Goal: Information Seeking & Learning: Learn about a topic

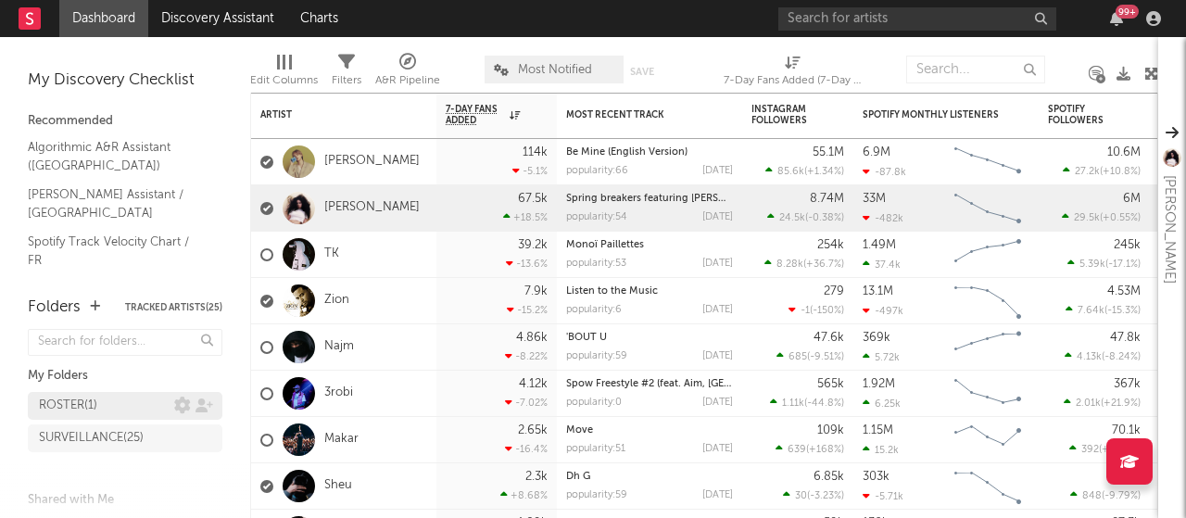
click at [135, 408] on div "ROSTER ( 1 )" at bounding box center [106, 406] width 135 height 22
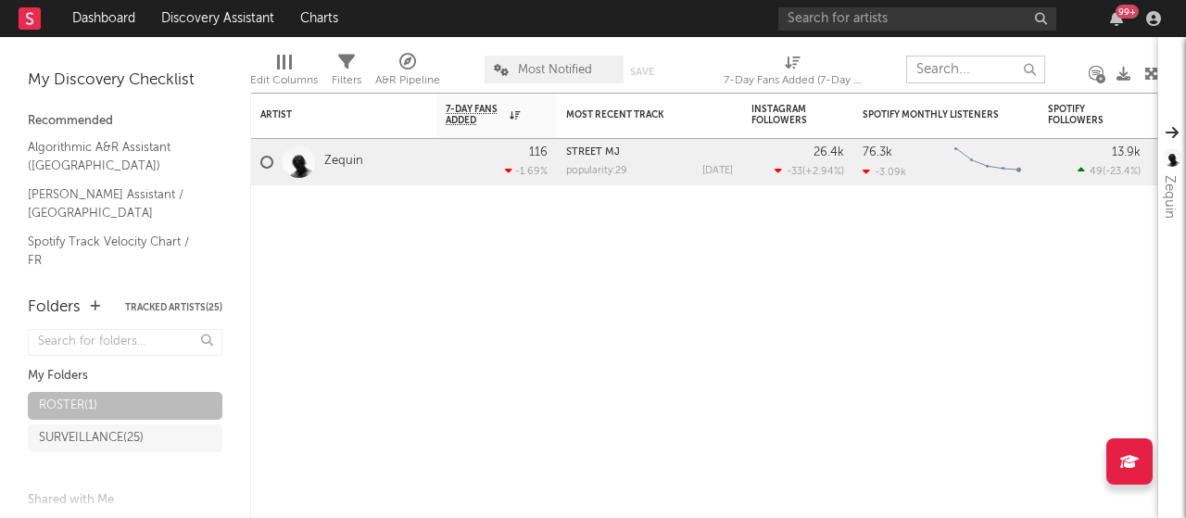
click at [946, 75] on input "text" at bounding box center [976, 70] width 139 height 28
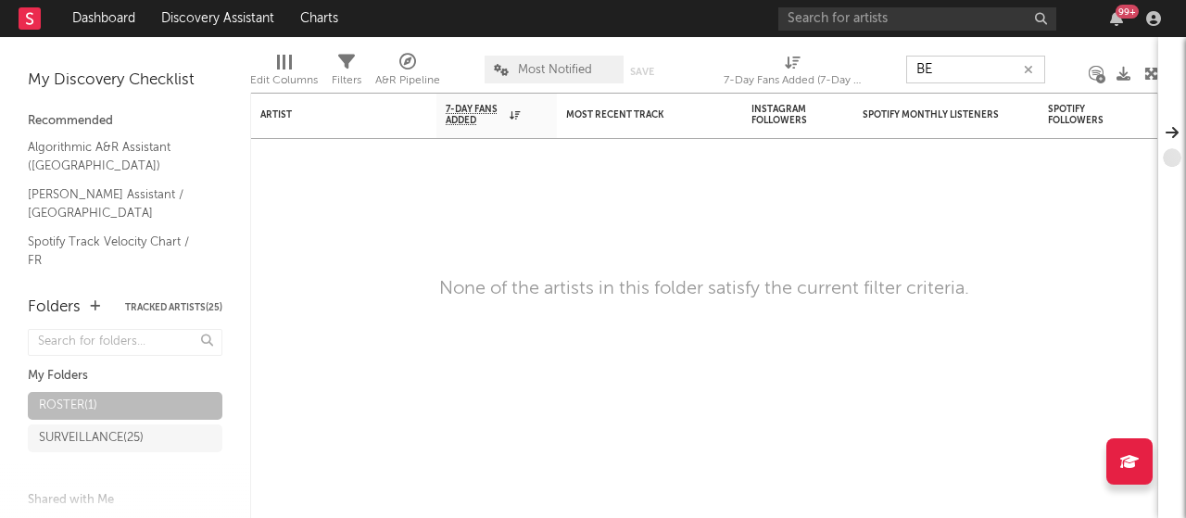
type input "B"
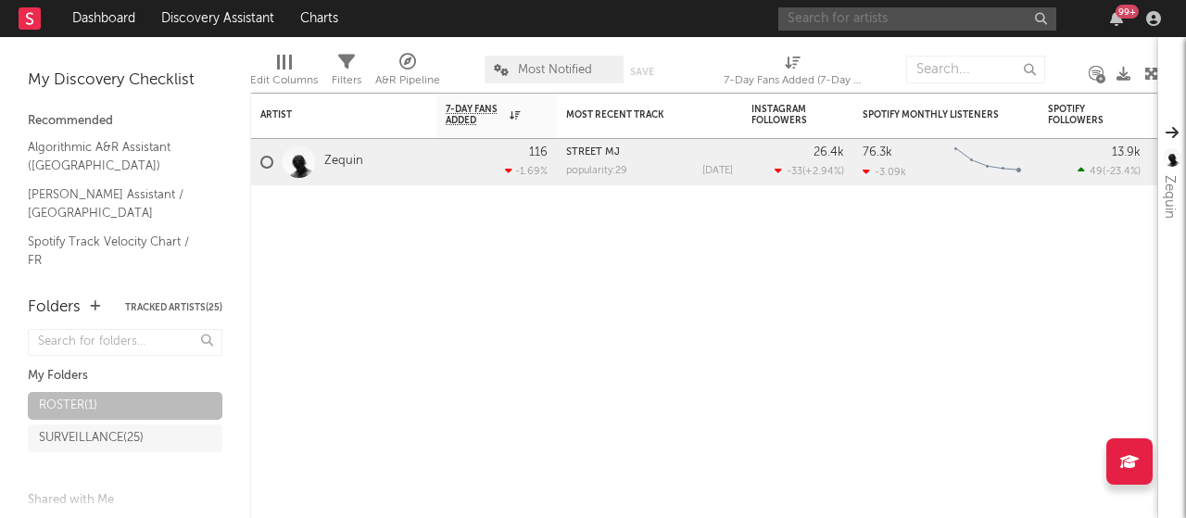
click at [898, 28] on input "text" at bounding box center [918, 18] width 278 height 23
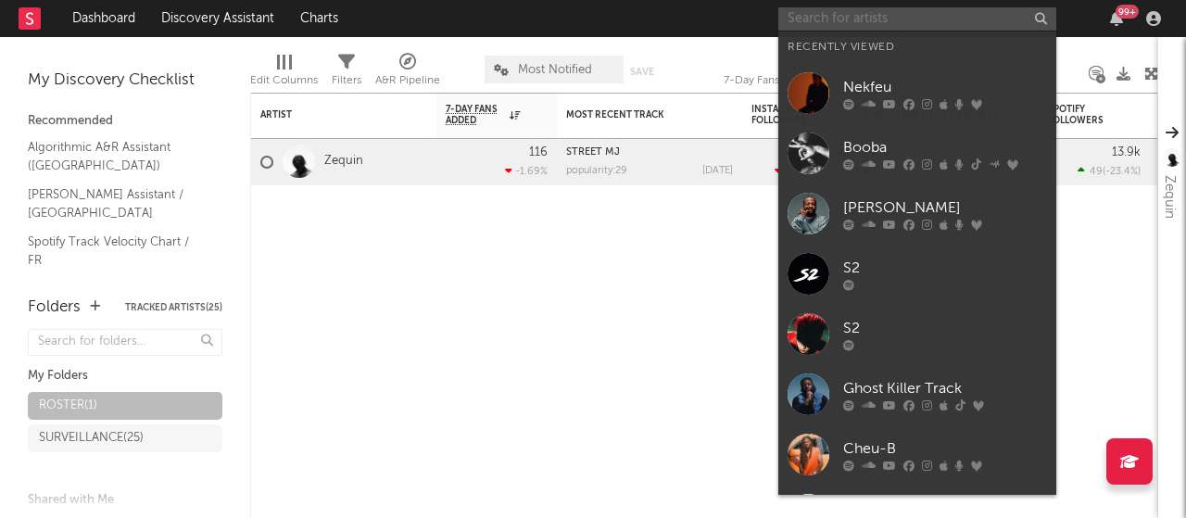
type input "N"
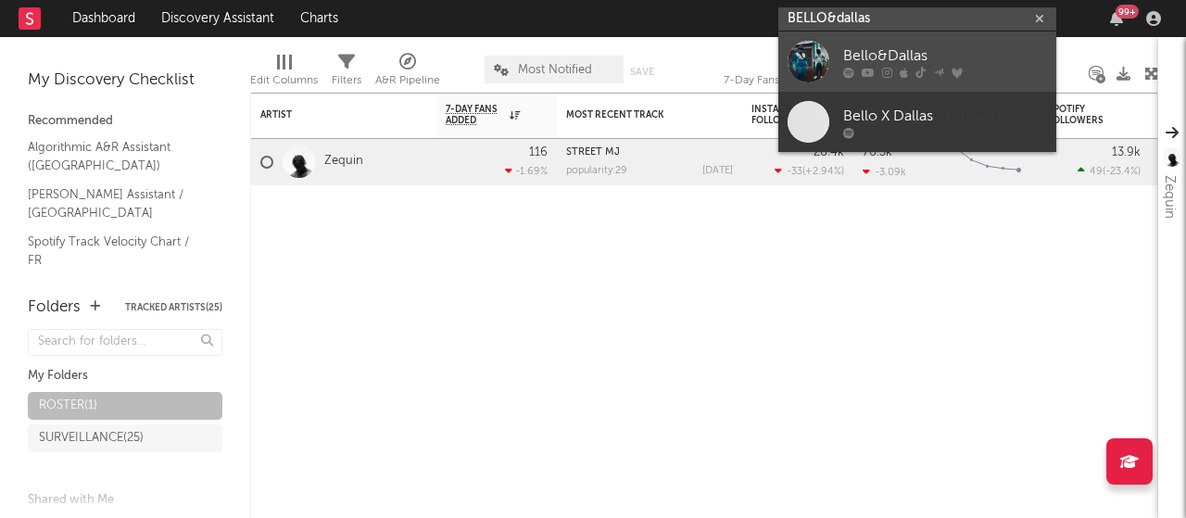
type input "BELLO&dallas"
click at [895, 62] on div "Bello&Dallas" at bounding box center [945, 55] width 204 height 22
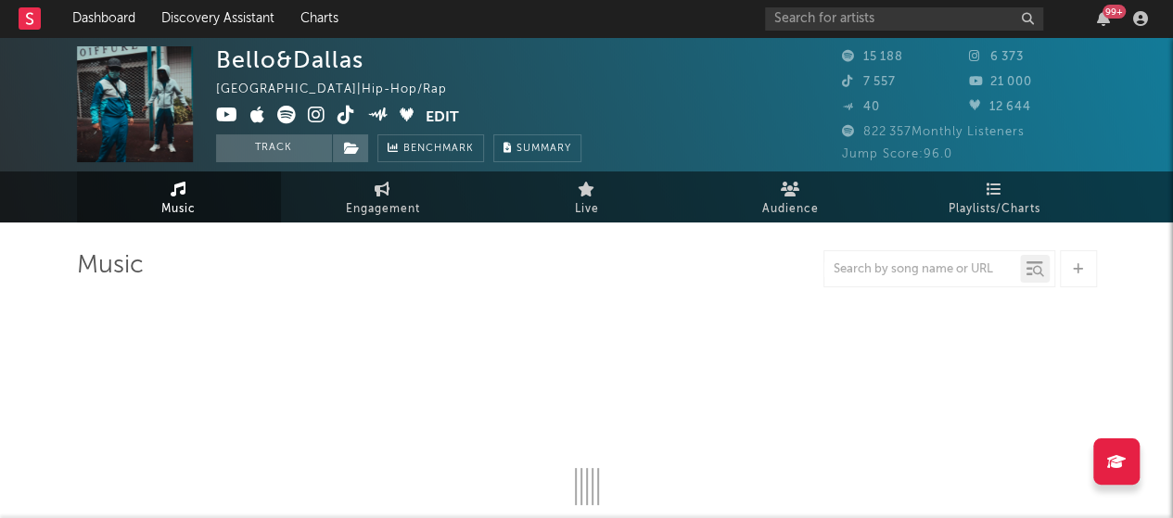
select select "6m"
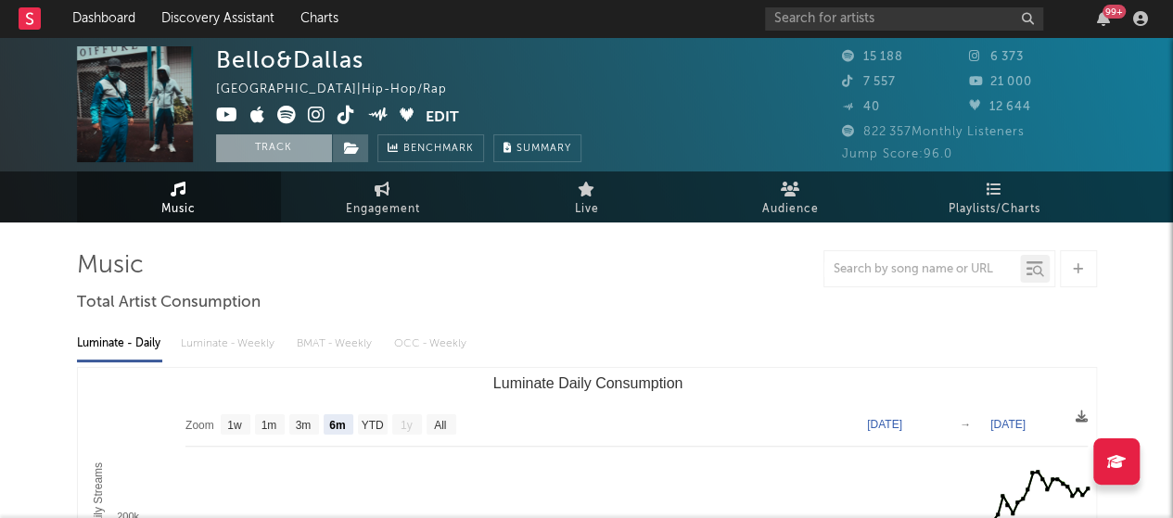
click at [297, 146] on button "Track" at bounding box center [274, 148] width 116 height 28
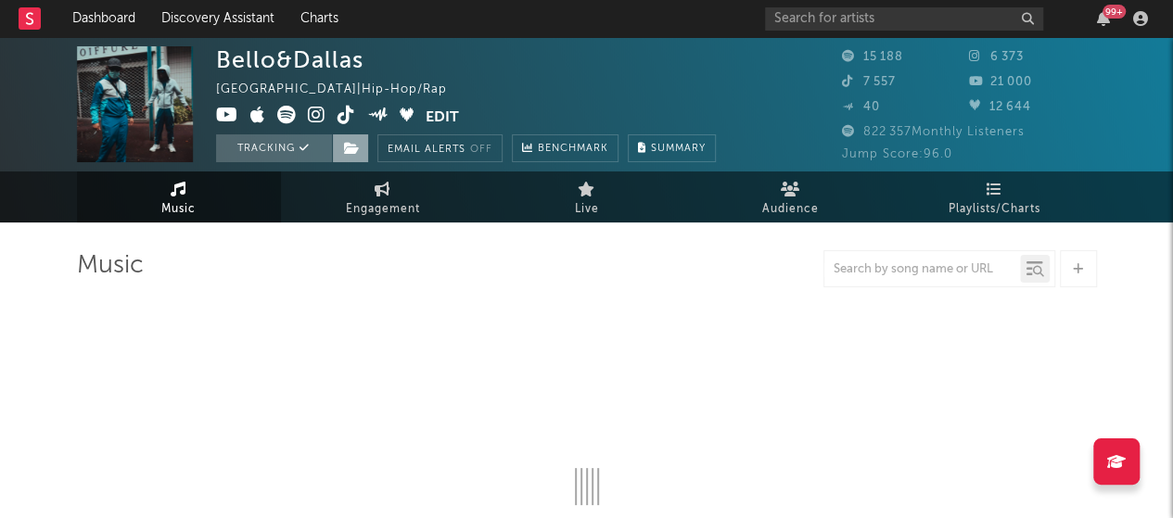
click at [348, 144] on icon at bounding box center [352, 148] width 16 height 13
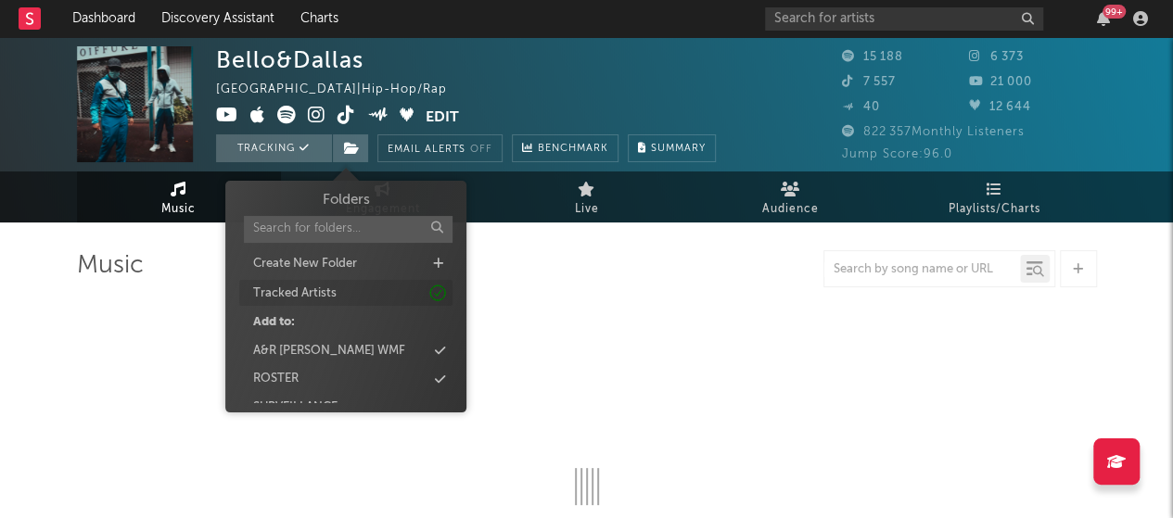
select select "6m"
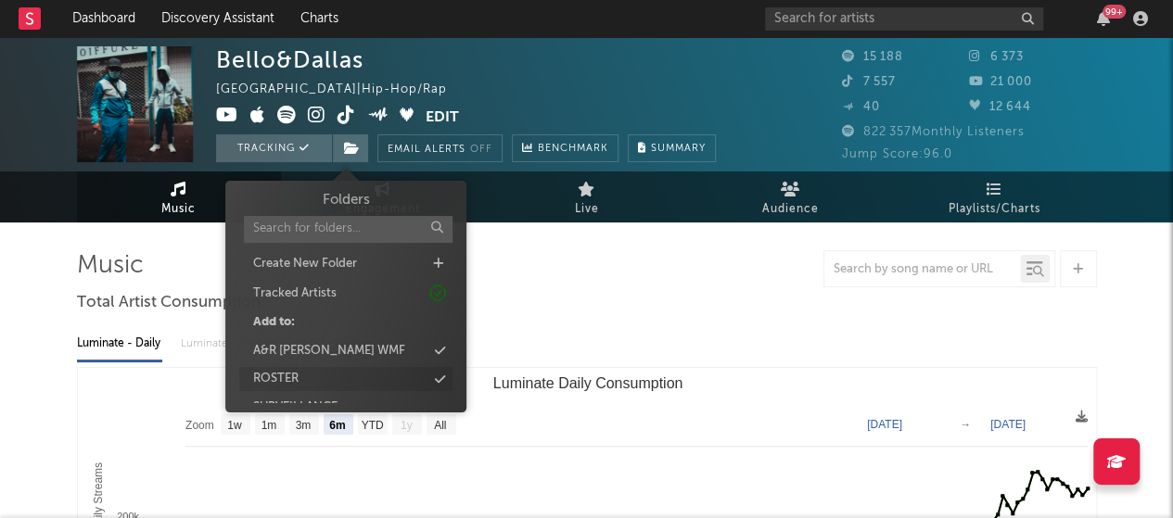
click at [336, 375] on div "ROSTER" at bounding box center [345, 379] width 213 height 24
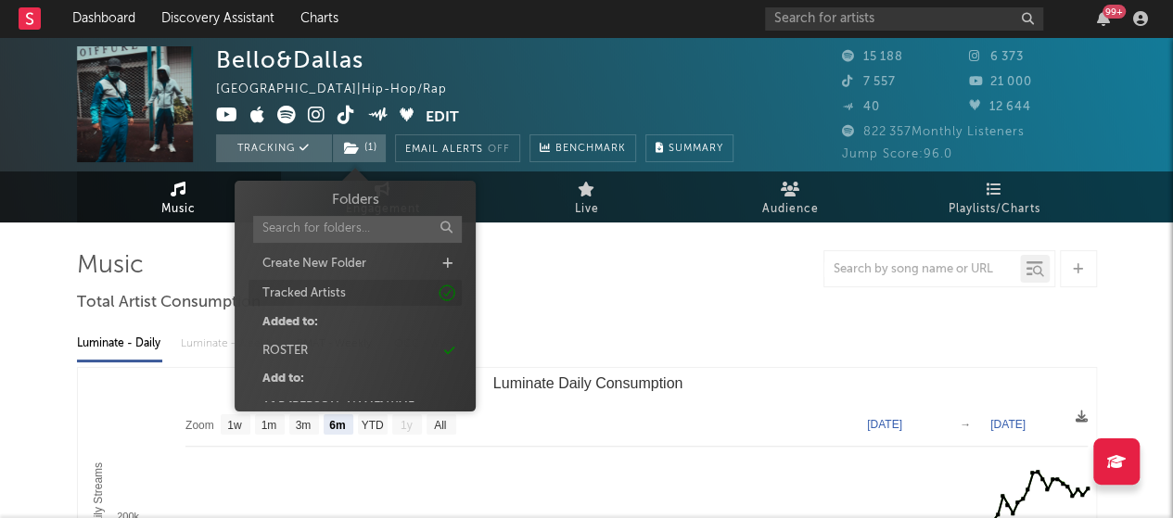
click at [447, 292] on icon at bounding box center [447, 293] width 20 height 20
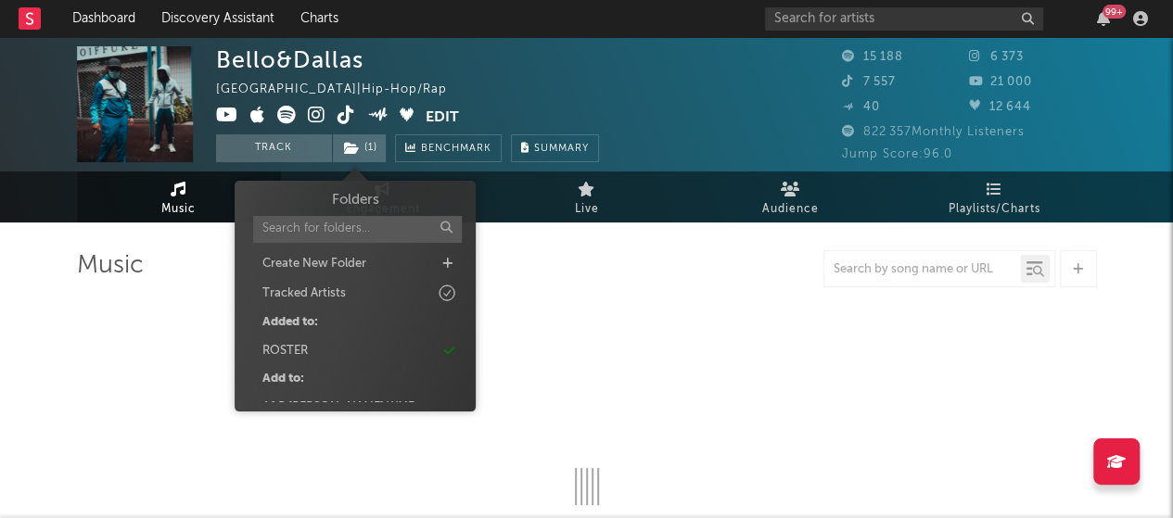
select select "6m"
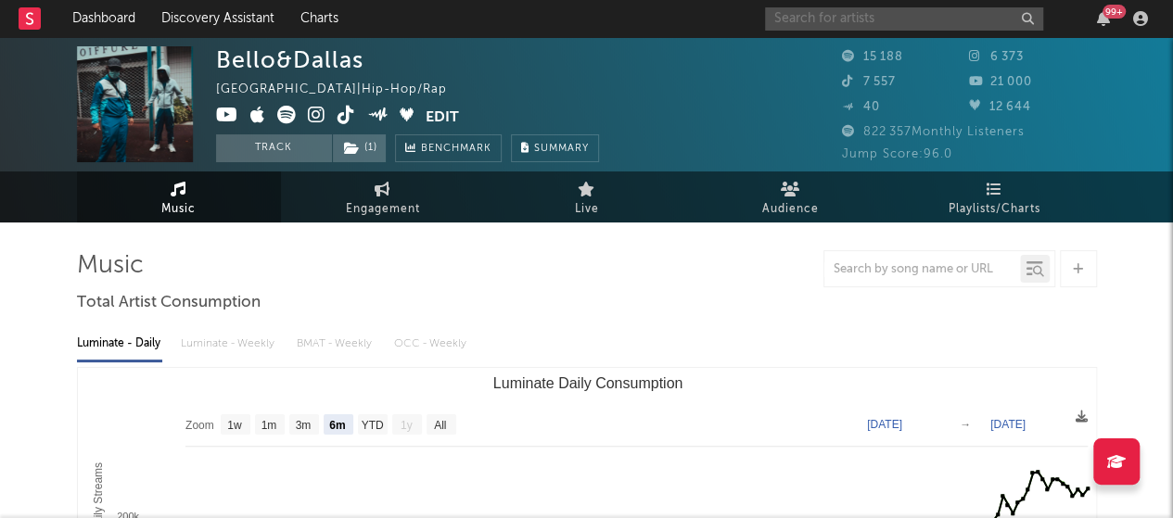
click at [812, 7] on input "text" at bounding box center [904, 18] width 278 height 23
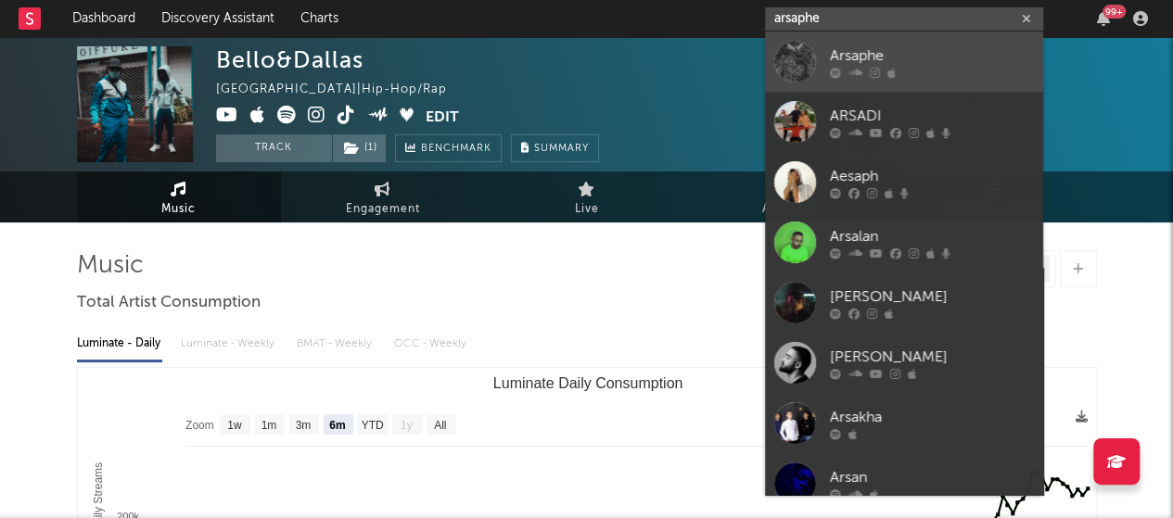
type input "arsaphe"
click at [868, 66] on div "Arsaphe" at bounding box center [932, 55] width 204 height 22
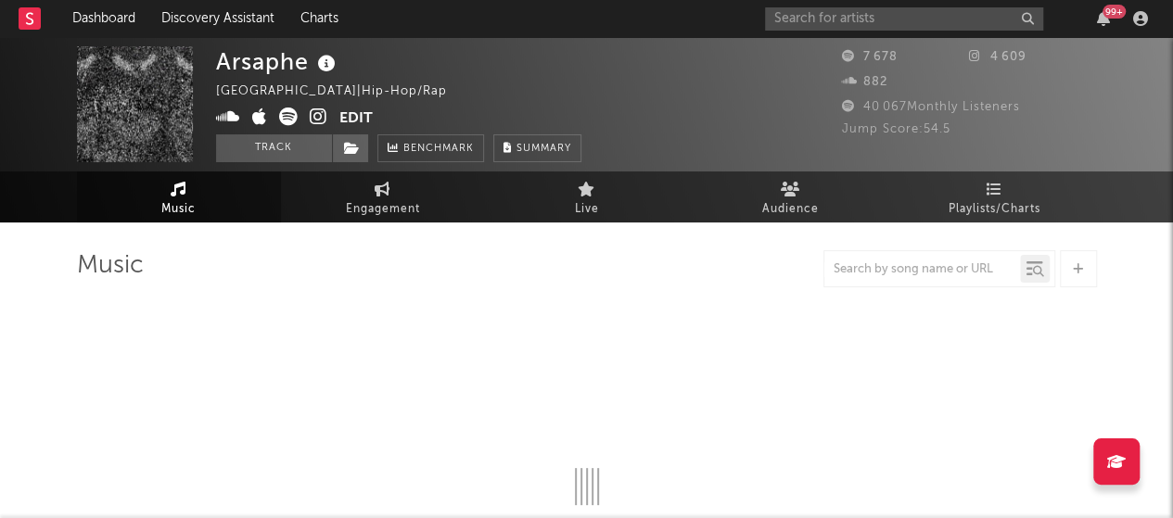
select select "6m"
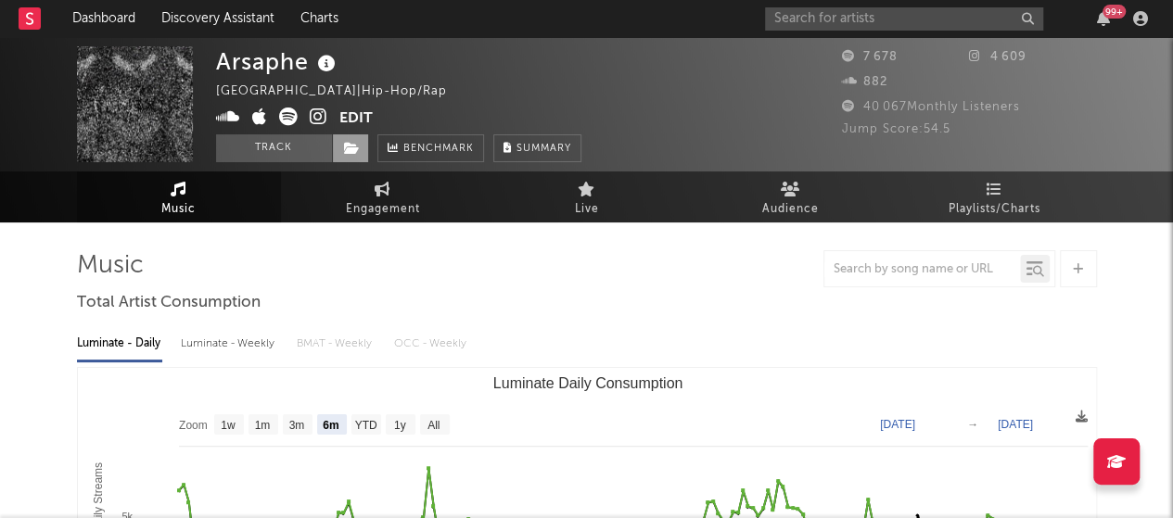
click at [344, 153] on icon at bounding box center [352, 148] width 16 height 13
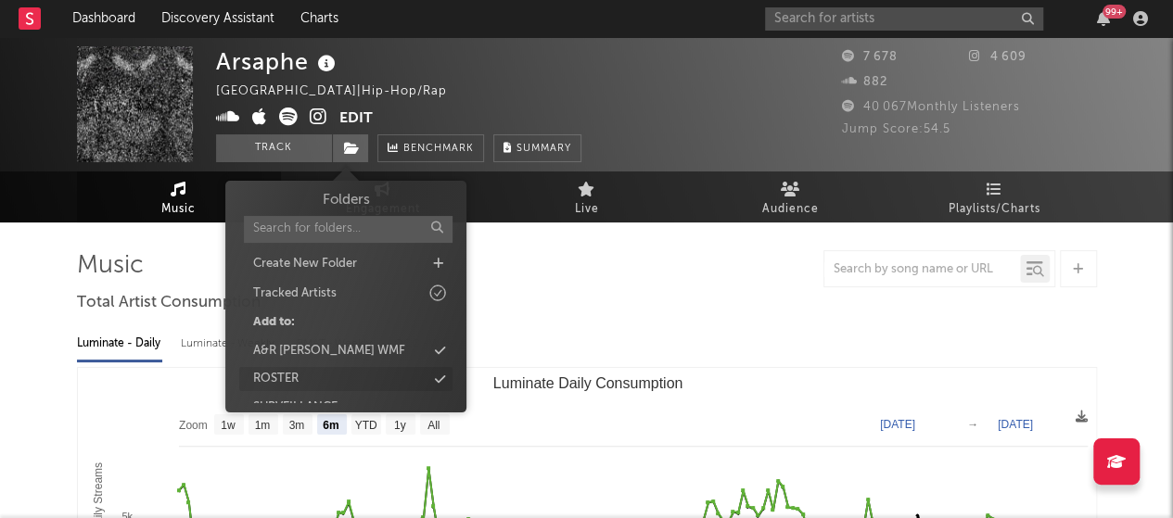
click at [317, 374] on div "ROSTER" at bounding box center [345, 379] width 213 height 24
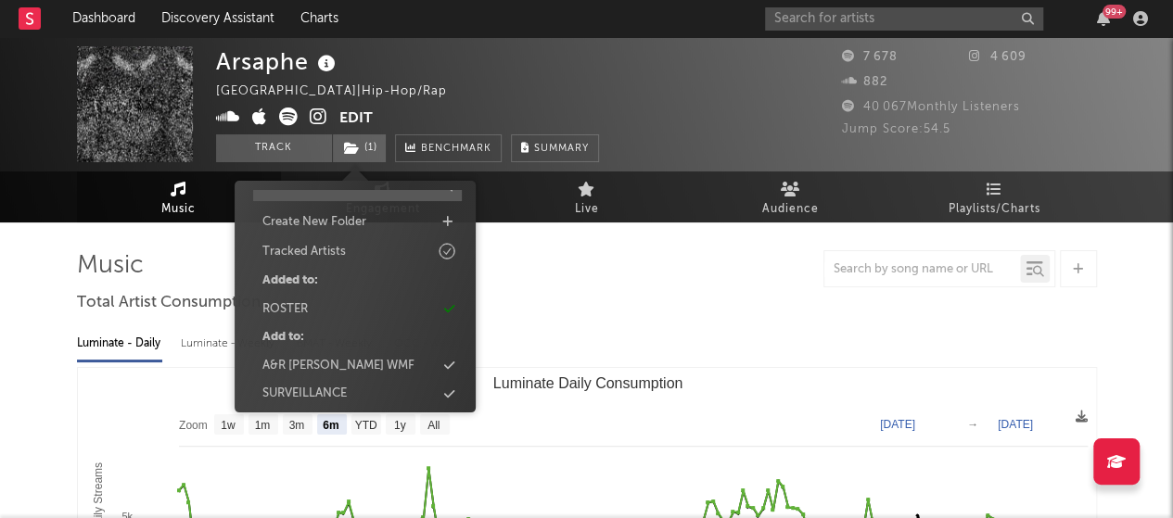
scroll to position [48, 0]
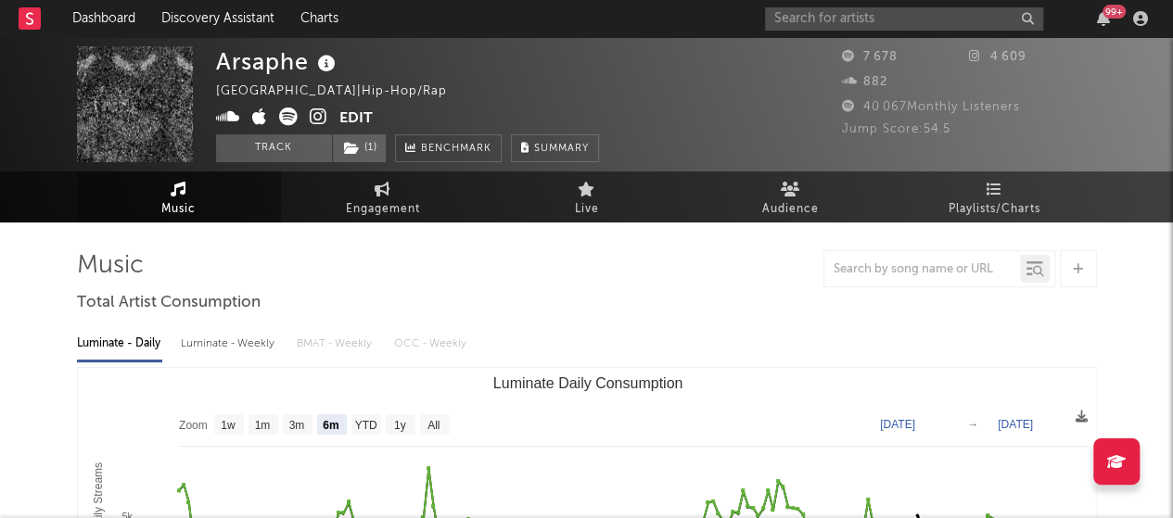
click at [473, 77] on div "Arsaphe France | Hip-Hop/Rap Edit Track ( 1 ) Benchmark Summary" at bounding box center [407, 104] width 383 height 116
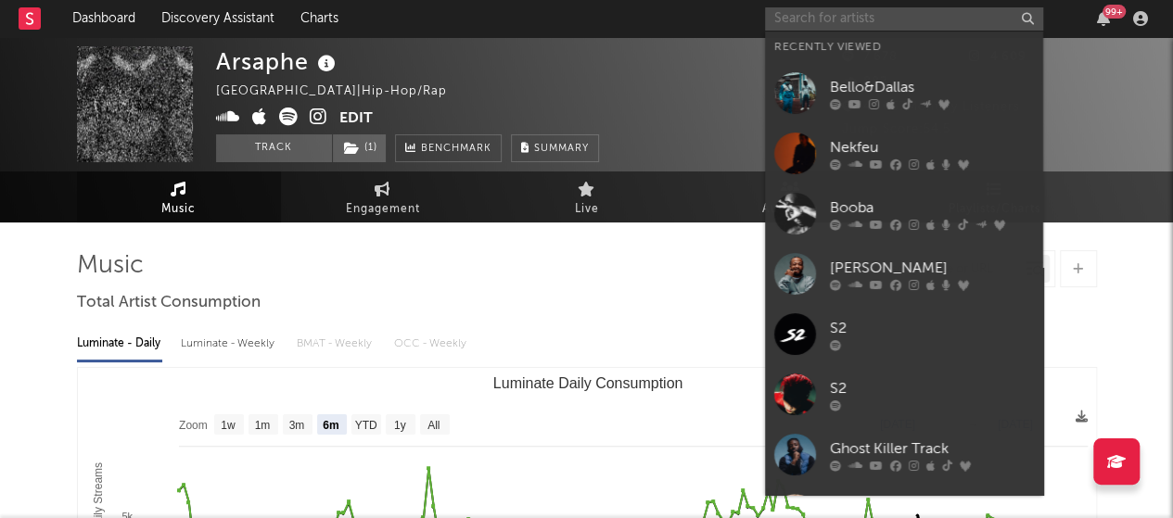
click at [794, 14] on input "text" at bounding box center [904, 18] width 278 height 23
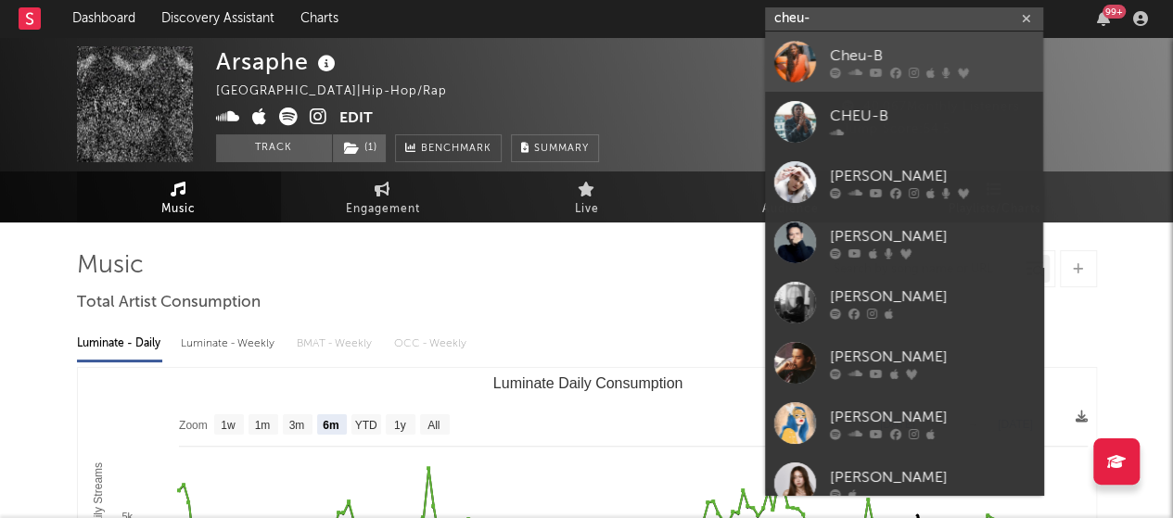
type input "cheu-"
click at [887, 70] on div at bounding box center [932, 72] width 204 height 11
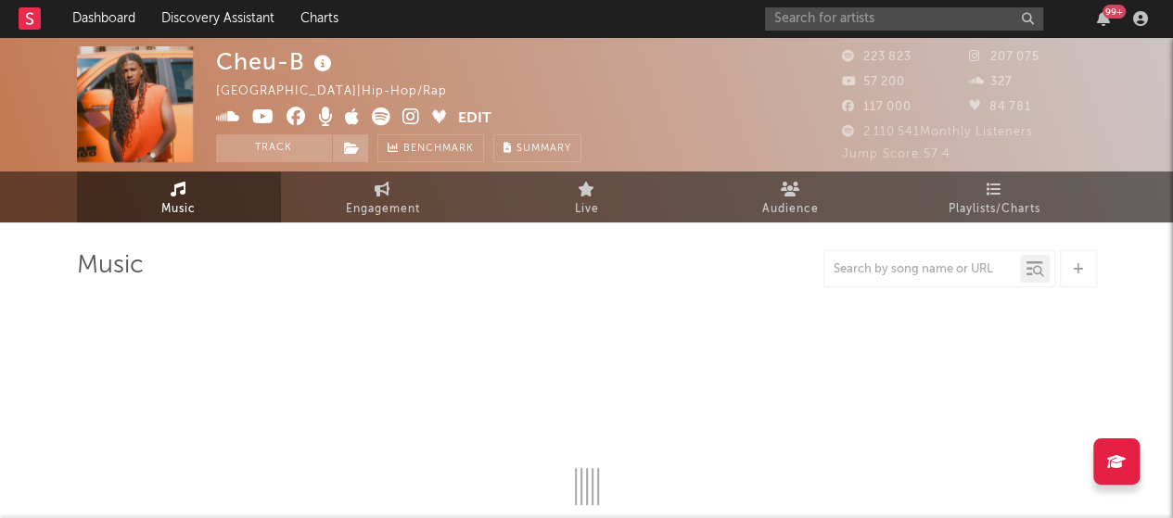
select select "6m"
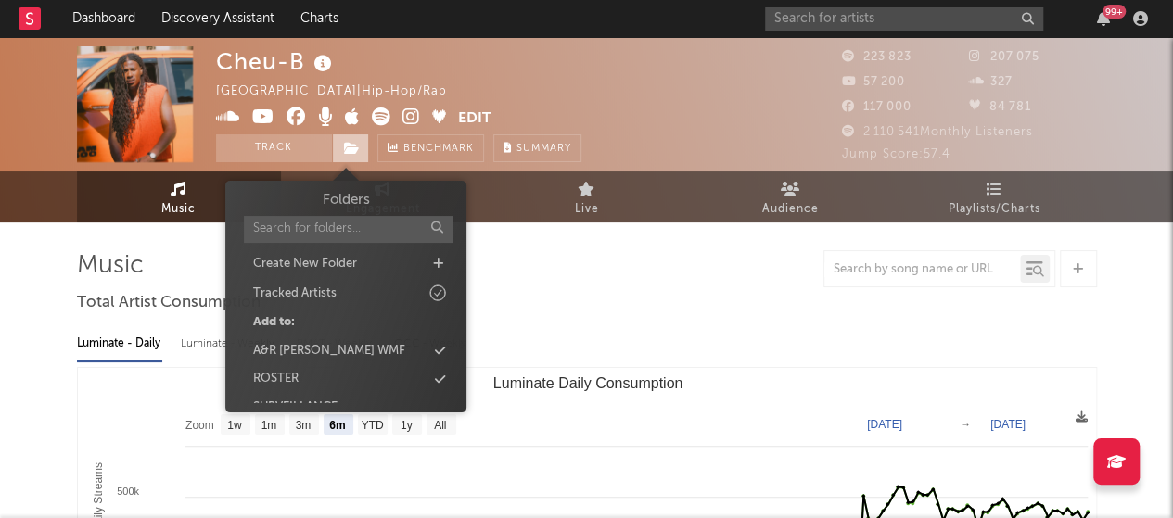
click at [350, 152] on icon at bounding box center [352, 148] width 16 height 13
click at [323, 370] on div "ROSTER" at bounding box center [345, 379] width 213 height 24
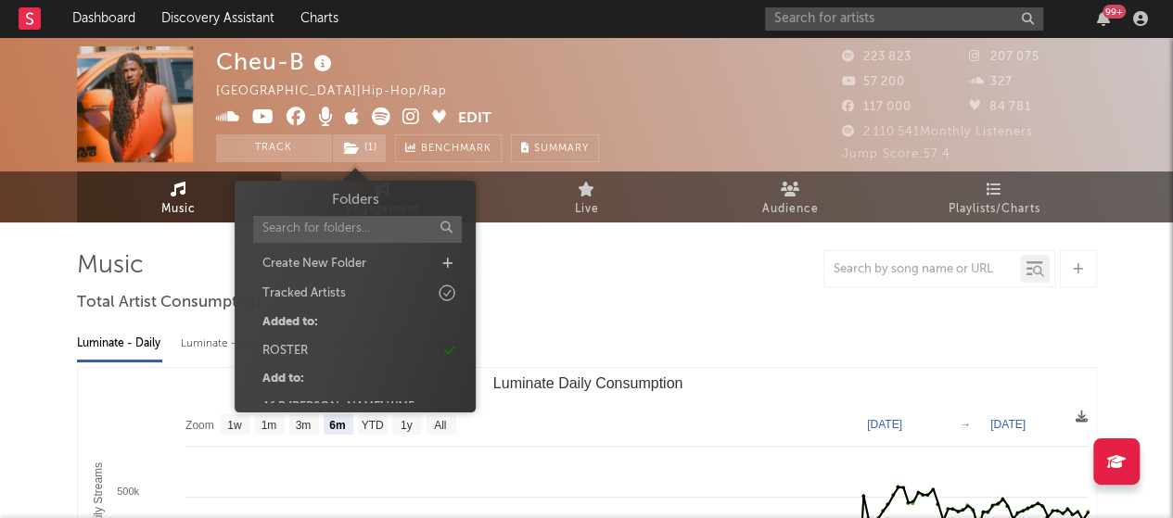
click at [549, 101] on div "Cheu-B France | Hip-Hop/Rap Edit Track ( 1 ) Benchmark Summary" at bounding box center [407, 104] width 383 height 116
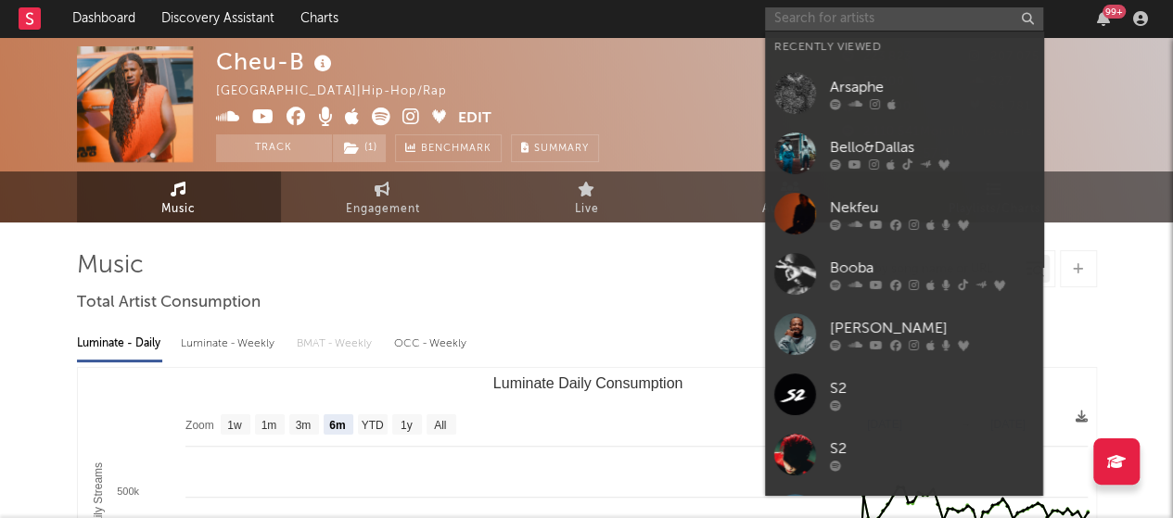
click at [788, 7] on input "text" at bounding box center [904, 18] width 278 height 23
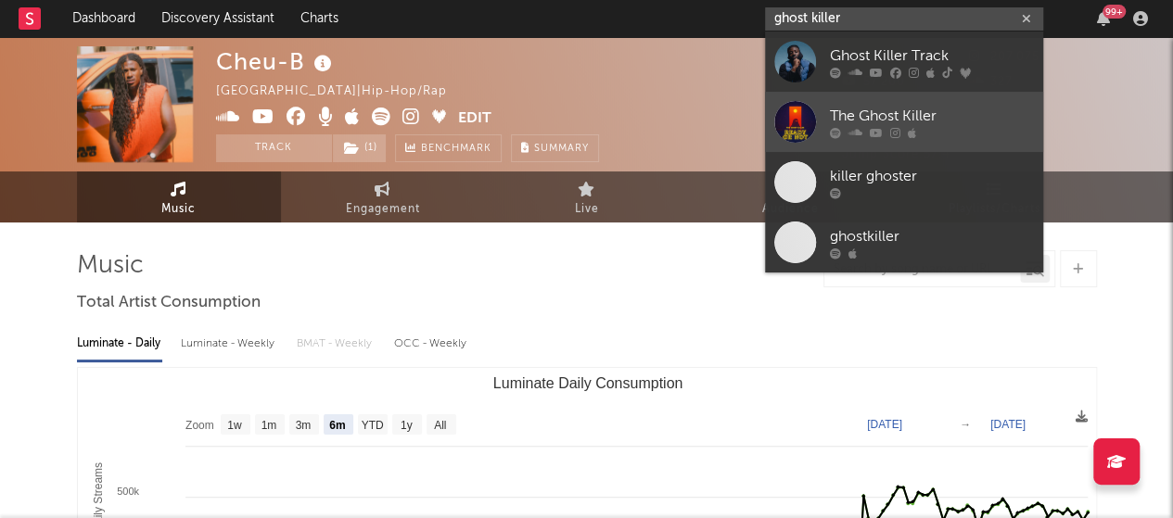
type input "ghost killer"
click at [914, 92] on link "The Ghost Killer" at bounding box center [904, 122] width 278 height 60
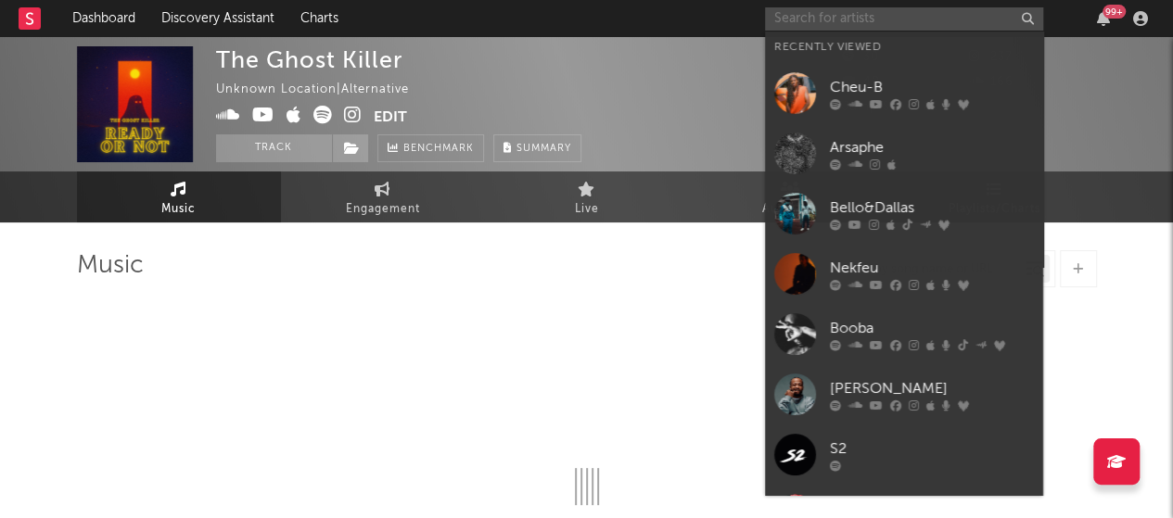
click at [904, 14] on input "text" at bounding box center [904, 18] width 278 height 23
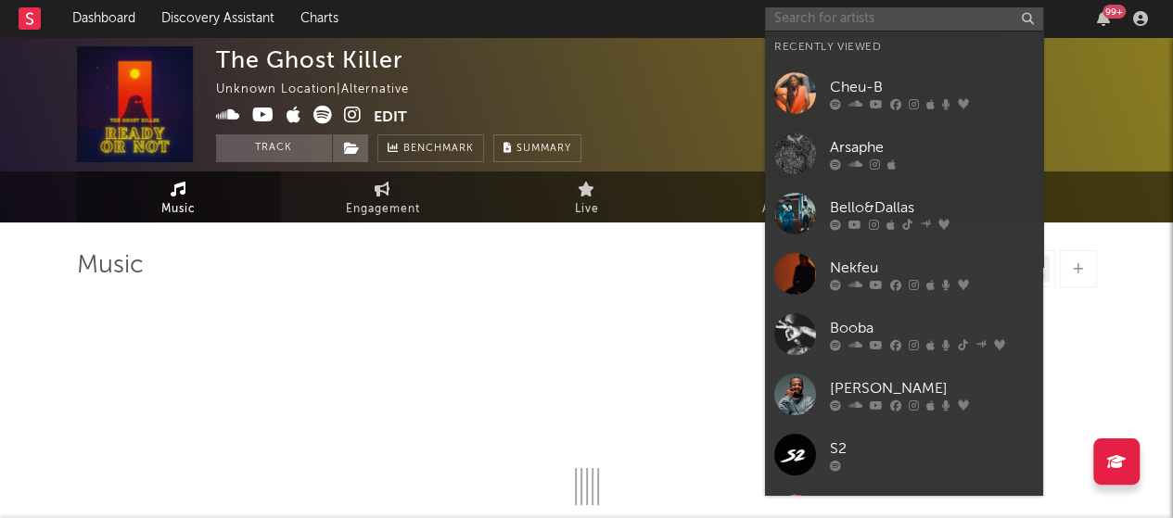
select select "1w"
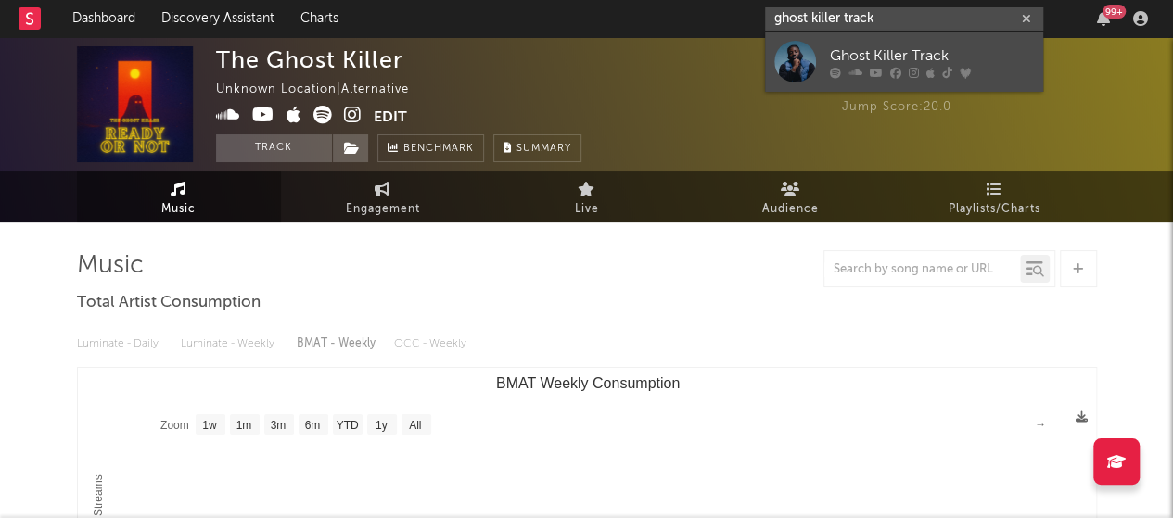
type input "ghost killer track"
click at [900, 66] on div "Ghost Killer Track" at bounding box center [932, 55] width 204 height 22
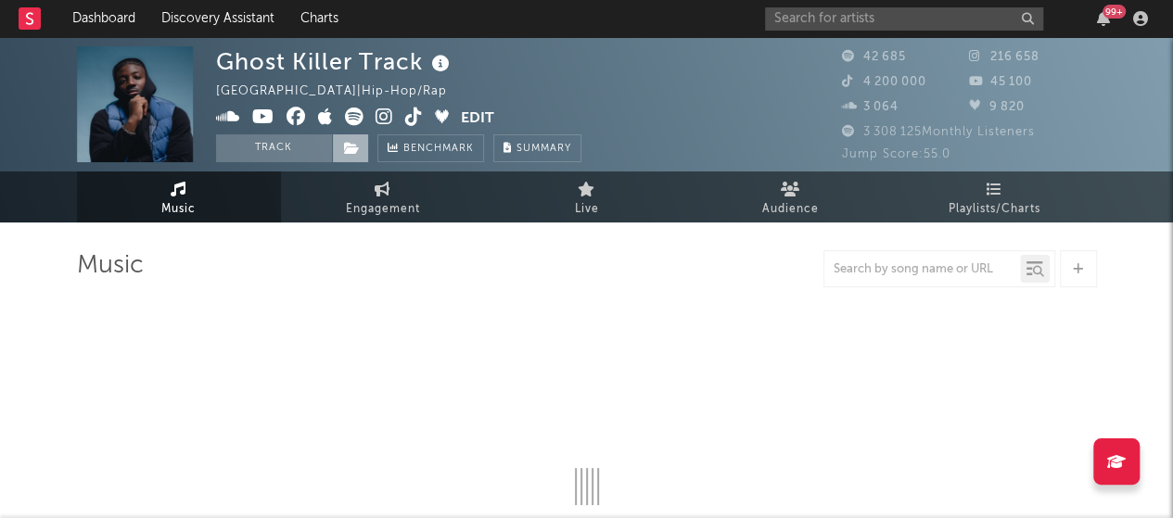
click at [349, 146] on icon at bounding box center [352, 148] width 16 height 13
select select "6m"
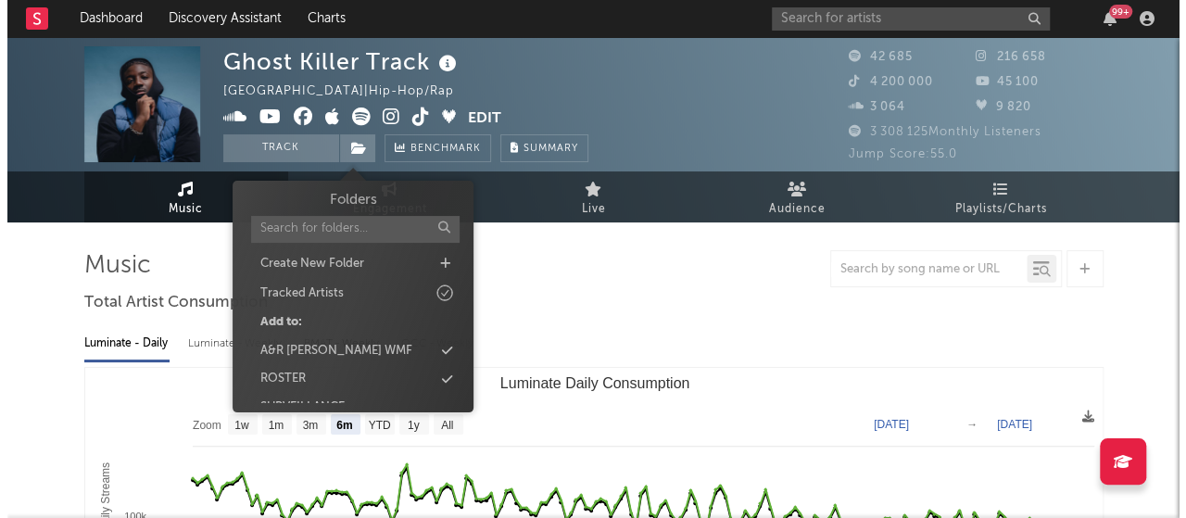
scroll to position [20, 0]
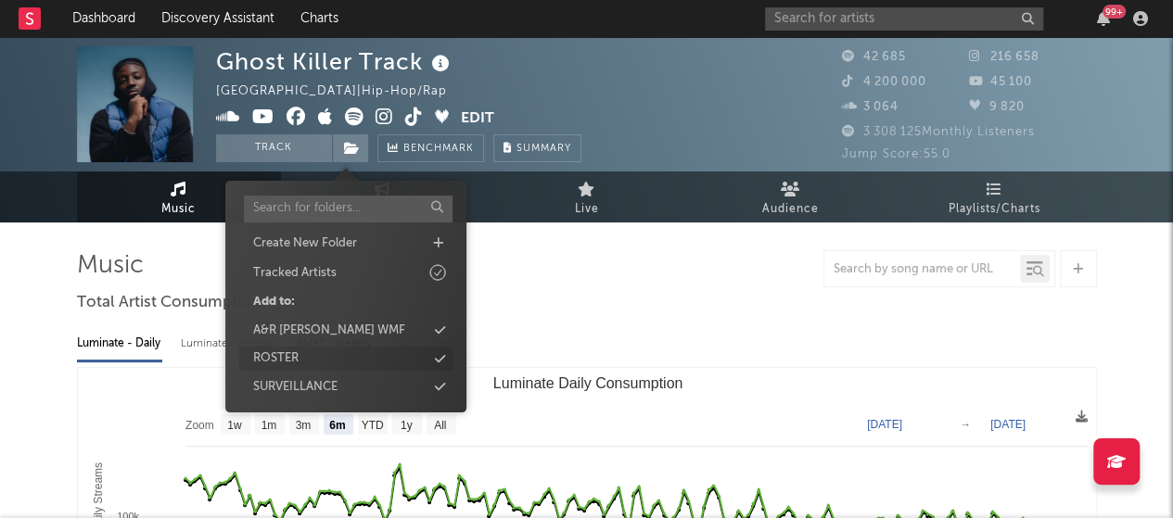
click at [430, 355] on div "ROSTER" at bounding box center [345, 359] width 213 height 24
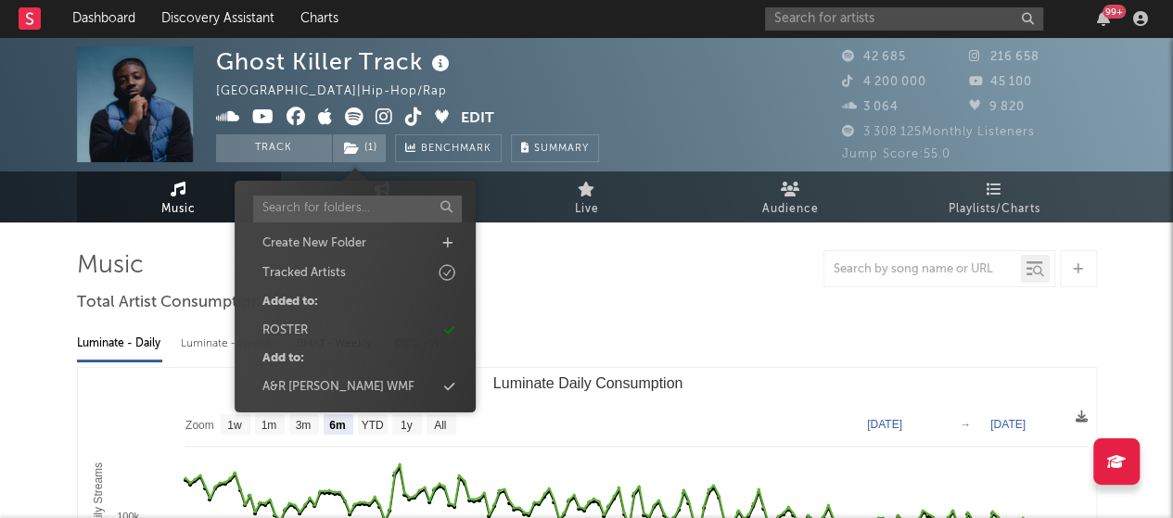
click at [621, 115] on div "Ghost Killer Track [GEOGRAPHIC_DATA] | Hip-Hop/Rap Edit Track ( 1 ) Benchmark S…" at bounding box center [517, 104] width 602 height 116
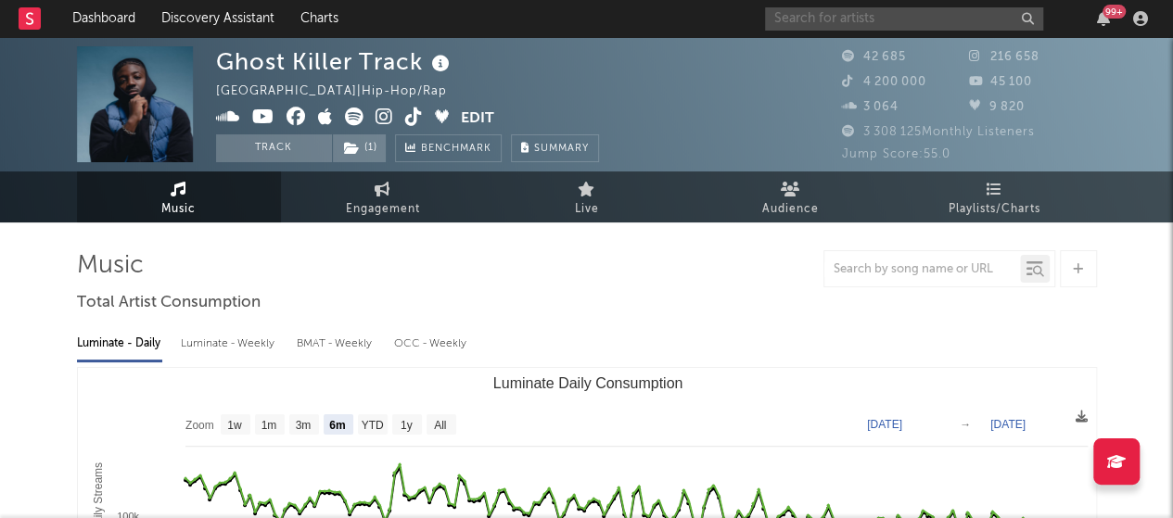
click at [834, 25] on input "text" at bounding box center [904, 18] width 278 height 23
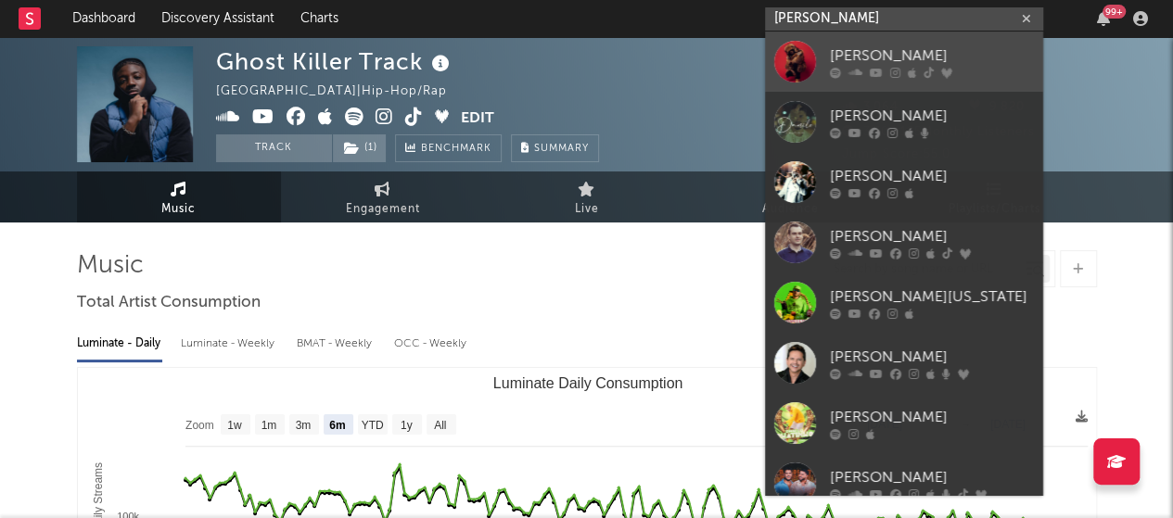
type input "[PERSON_NAME]"
click at [890, 70] on icon at bounding box center [895, 72] width 10 height 11
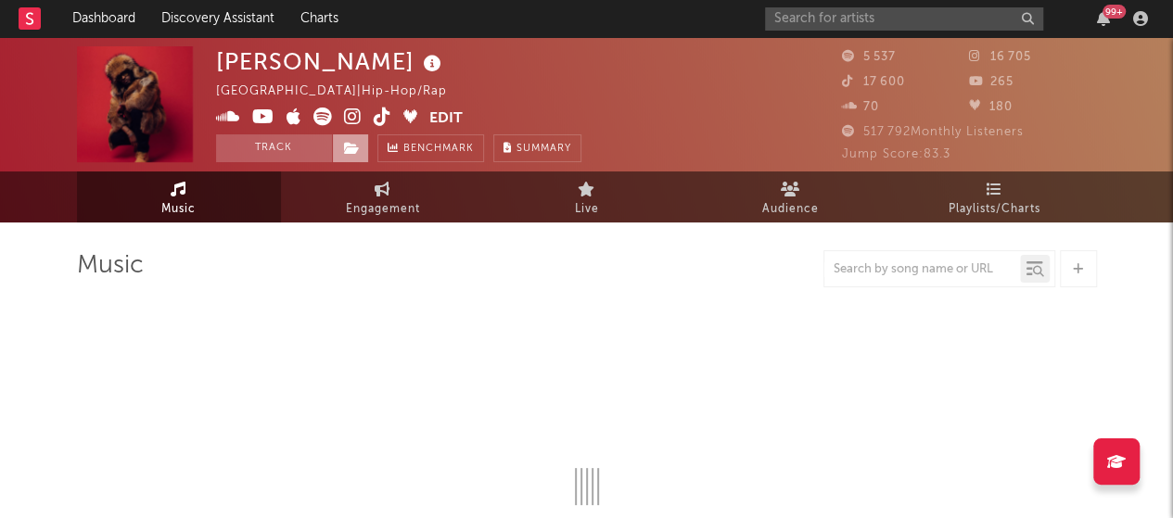
select select "6m"
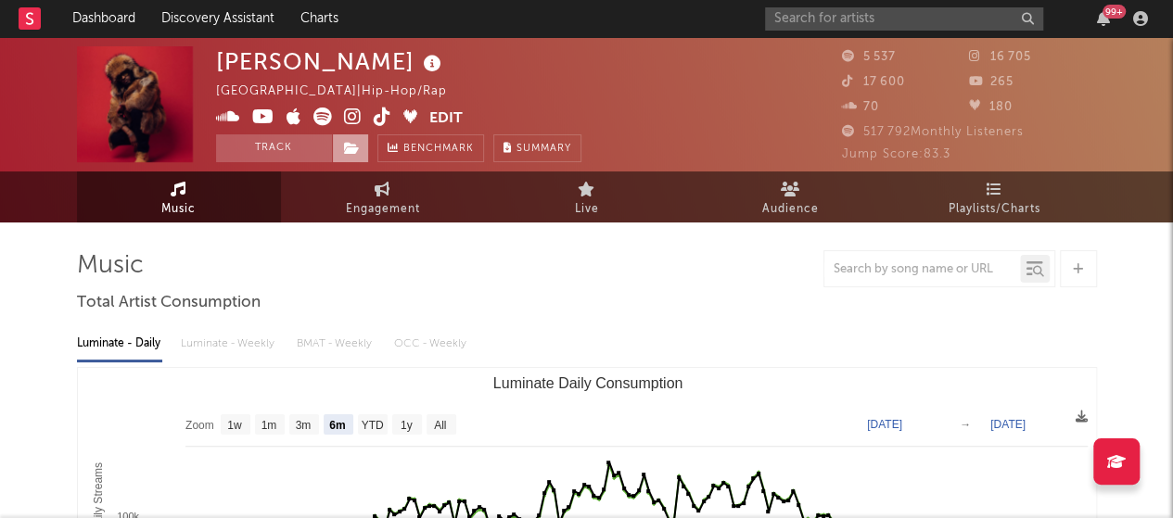
click at [366, 147] on span at bounding box center [350, 148] width 37 height 28
drag, startPoint x: 368, startPoint y: 144, endPoint x: 345, endPoint y: 146, distance: 23.2
click at [367, 144] on div "Track Benchmark Summary" at bounding box center [398, 148] width 365 height 28
click at [345, 147] on icon at bounding box center [352, 148] width 16 height 13
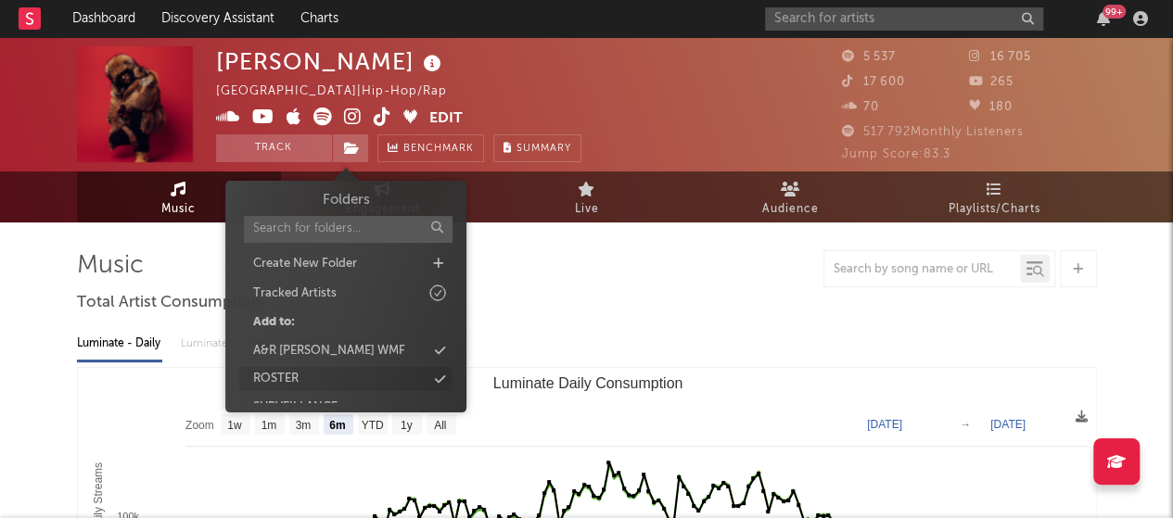
click at [408, 377] on div "ROSTER" at bounding box center [345, 379] width 213 height 24
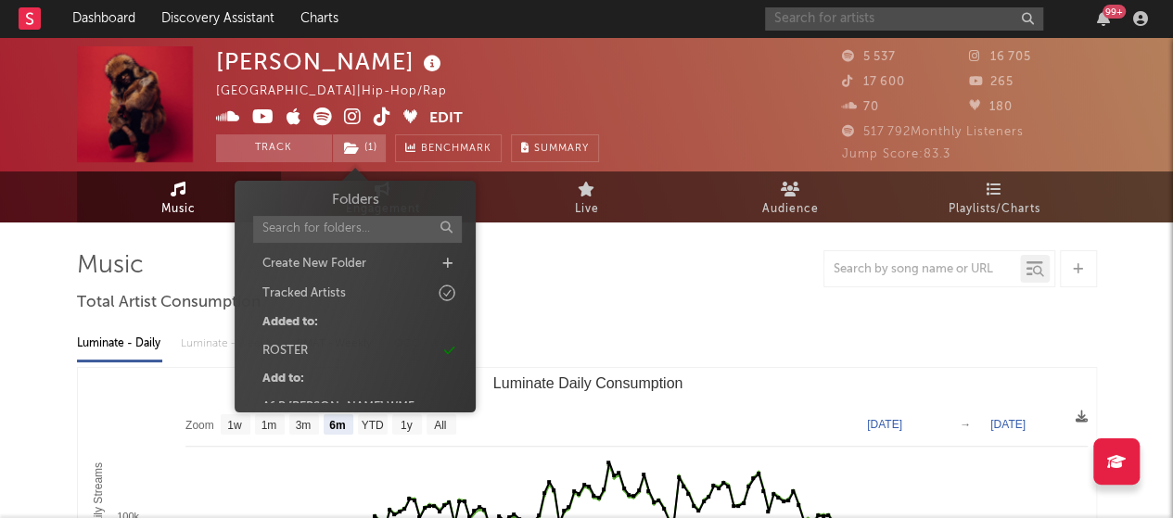
click at [869, 21] on input "text" at bounding box center [904, 18] width 278 height 23
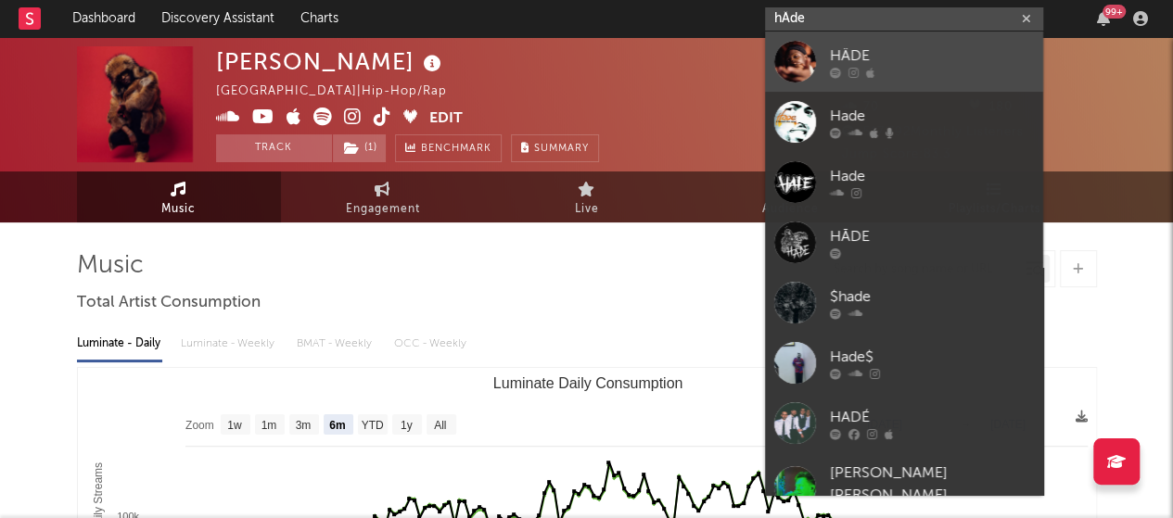
type input "hÄde"
click at [860, 67] on div at bounding box center [932, 72] width 204 height 11
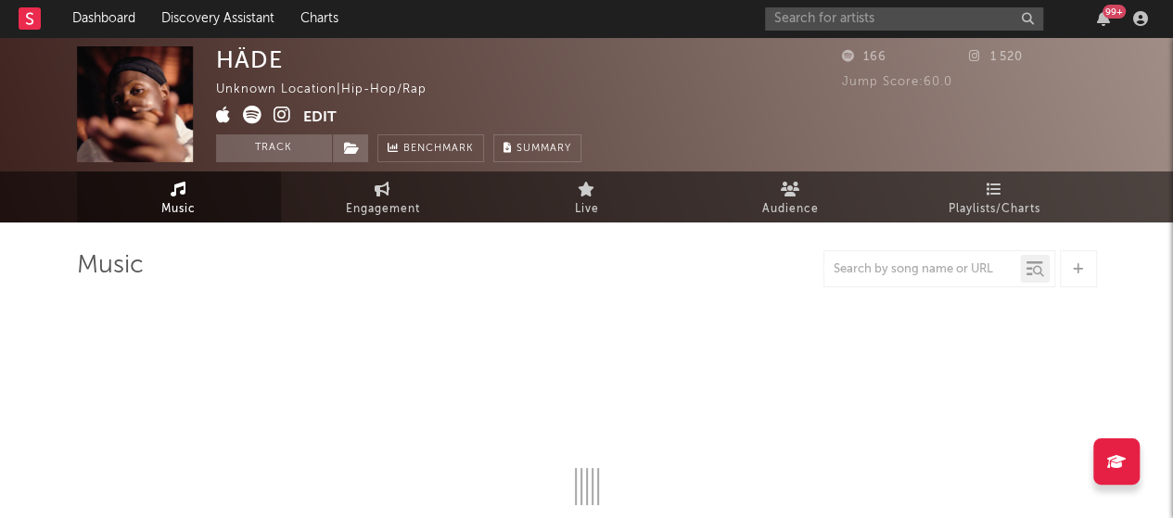
select select "1w"
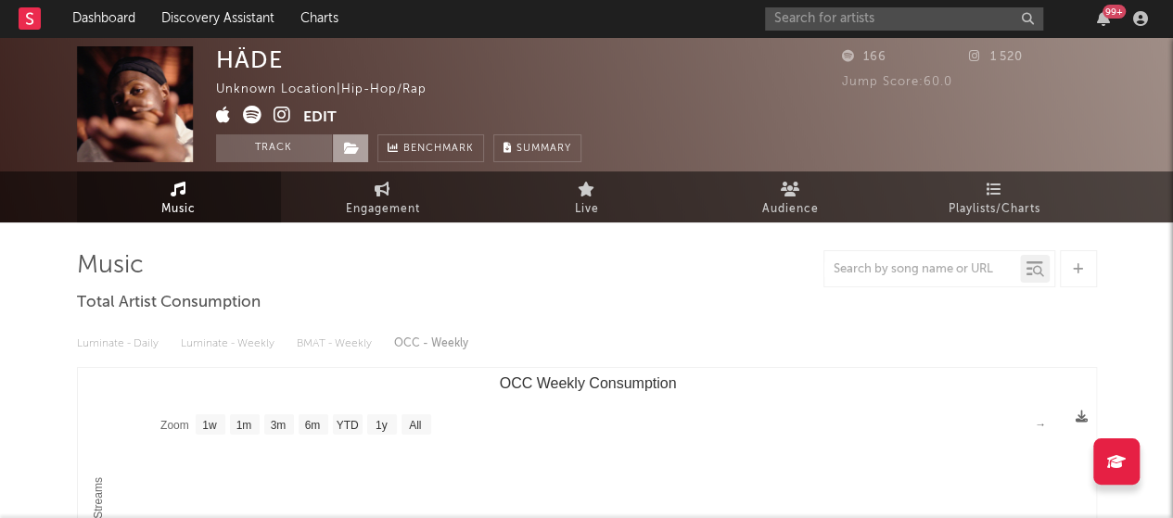
click at [356, 154] on icon at bounding box center [352, 148] width 16 height 13
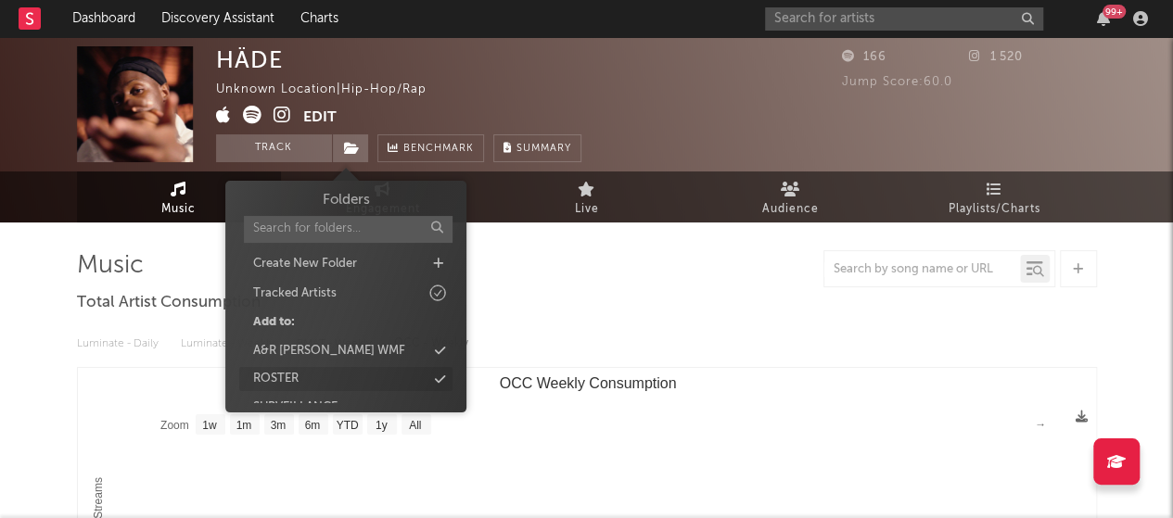
click at [413, 370] on div "ROSTER" at bounding box center [345, 379] width 213 height 24
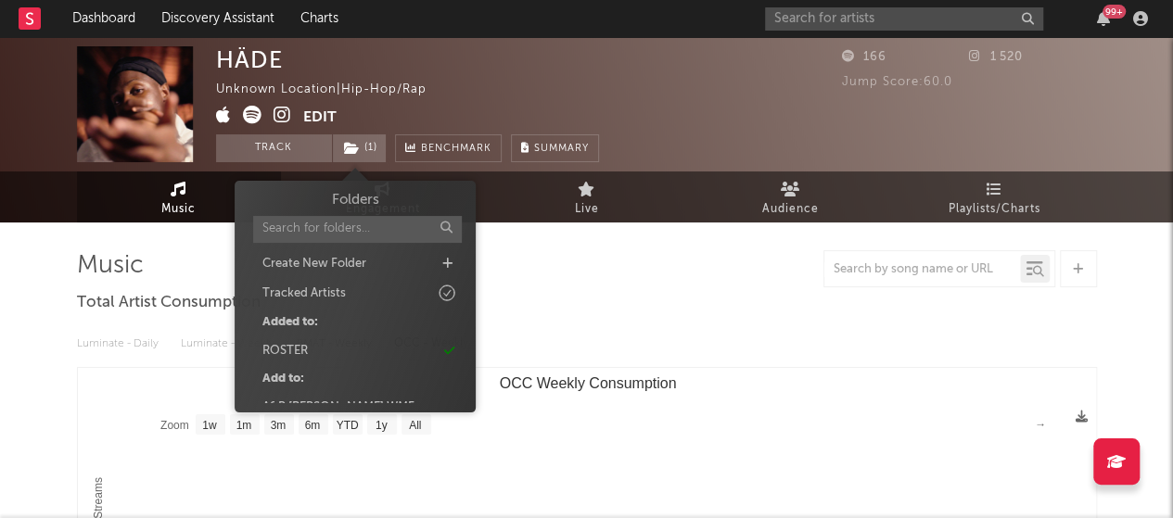
click at [604, 89] on div "HÄDE Unknown Location | Hip-Hop/Rap Edit Track ( 1 ) Benchmark Summary" at bounding box center [517, 104] width 602 height 116
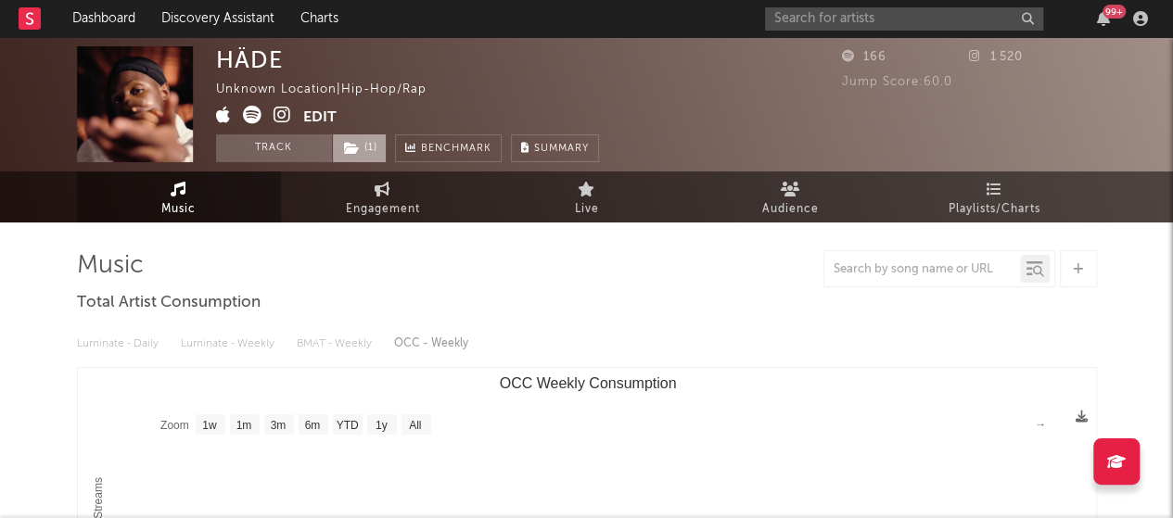
click at [374, 146] on span "( 1 )" at bounding box center [359, 148] width 55 height 28
click at [463, 85] on div "HÄDE Unknown Location | Hip-Hop/Rap Edit Track ( 1 ) Benchmark Summary" at bounding box center [407, 104] width 383 height 116
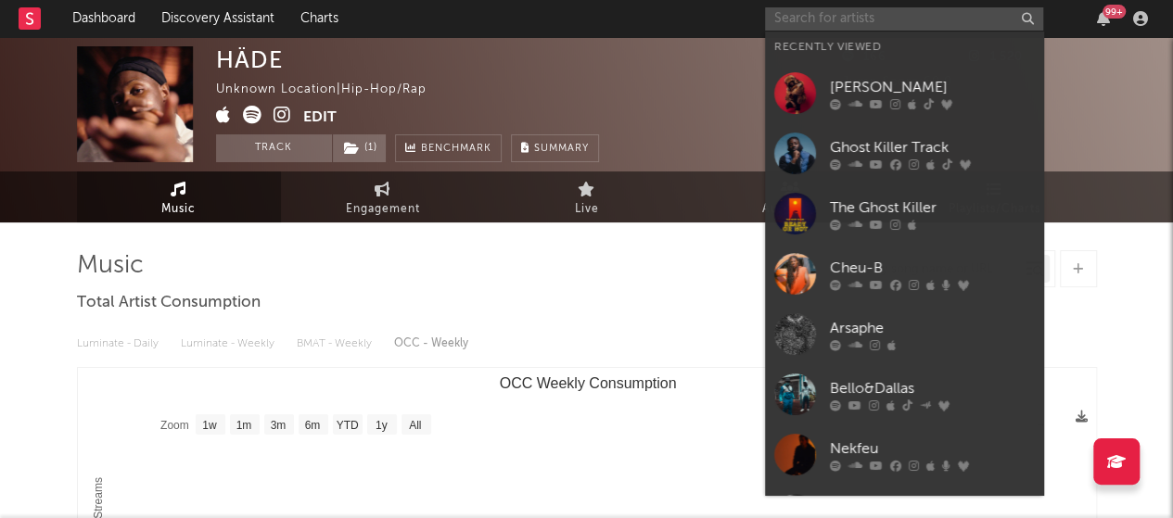
click at [866, 21] on input "text" at bounding box center [904, 18] width 278 height 23
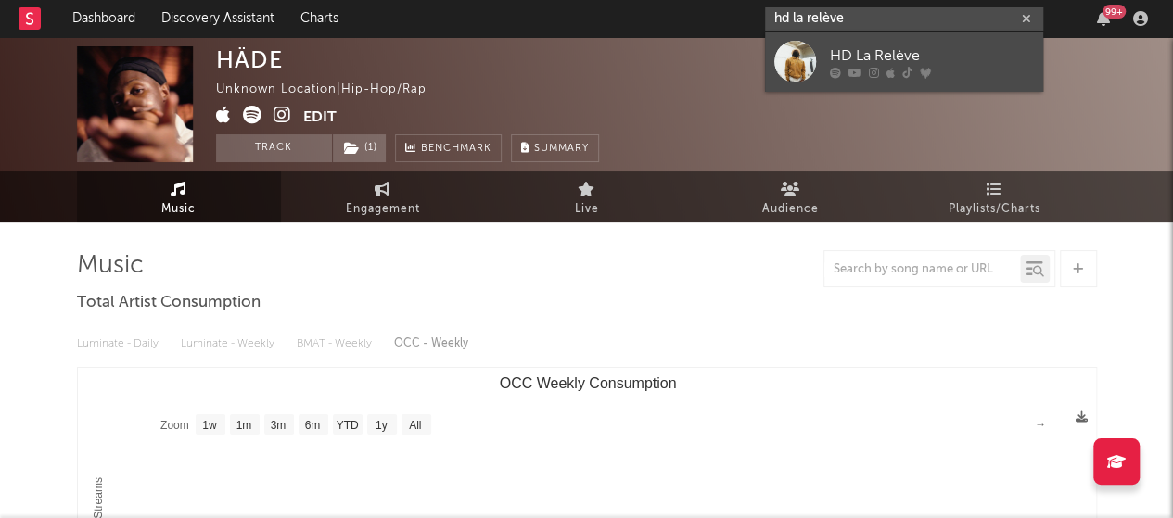
type input "hd la relève"
click at [869, 47] on div "HD La Relève" at bounding box center [932, 55] width 204 height 22
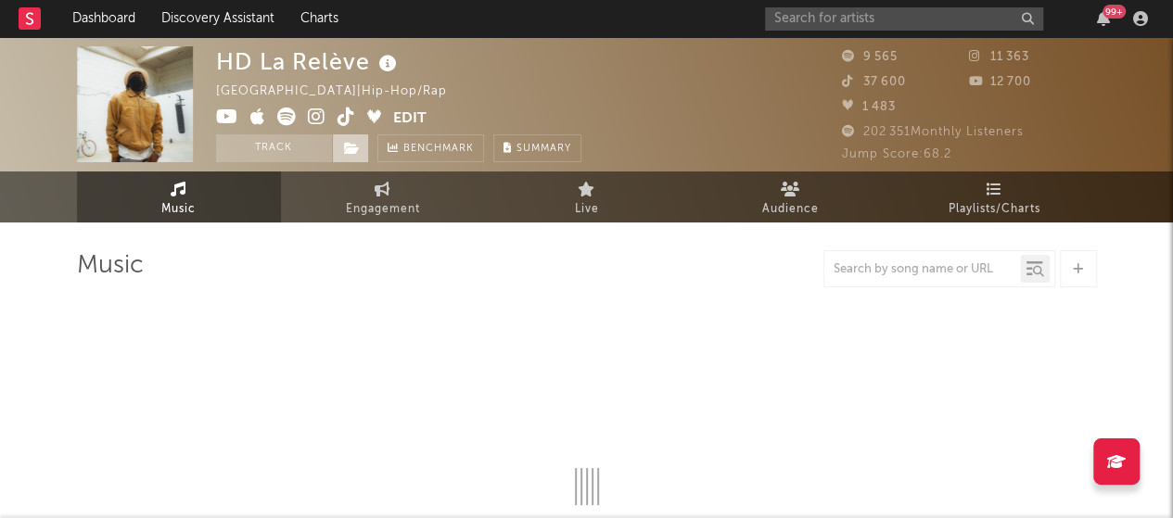
click at [357, 147] on icon at bounding box center [352, 148] width 16 height 13
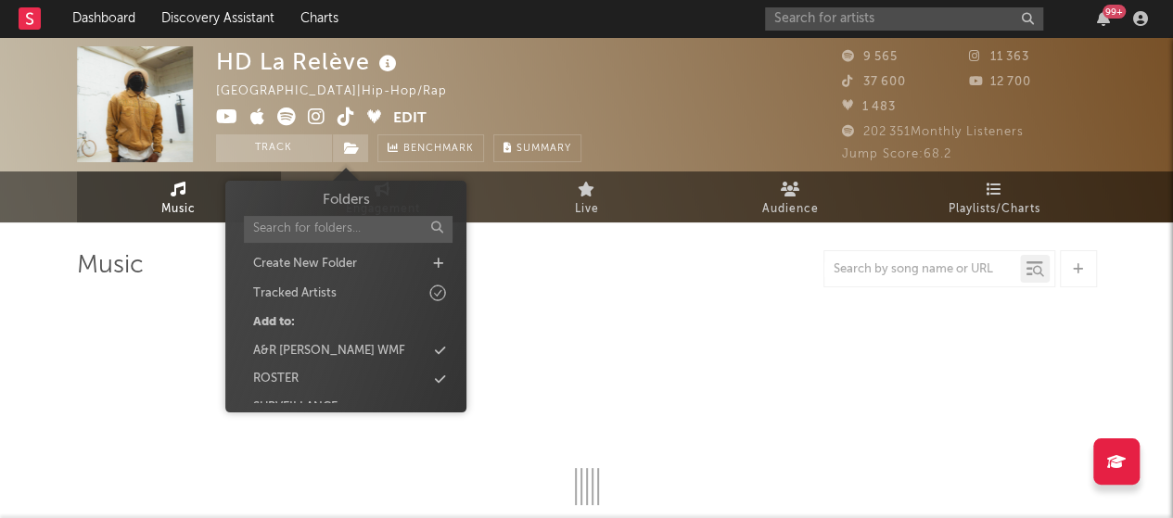
select select "6m"
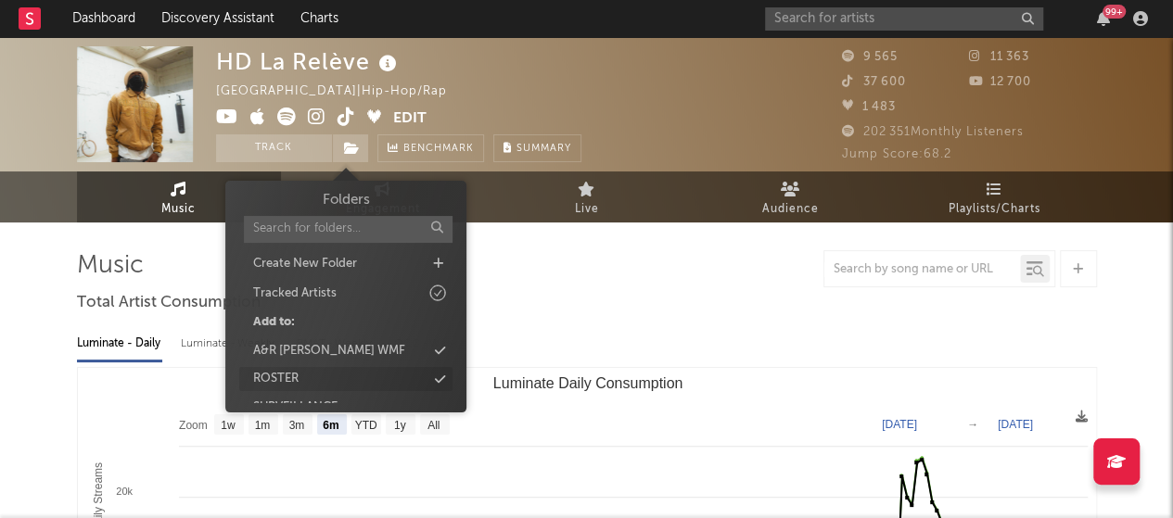
click at [326, 376] on div "ROSTER" at bounding box center [345, 379] width 213 height 24
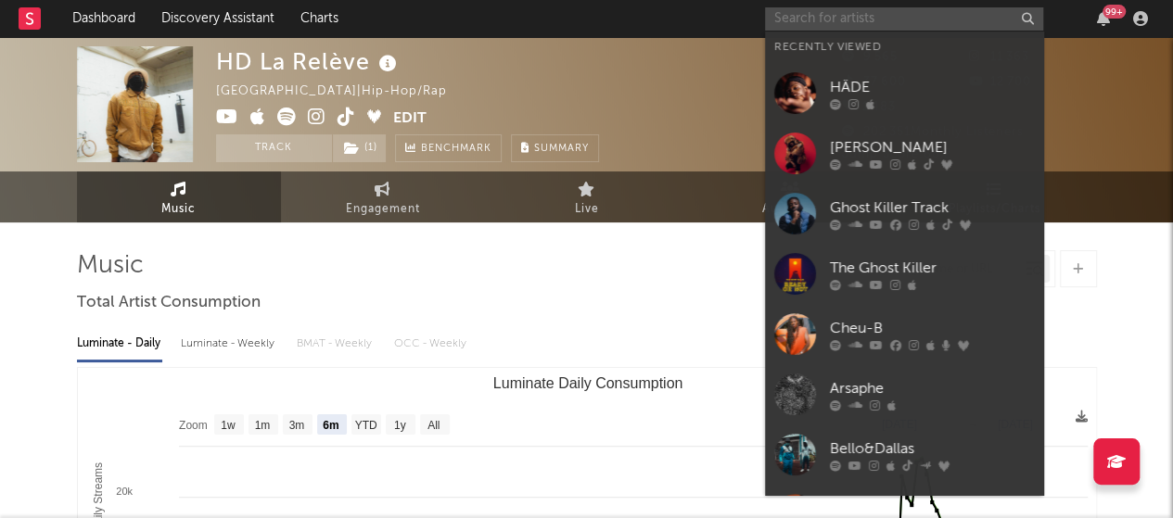
click at [827, 24] on input "text" at bounding box center [904, 18] width 278 height 23
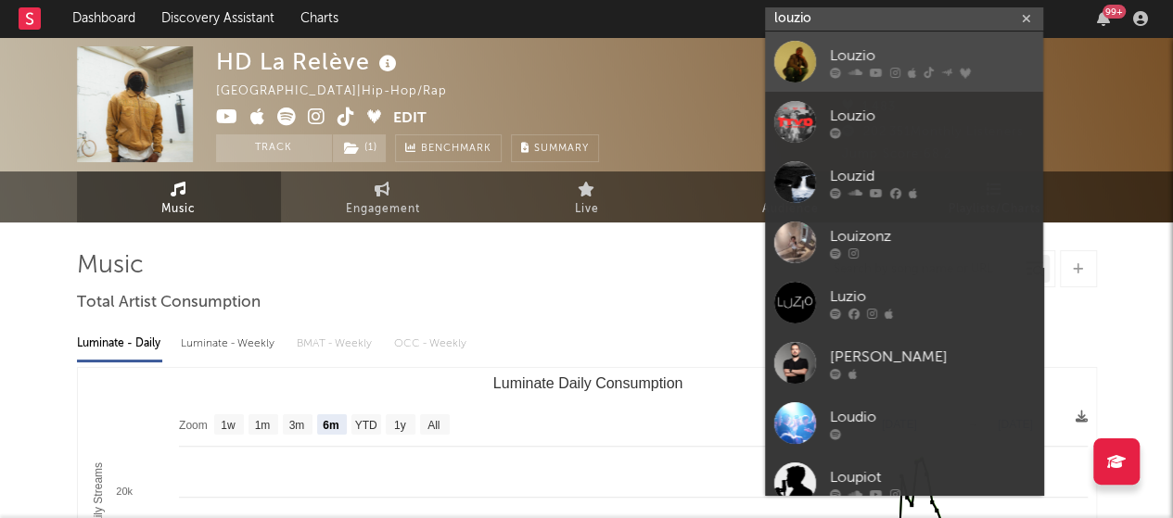
type input "louzio"
click at [842, 53] on div "Louzio" at bounding box center [932, 55] width 204 height 22
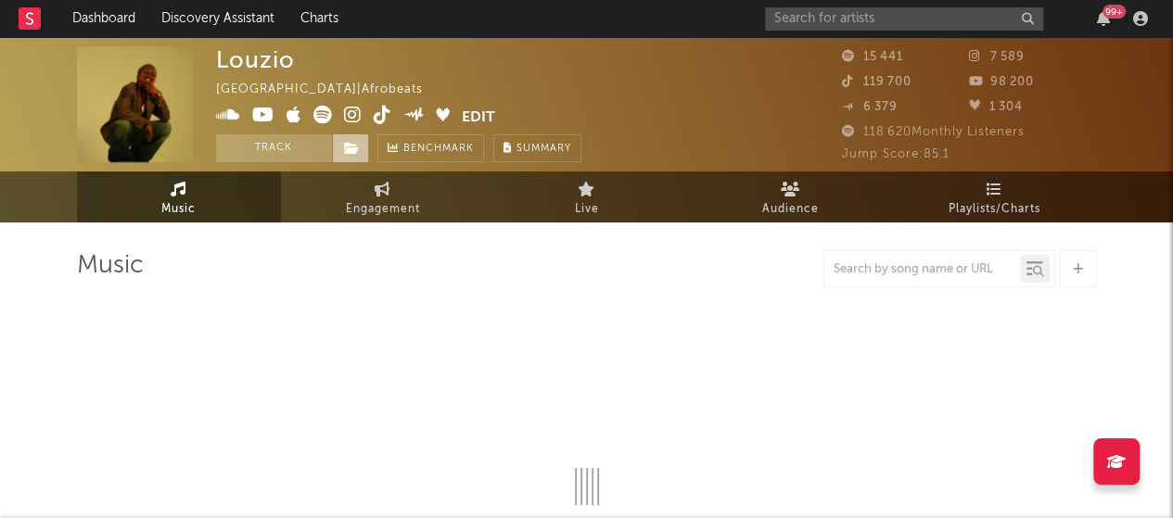
click at [350, 152] on icon at bounding box center [352, 148] width 16 height 13
select select "6m"
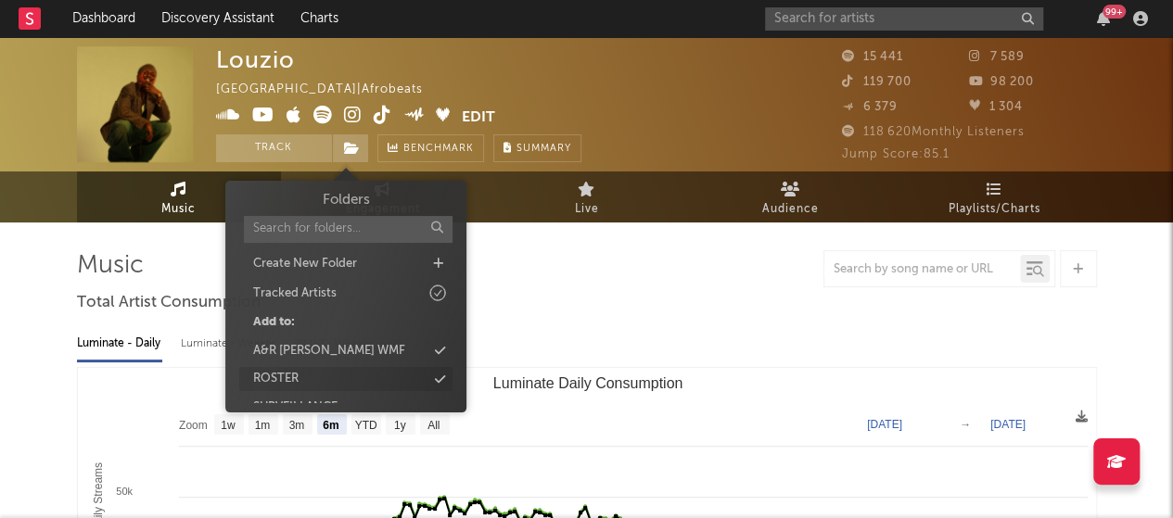
click at [314, 374] on div "ROSTER" at bounding box center [345, 379] width 213 height 24
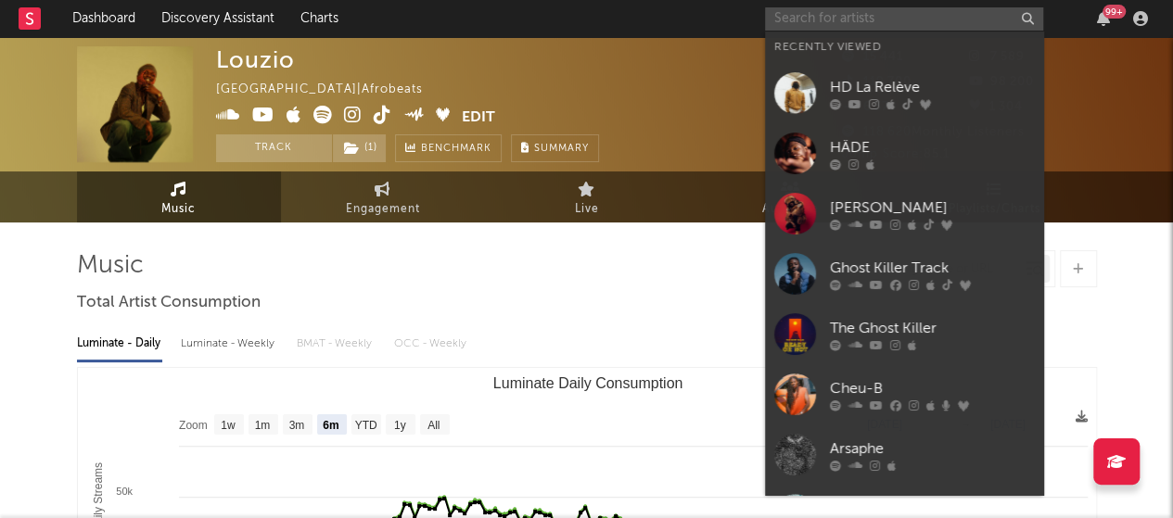
click at [812, 10] on input "text" at bounding box center [904, 18] width 278 height 23
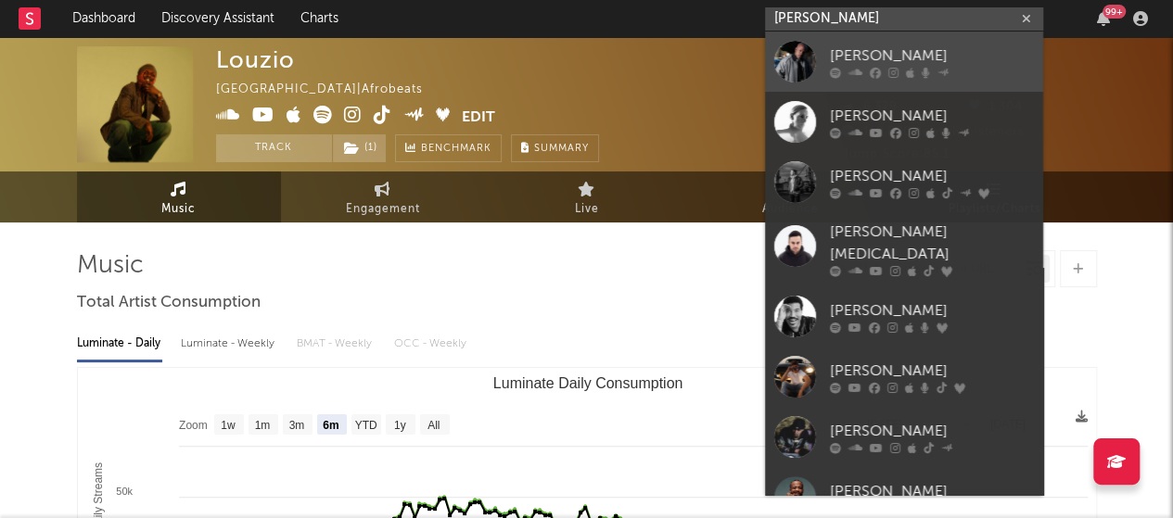
type input "[PERSON_NAME]"
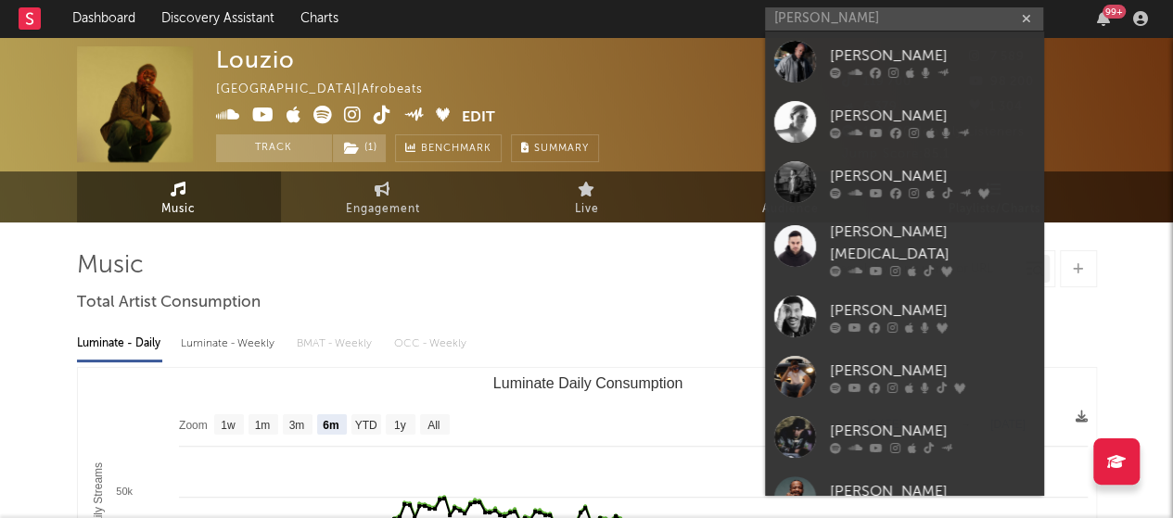
drag, startPoint x: 879, startPoint y: 64, endPoint x: 827, endPoint y: 14, distance: 72.1
click at [879, 63] on div "[PERSON_NAME]" at bounding box center [932, 55] width 204 height 22
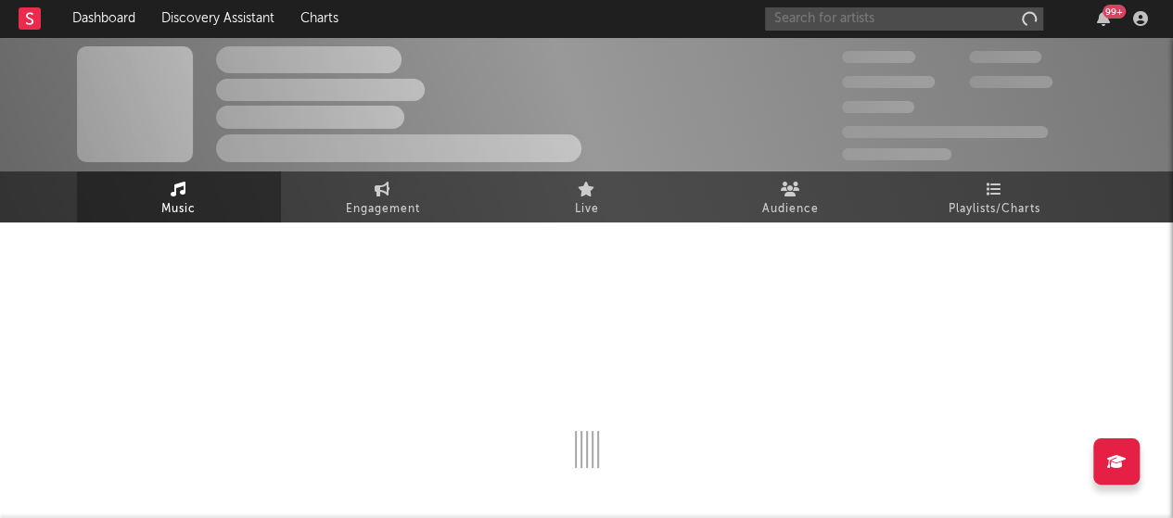
click at [827, 16] on input "text" at bounding box center [904, 18] width 278 height 23
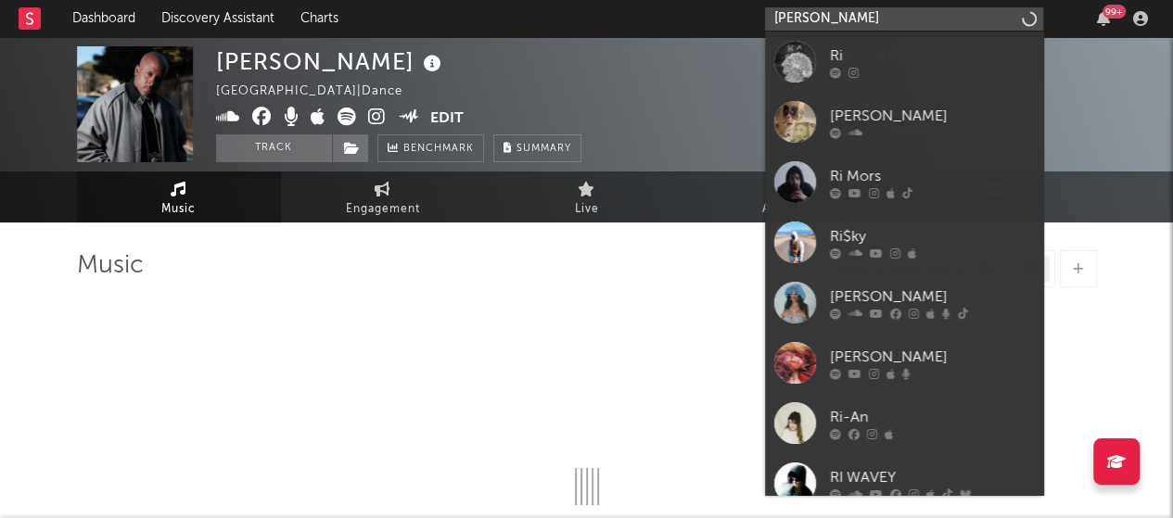
type input "[PERSON_NAME] be"
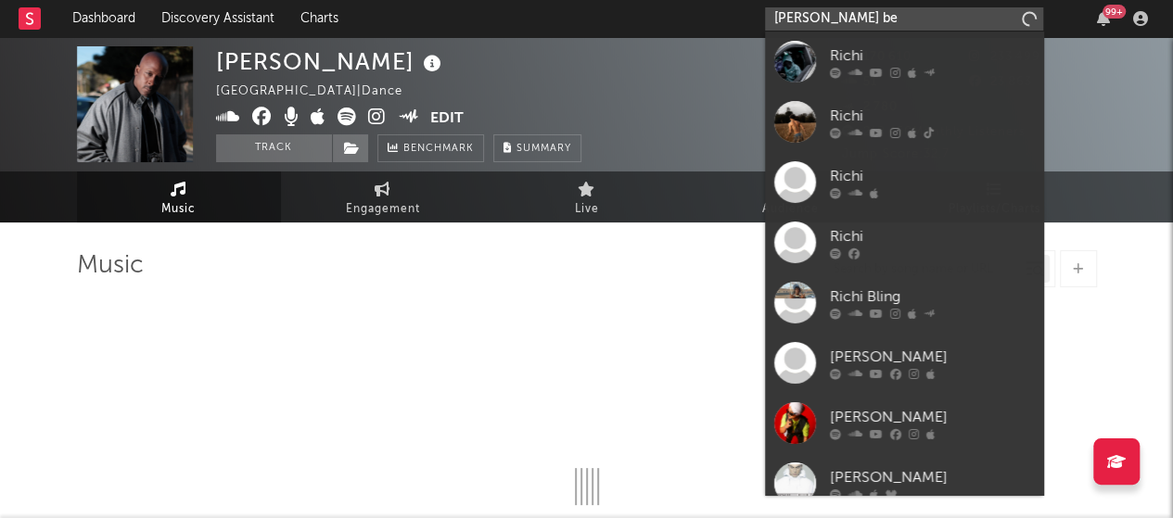
select select "6m"
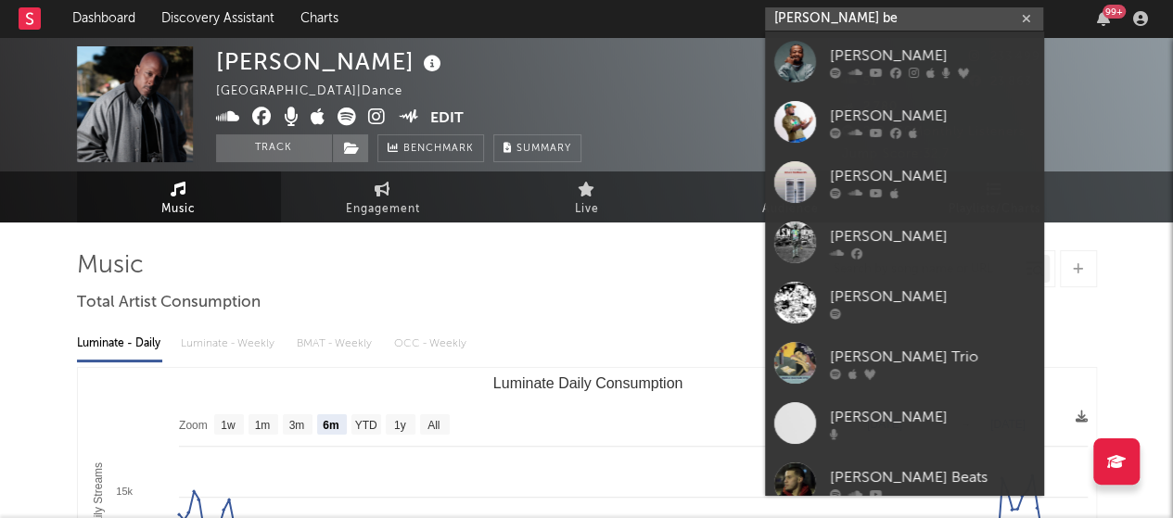
type input "[PERSON_NAME] be"
click at [875, 72] on icon at bounding box center [875, 72] width 13 height 11
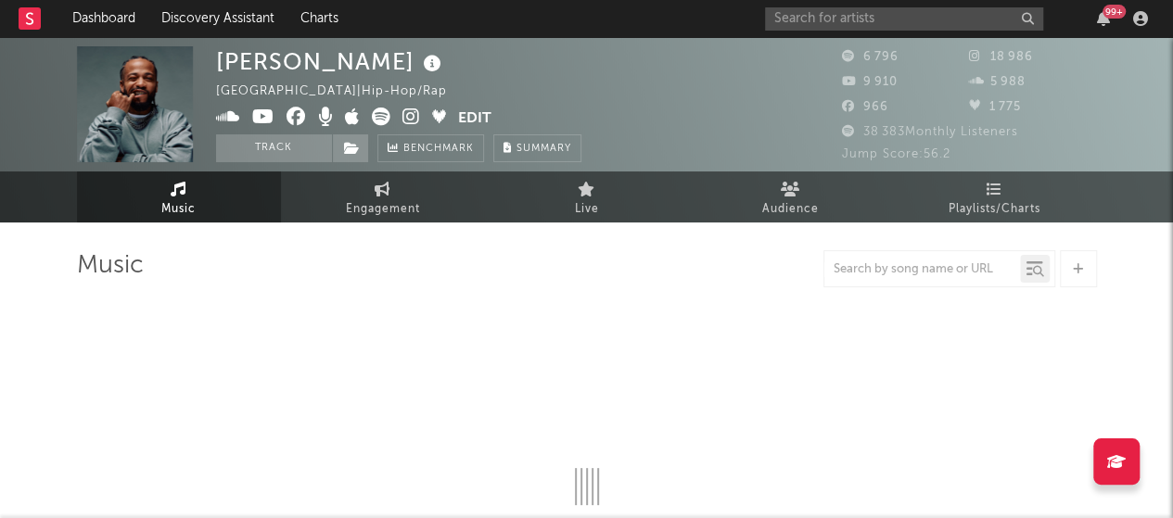
select select "6m"
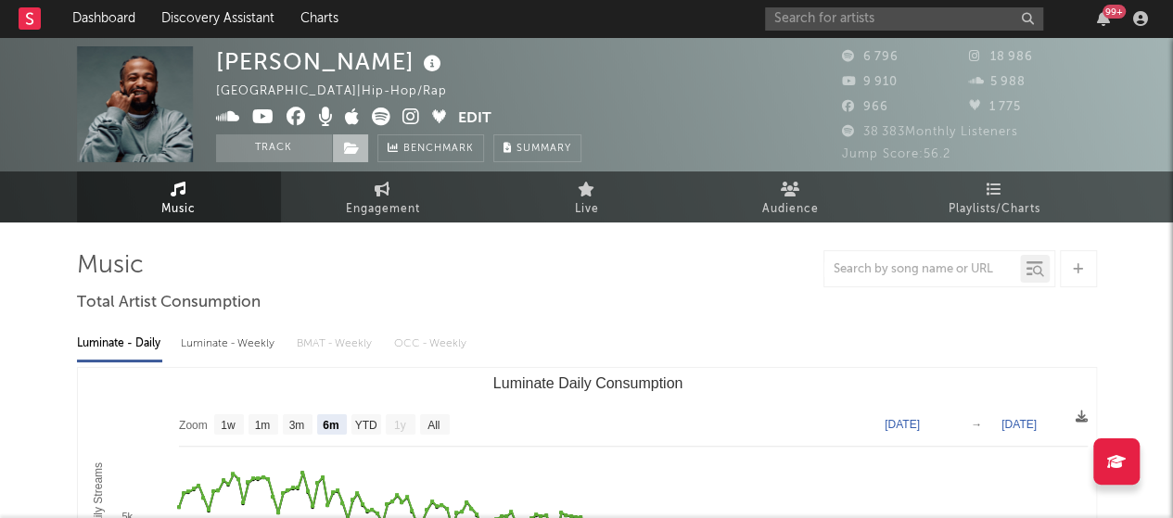
click at [344, 150] on icon at bounding box center [352, 148] width 16 height 13
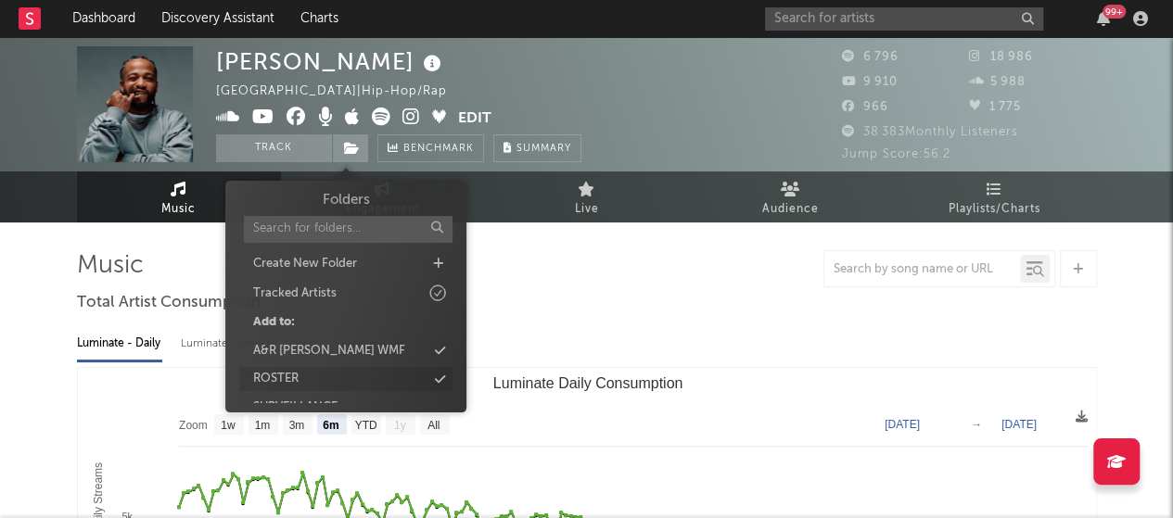
click at [297, 380] on div "ROSTER" at bounding box center [275, 379] width 45 height 19
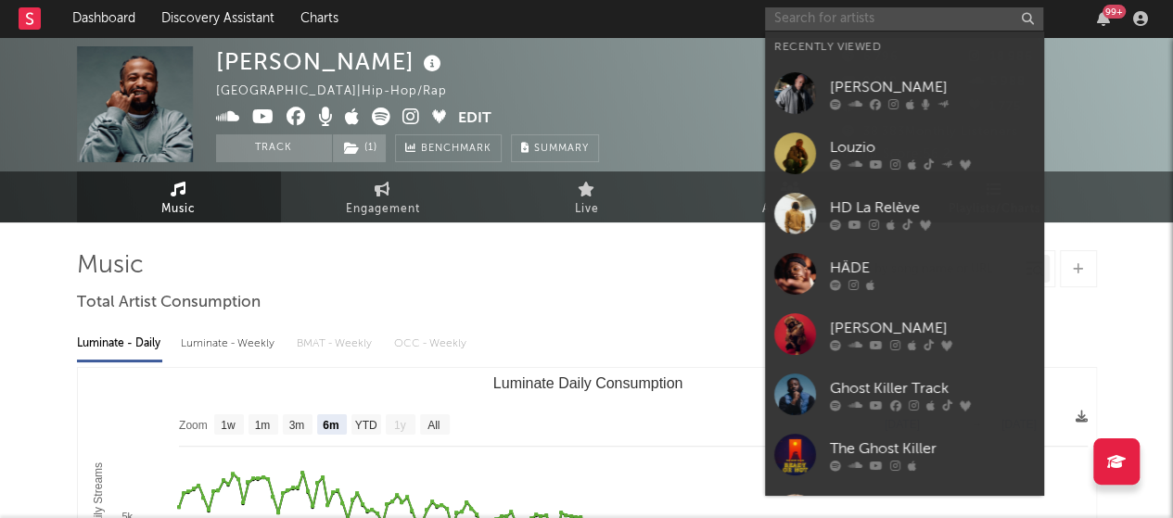
click at [823, 24] on input "text" at bounding box center [904, 18] width 278 height 23
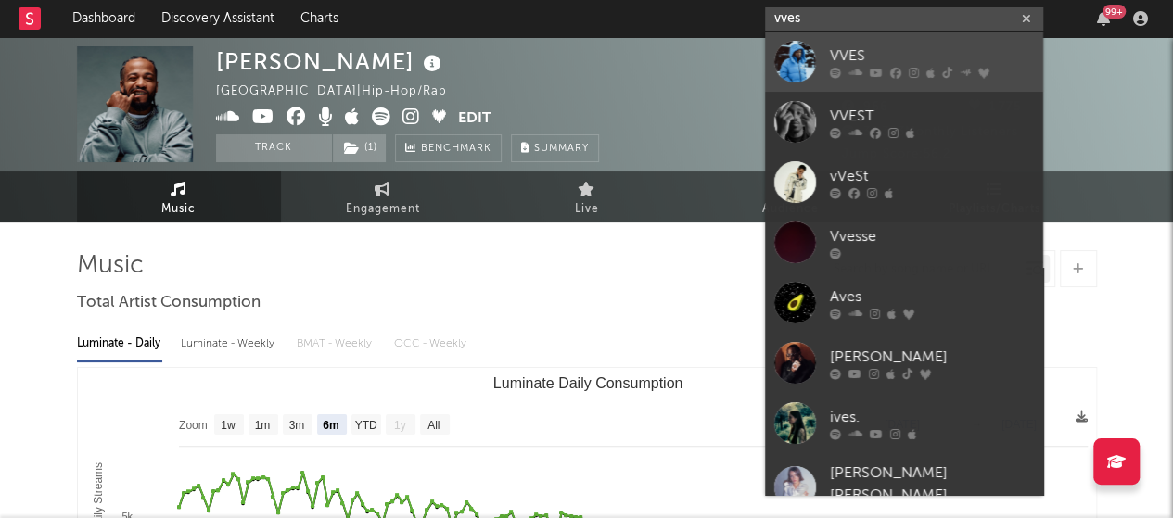
type input "vves"
click at [799, 47] on div at bounding box center [795, 62] width 42 height 42
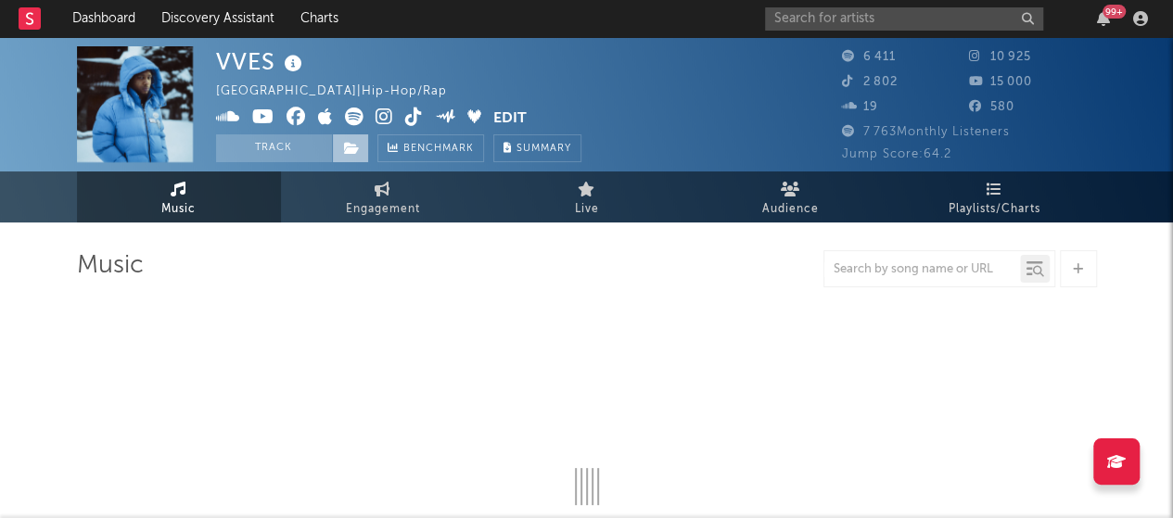
select select "6m"
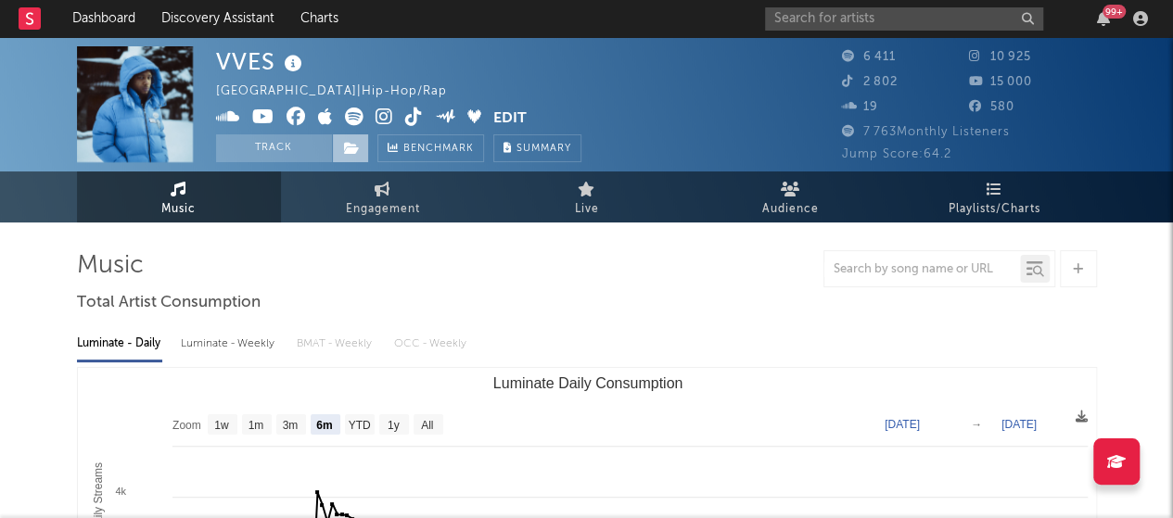
click at [346, 147] on icon at bounding box center [352, 148] width 16 height 13
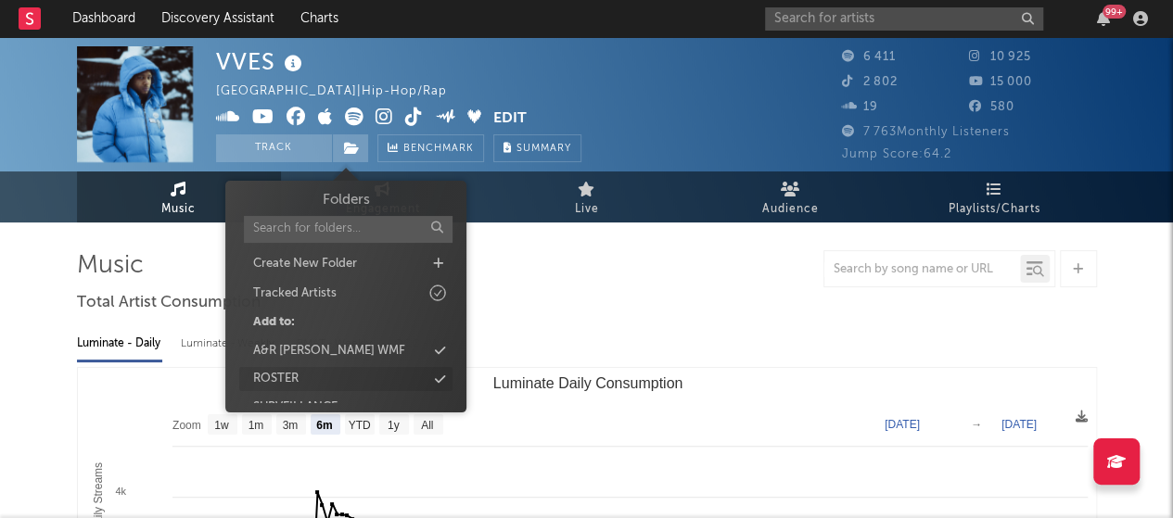
click at [369, 383] on div "ROSTER" at bounding box center [345, 379] width 213 height 24
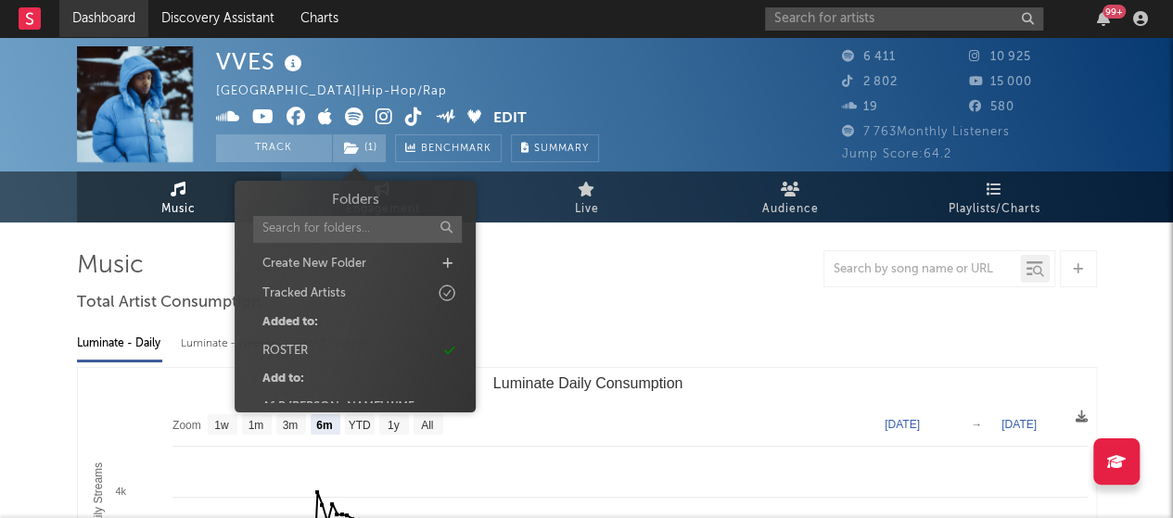
click at [104, 8] on link "Dashboard" at bounding box center [103, 18] width 89 height 37
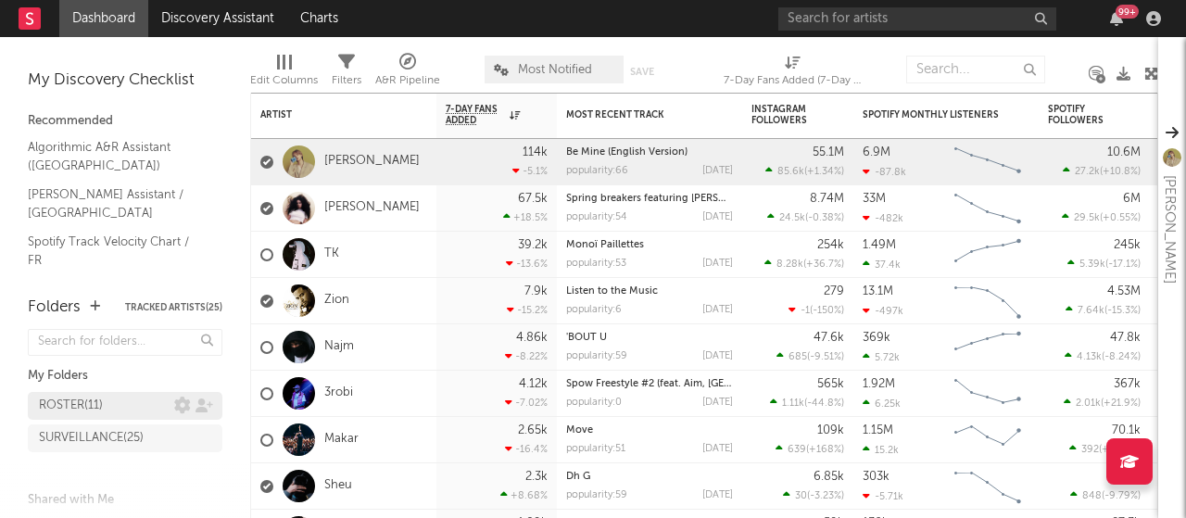
click at [128, 412] on div "ROSTER ( 11 )" at bounding box center [106, 406] width 135 height 22
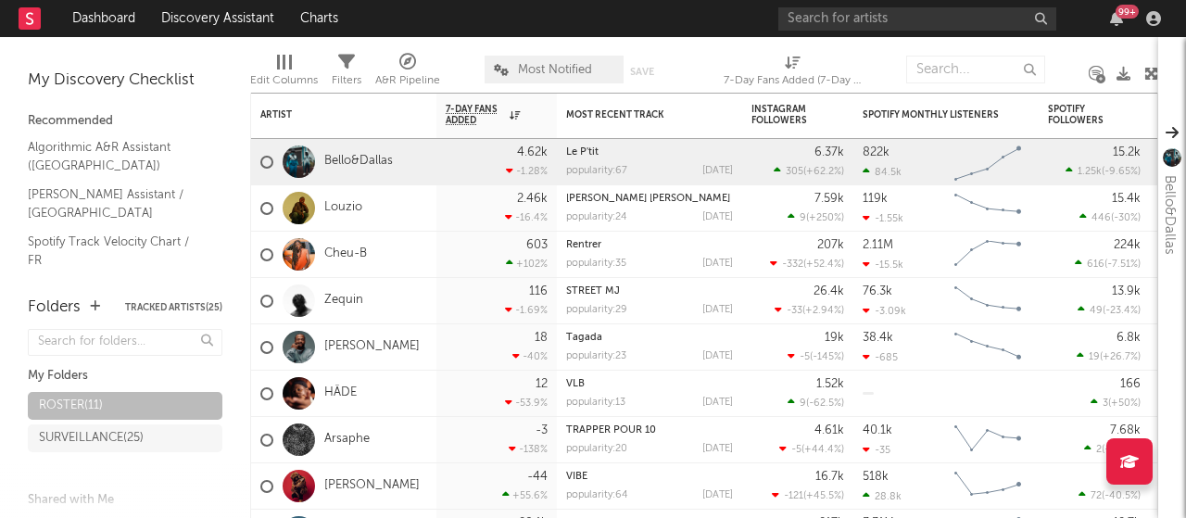
click at [775, 70] on div "7-Day Fans Added (7-Day Fans Added)" at bounding box center [793, 81] width 139 height 22
select select "-1"
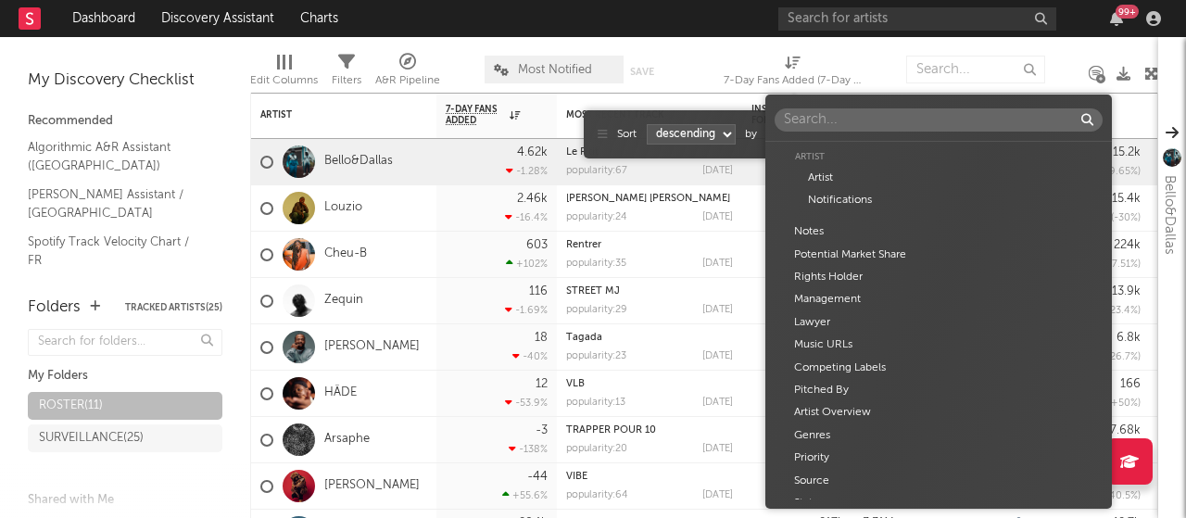
click at [812, 136] on body "Dashboard Discovery Assistant Charts 99 + Notifications Settings Mark all as re…" at bounding box center [593, 259] width 1186 height 518
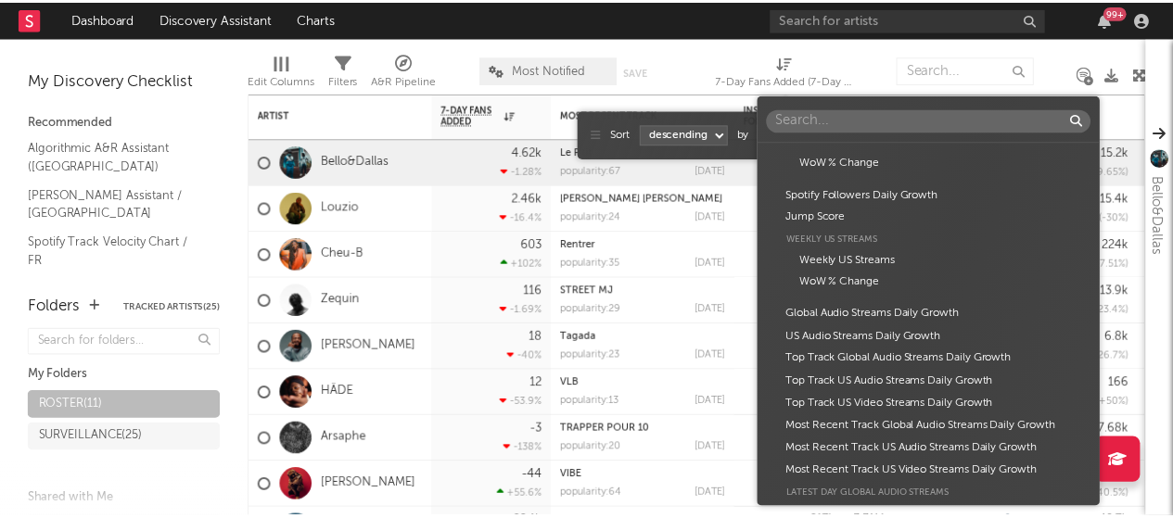
scroll to position [679, 0]
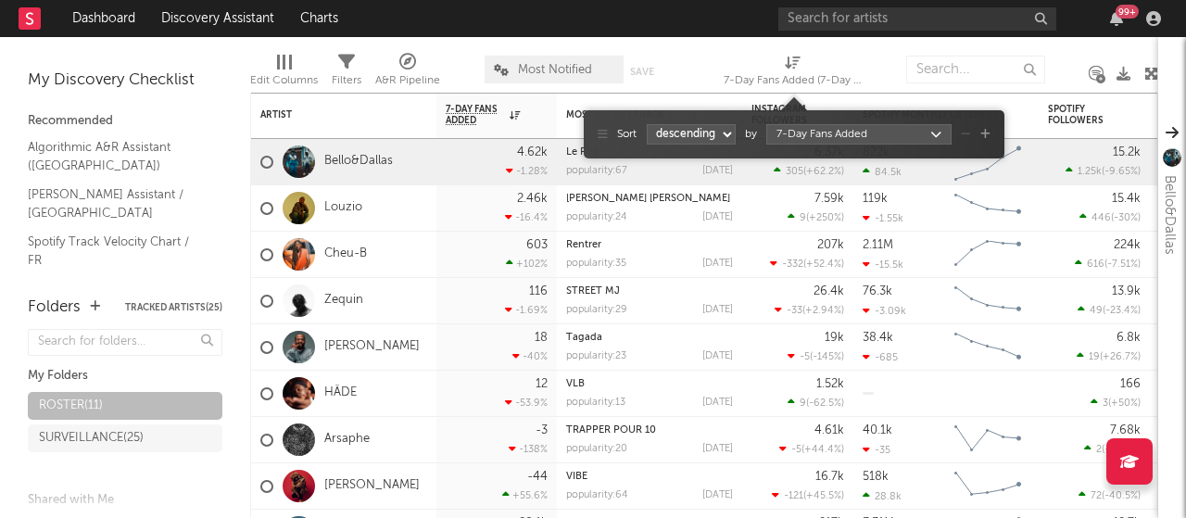
click at [713, 56] on div "Artist Artist Notifications Notes Potential Market Share Rights Holder Manageme…" at bounding box center [593, 259] width 1186 height 518
click at [713, 56] on div "Edit Columns Filters A&R Pipeline Most Notified Save Save as 7-Day Fans Added (…" at bounding box center [704, 65] width 908 height 56
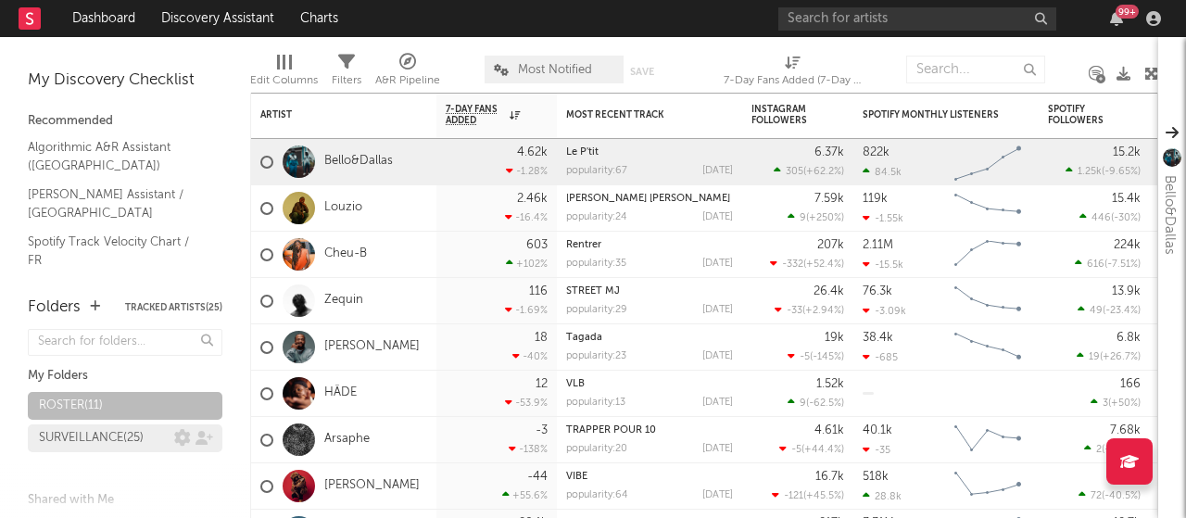
click at [105, 440] on div "SURVEILLANCE ( 25 )" at bounding box center [91, 438] width 105 height 22
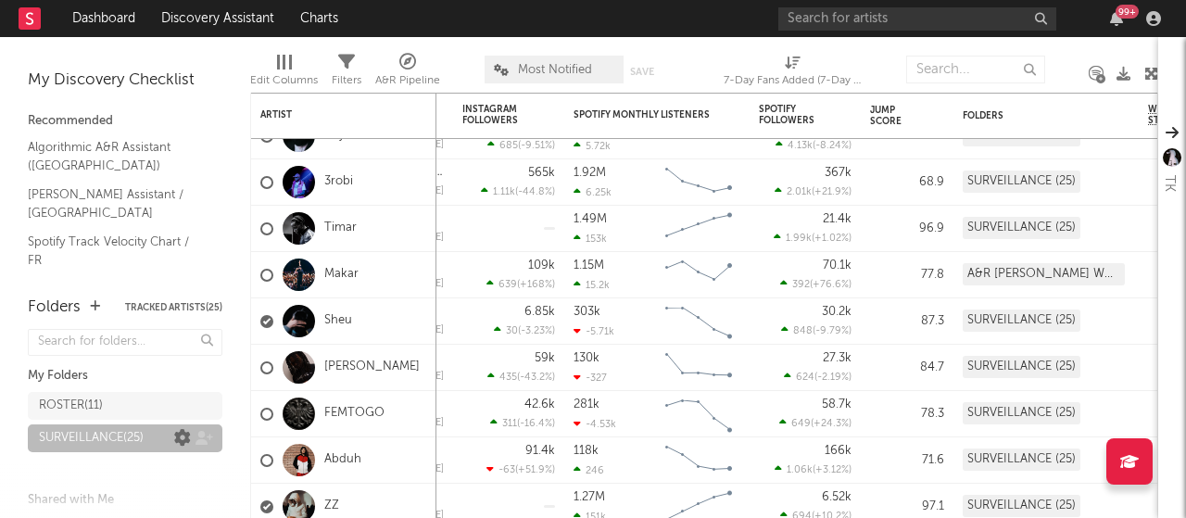
click at [174, 442] on icon at bounding box center [182, 438] width 17 height 17
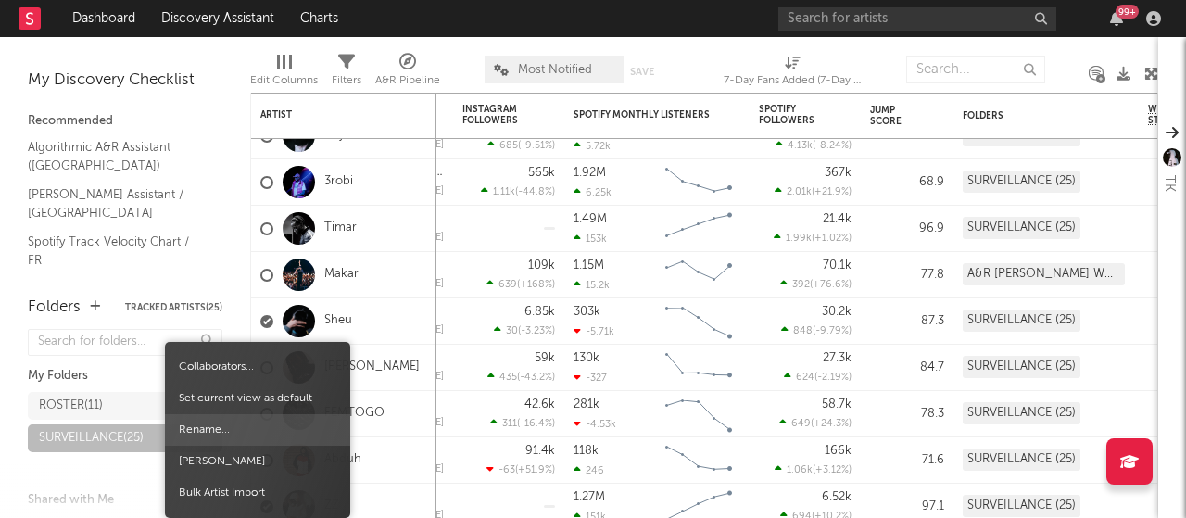
click at [221, 438] on span "Rename..." at bounding box center [257, 430] width 185 height 32
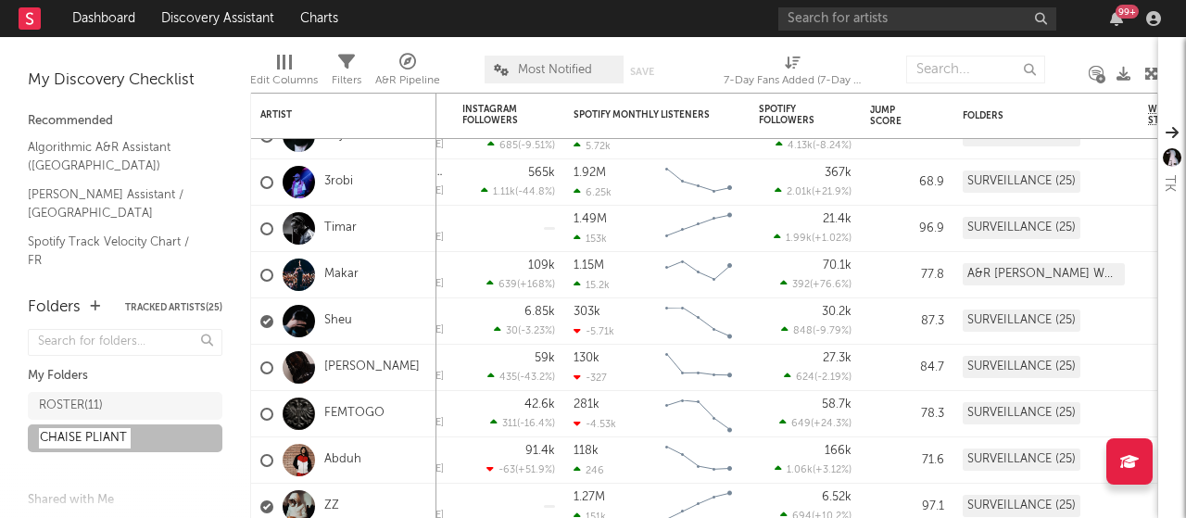
type input "CHAISE PLIANTE"
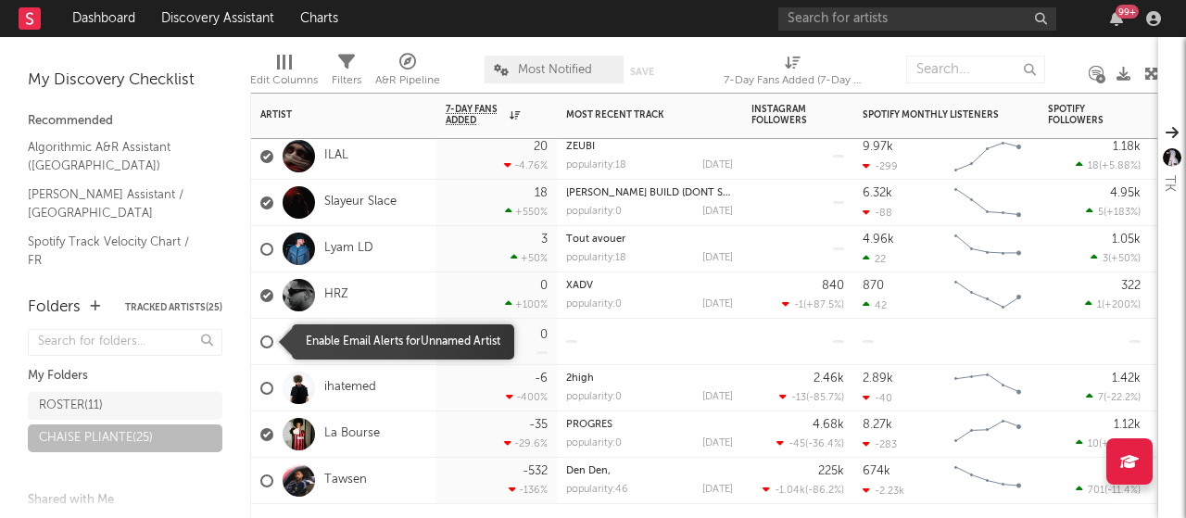
click at [262, 342] on div at bounding box center [266, 342] width 13 height 13
click at [260, 342] on input "checkbox" at bounding box center [260, 342] width 0 height 17
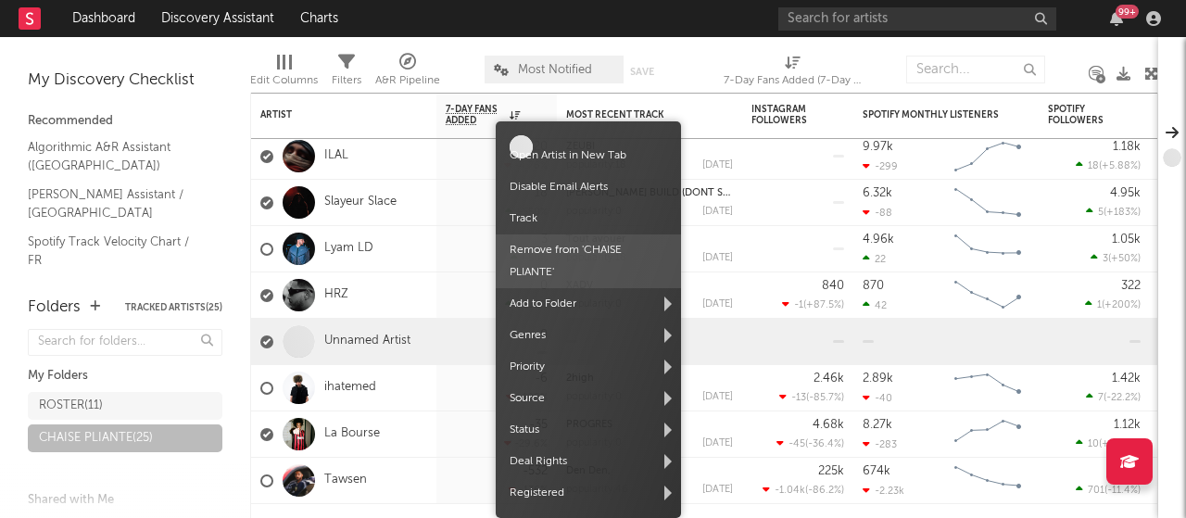
click at [567, 261] on span "Remove from ' CHAISE PLIANTE '" at bounding box center [588, 262] width 185 height 54
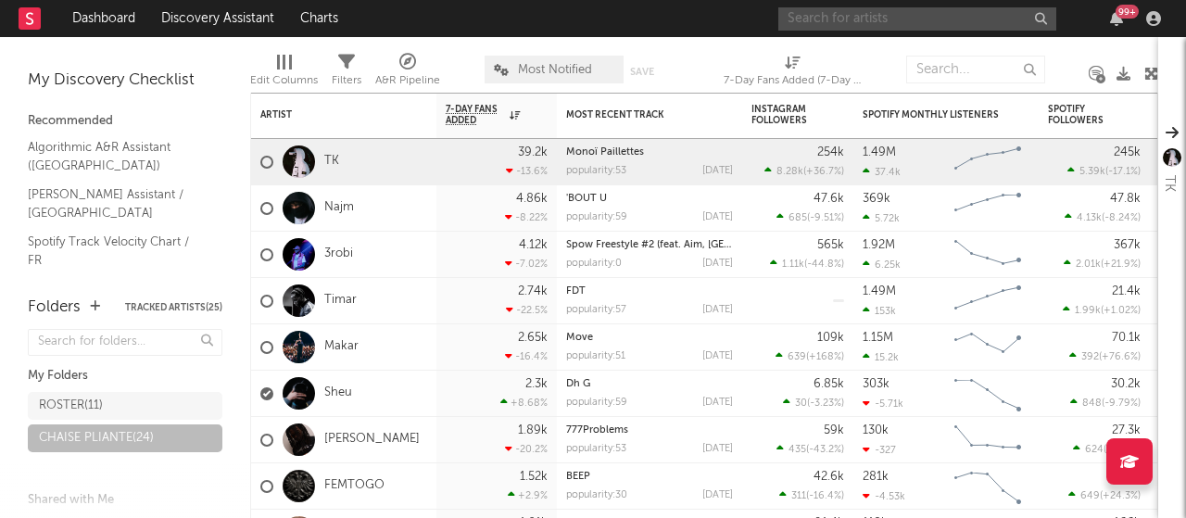
click at [888, 7] on input "text" at bounding box center [918, 18] width 278 height 23
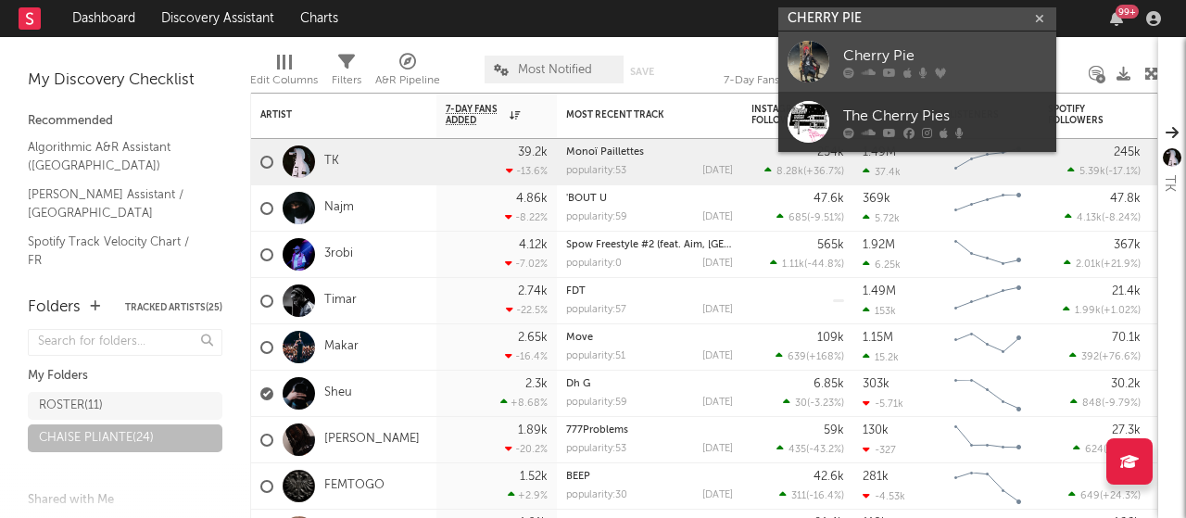
type input "CHERRY PIE"
click at [884, 75] on icon at bounding box center [889, 72] width 13 height 11
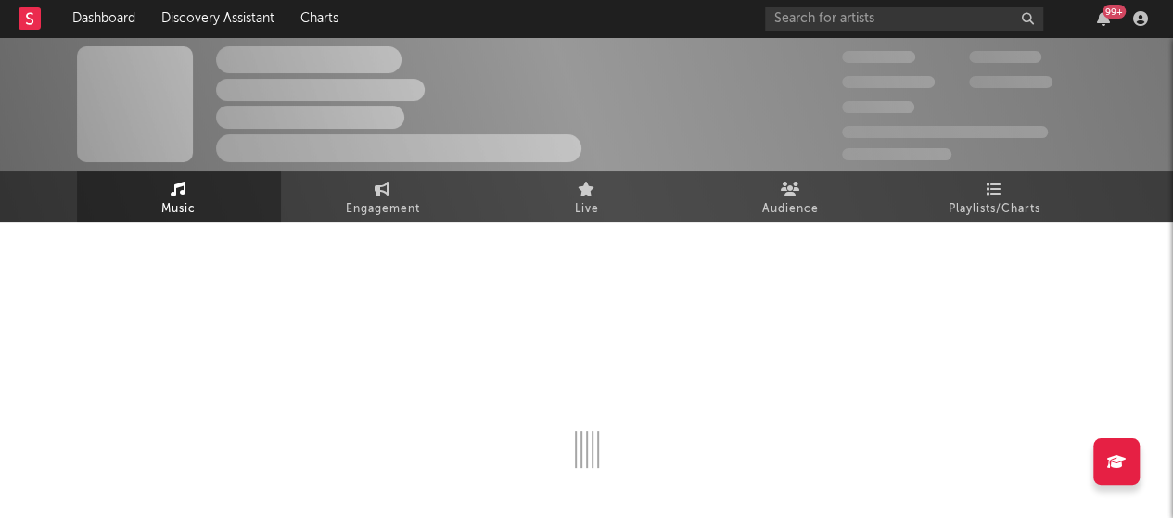
select select "1w"
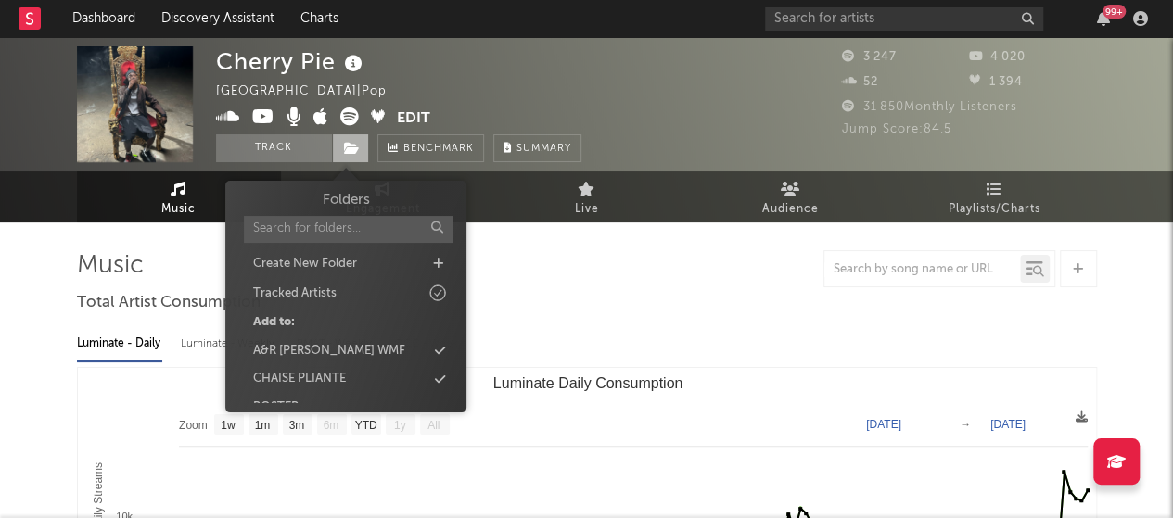
click at [358, 156] on span at bounding box center [350, 148] width 37 height 28
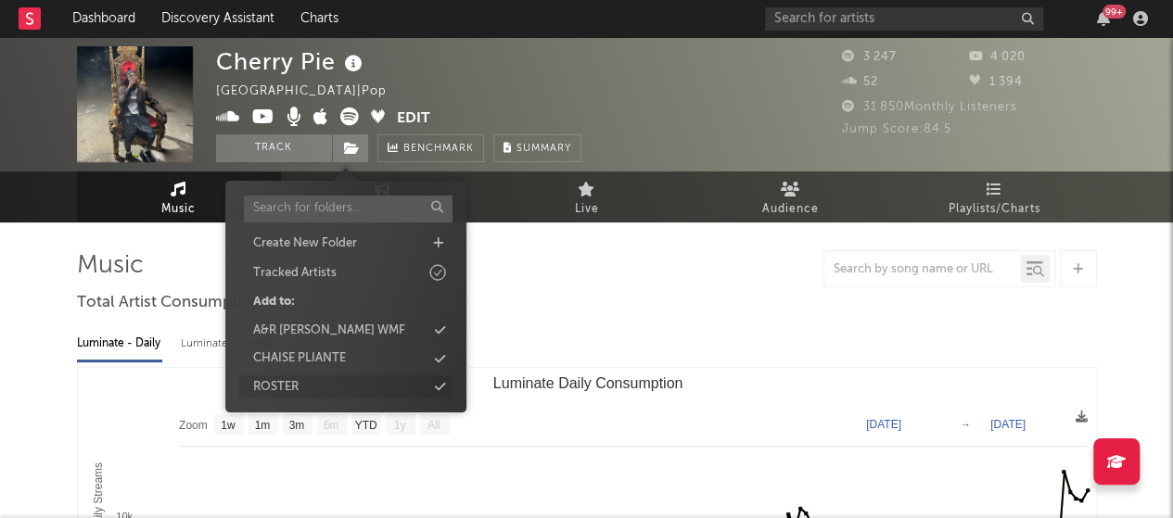
click at [419, 382] on div "ROSTER" at bounding box center [345, 387] width 213 height 24
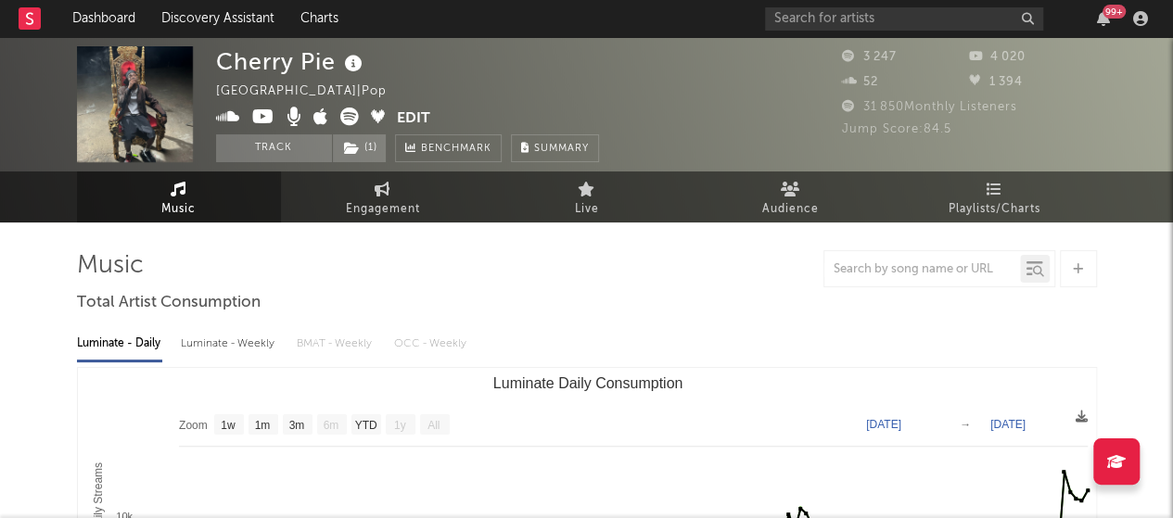
click at [554, 347] on div "Luminate - Daily Luminate - Weekly BMAT - Weekly OCC - Weekly" at bounding box center [587, 344] width 1020 height 32
click at [361, 148] on span "( 1 )" at bounding box center [359, 148] width 55 height 28
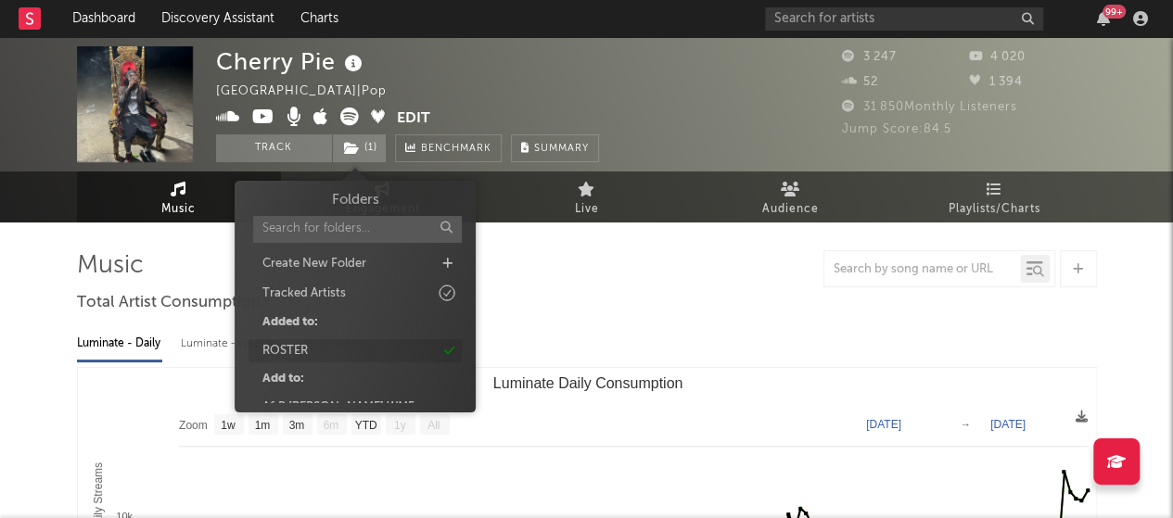
click at [370, 347] on div "ROSTER" at bounding box center [354, 351] width 213 height 24
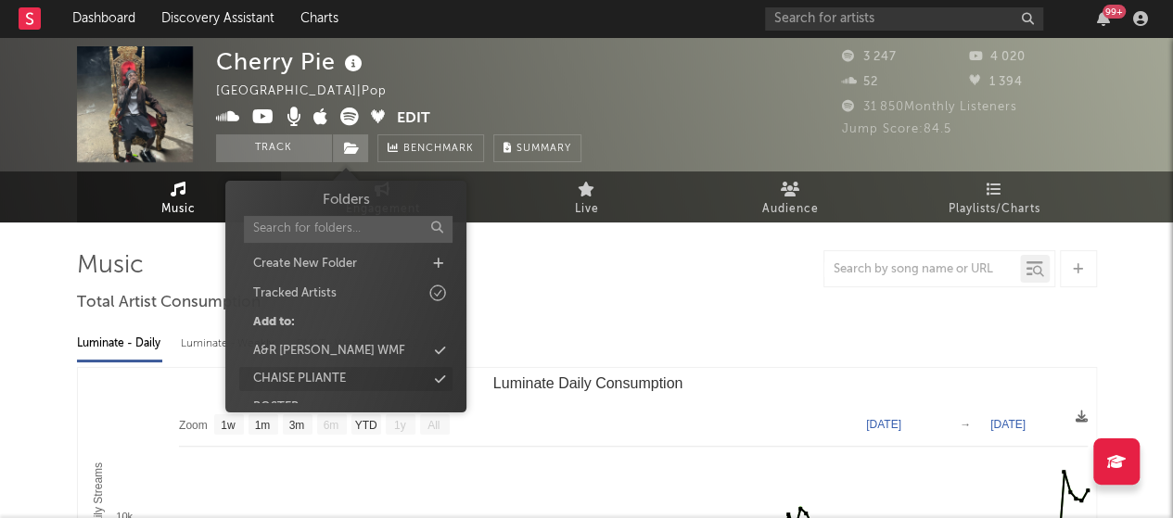
click at [389, 374] on div "CHAISE PLIANTE" at bounding box center [345, 379] width 213 height 24
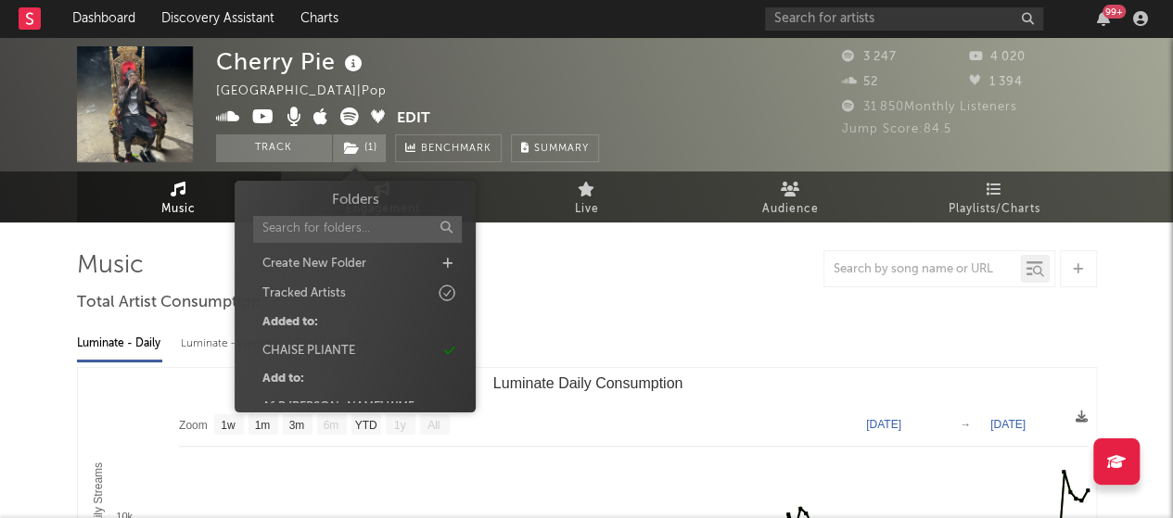
click at [643, 339] on div "Luminate - Daily Luminate - Weekly BMAT - Weekly OCC - Weekly" at bounding box center [587, 344] width 1020 height 32
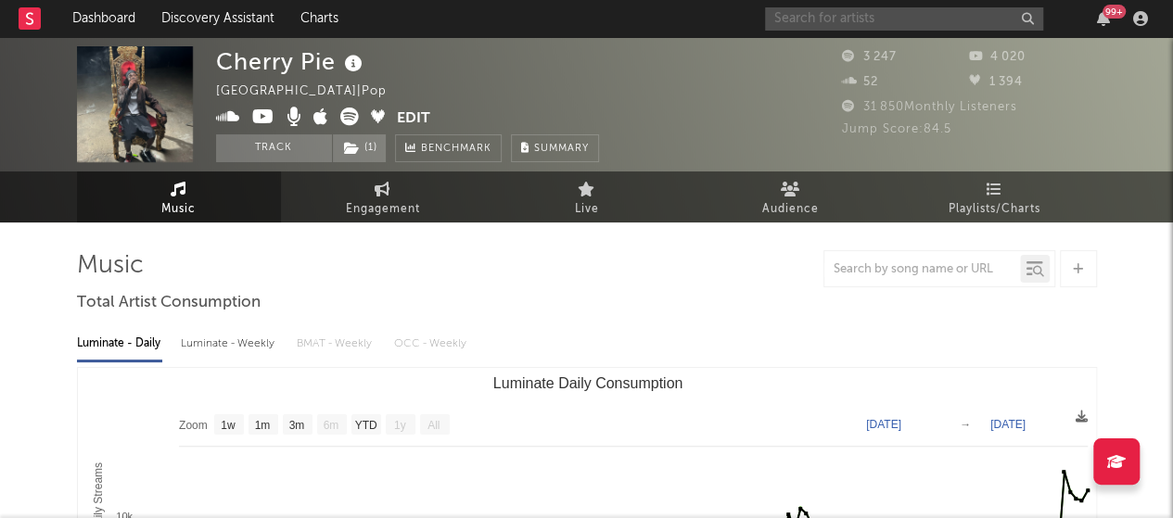
click at [914, 15] on input "text" at bounding box center [904, 18] width 278 height 23
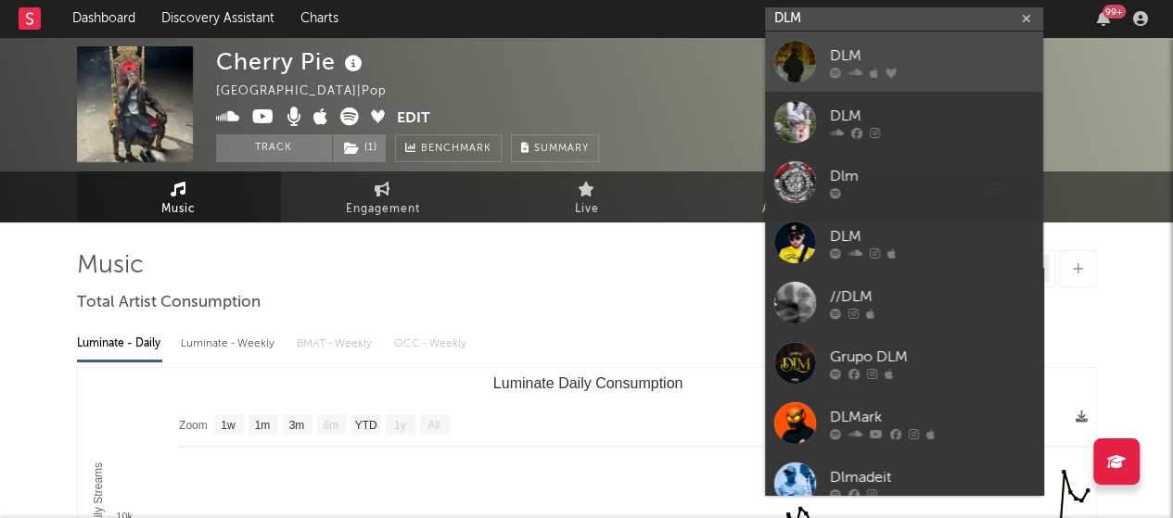
type input "DLM"
click at [849, 64] on div "DLM" at bounding box center [932, 55] width 204 height 22
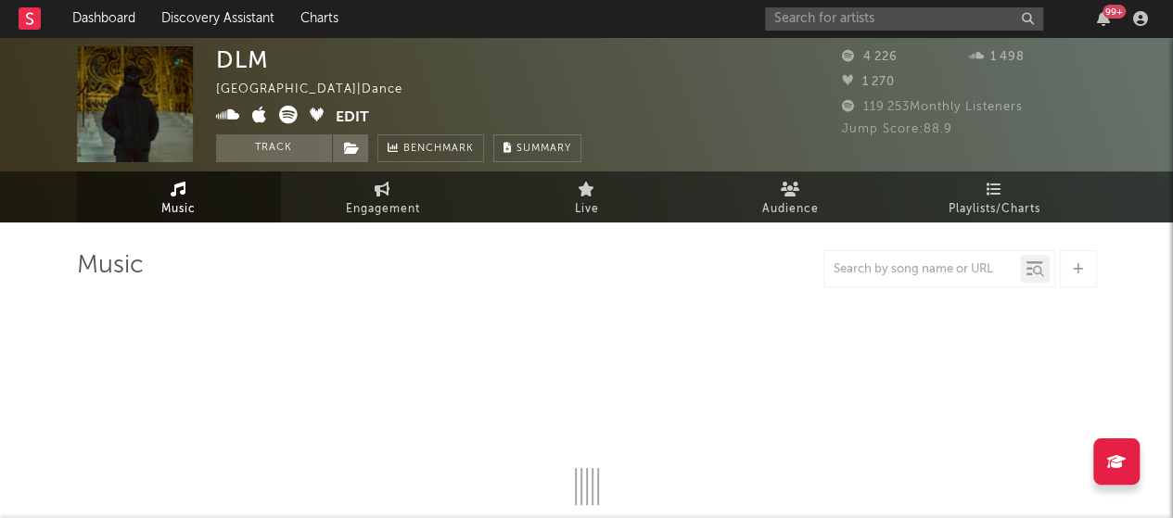
select select "6m"
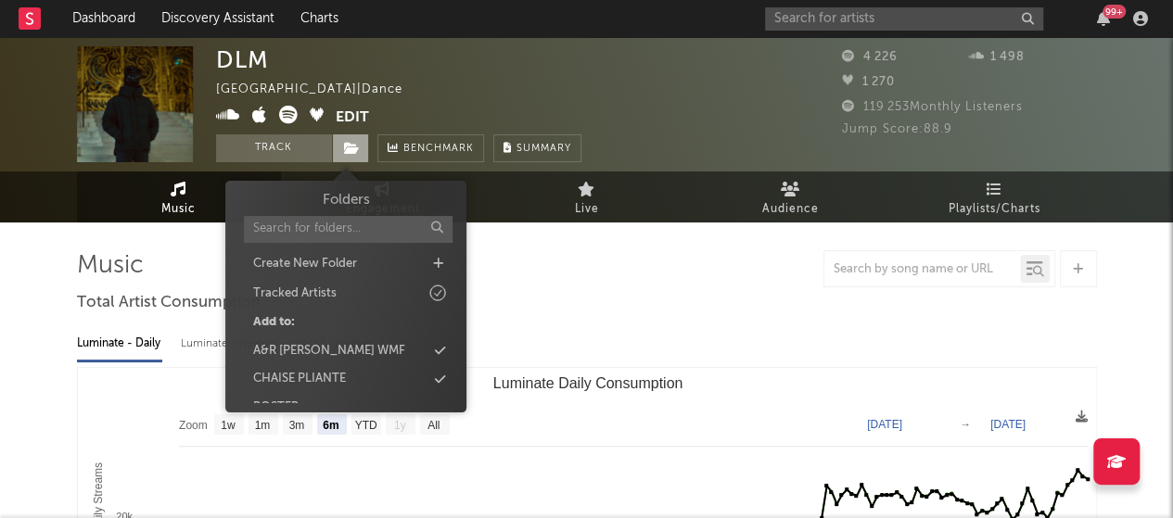
click at [352, 151] on icon at bounding box center [352, 148] width 16 height 13
click at [350, 382] on div "CHAISE PLIANTE" at bounding box center [345, 379] width 213 height 24
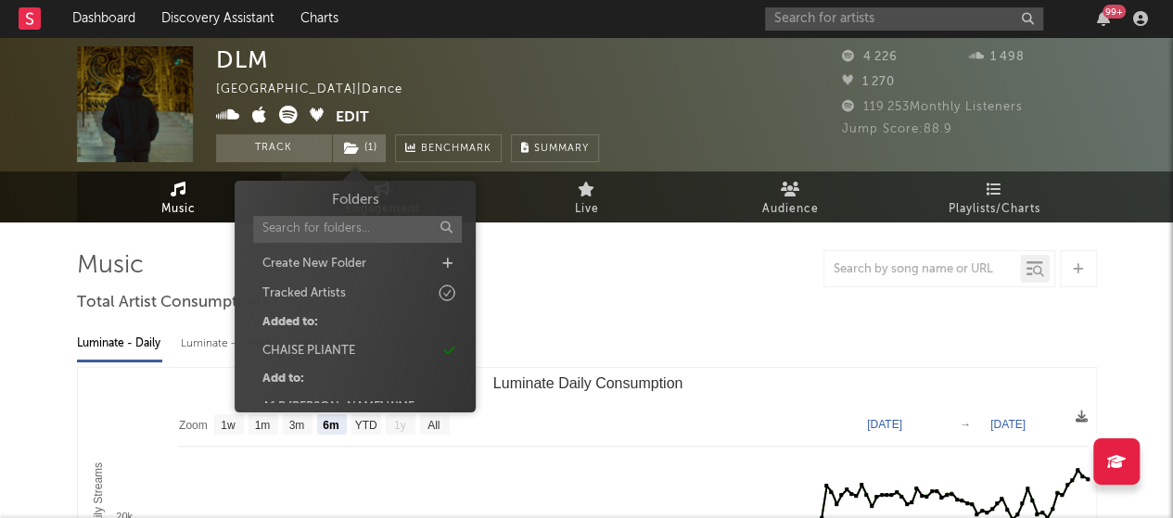
click at [693, 84] on div "DLM Argentina | Dance Edit Track ( 1 ) Benchmark Summary" at bounding box center [517, 104] width 602 height 116
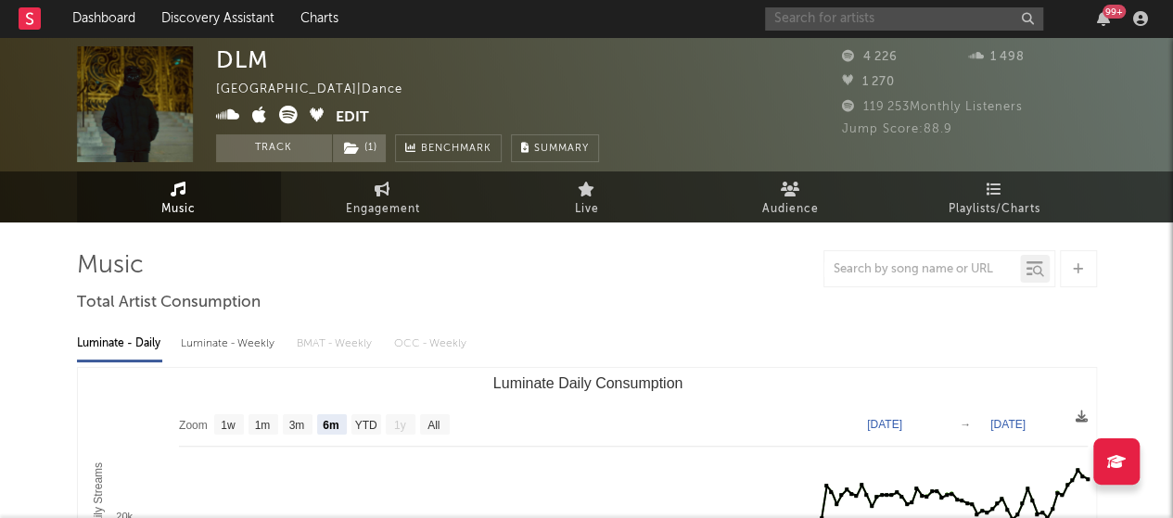
click at [835, 9] on input "text" at bounding box center [904, 18] width 278 height 23
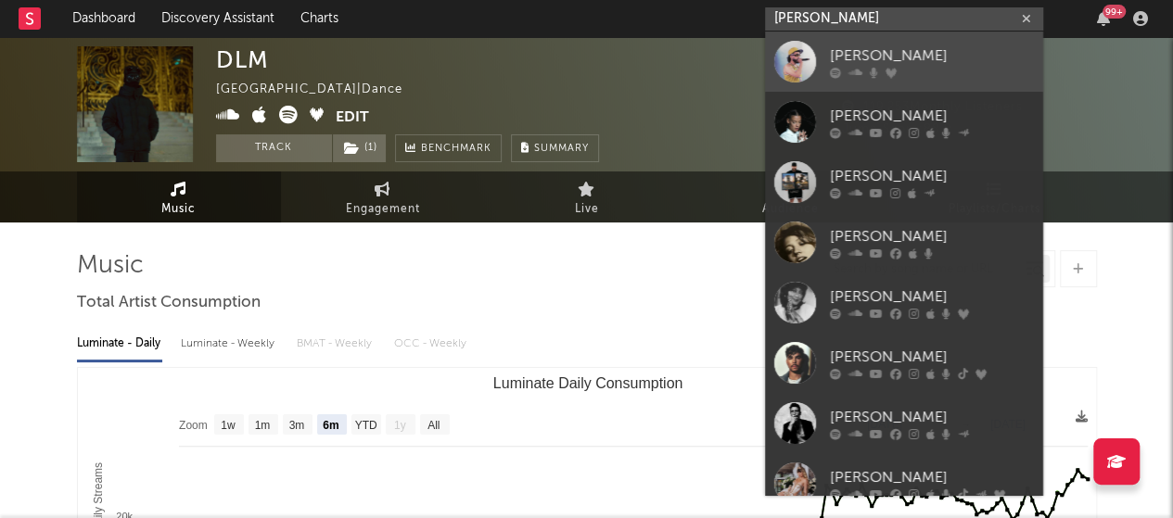
type input "[PERSON_NAME]"
click at [881, 53] on div "[PERSON_NAME]" at bounding box center [932, 55] width 204 height 22
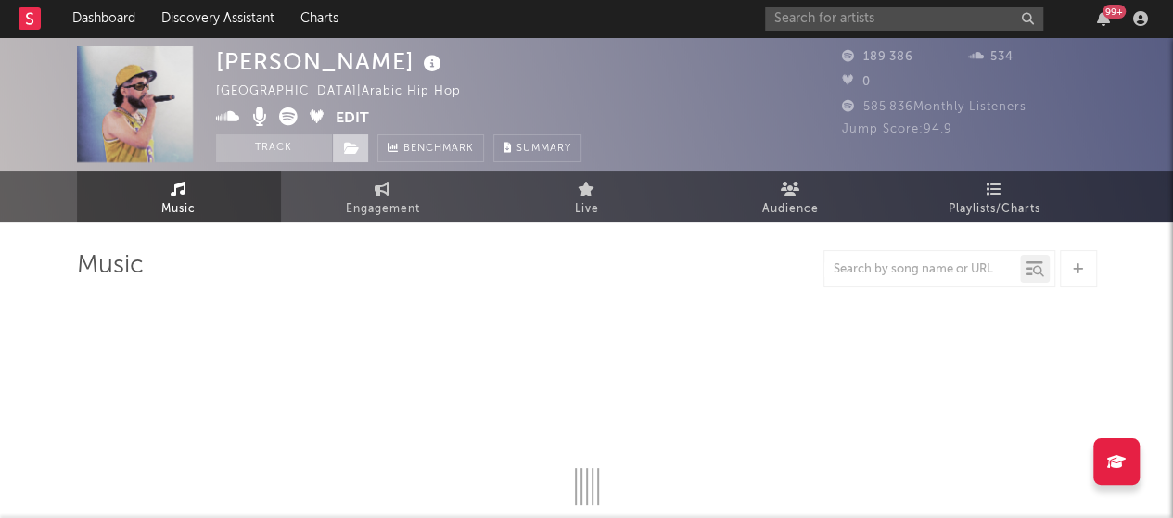
select select "6m"
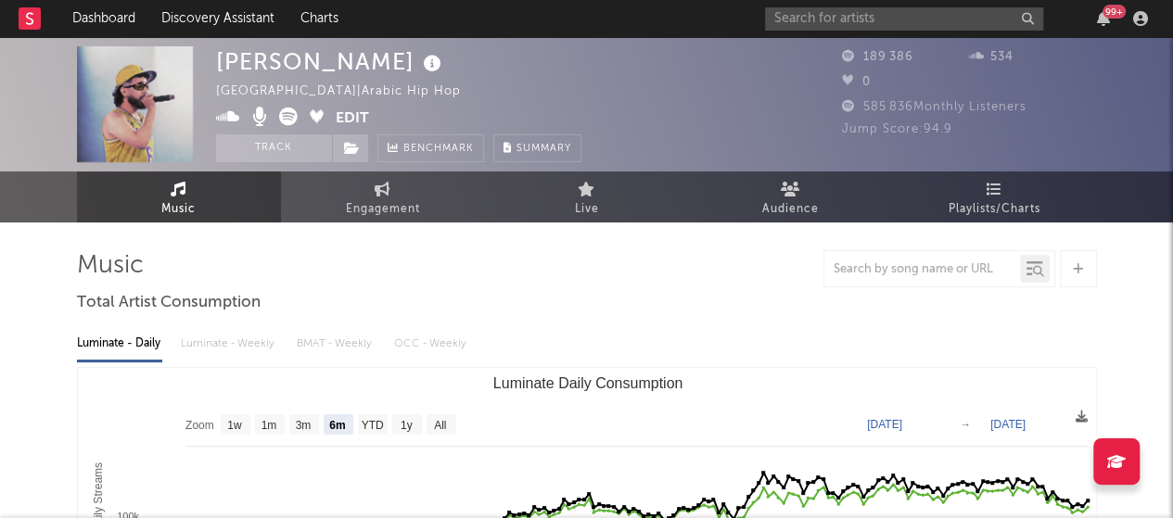
click at [362, 148] on span at bounding box center [350, 148] width 37 height 28
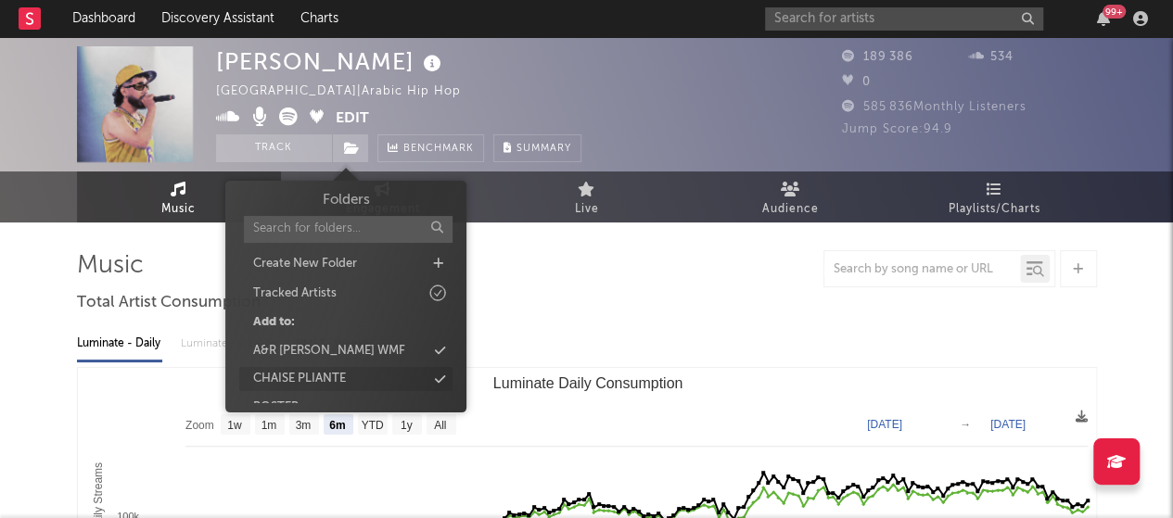
click at [361, 383] on div "CHAISE PLIANTE" at bounding box center [345, 379] width 213 height 24
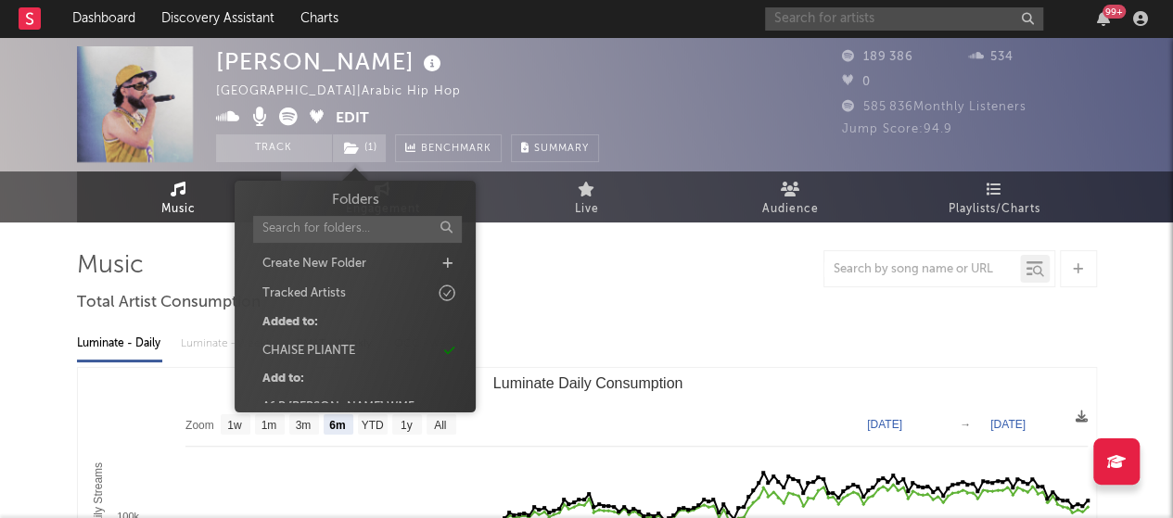
click at [877, 12] on input "text" at bounding box center [904, 18] width 278 height 23
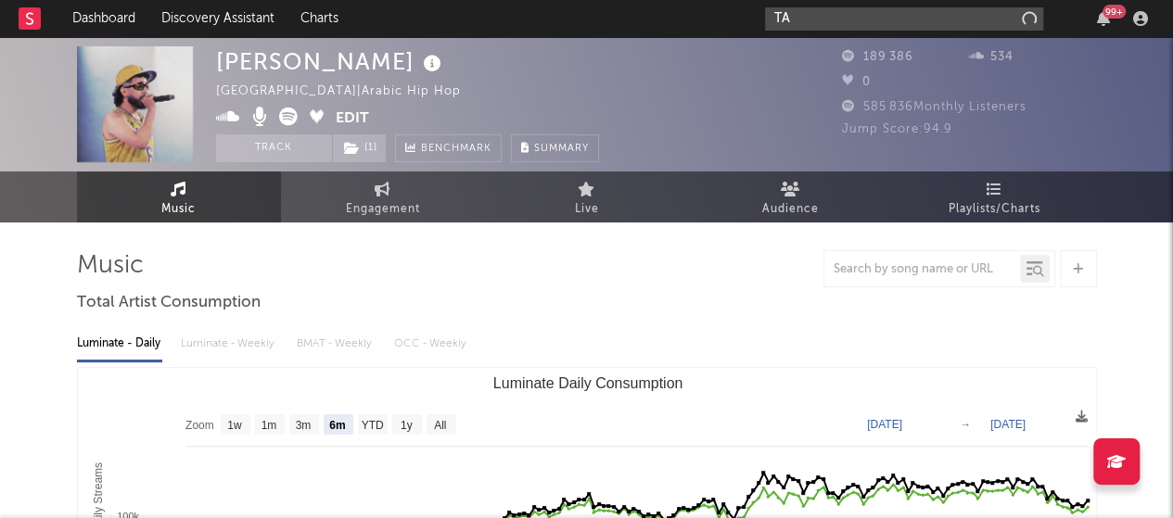
type input "T"
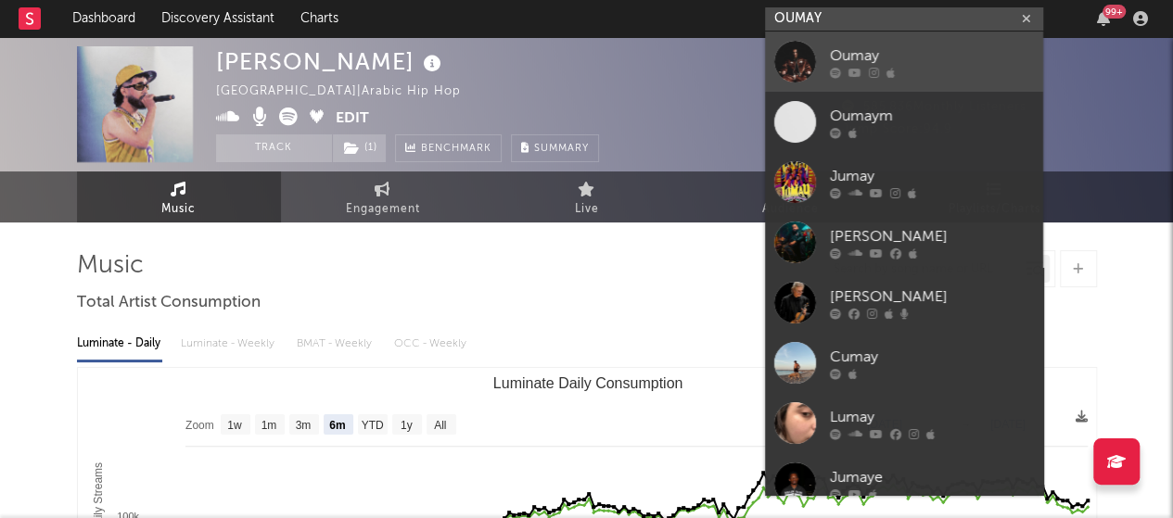
type input "OUMAY"
click at [916, 67] on div at bounding box center [932, 72] width 204 height 11
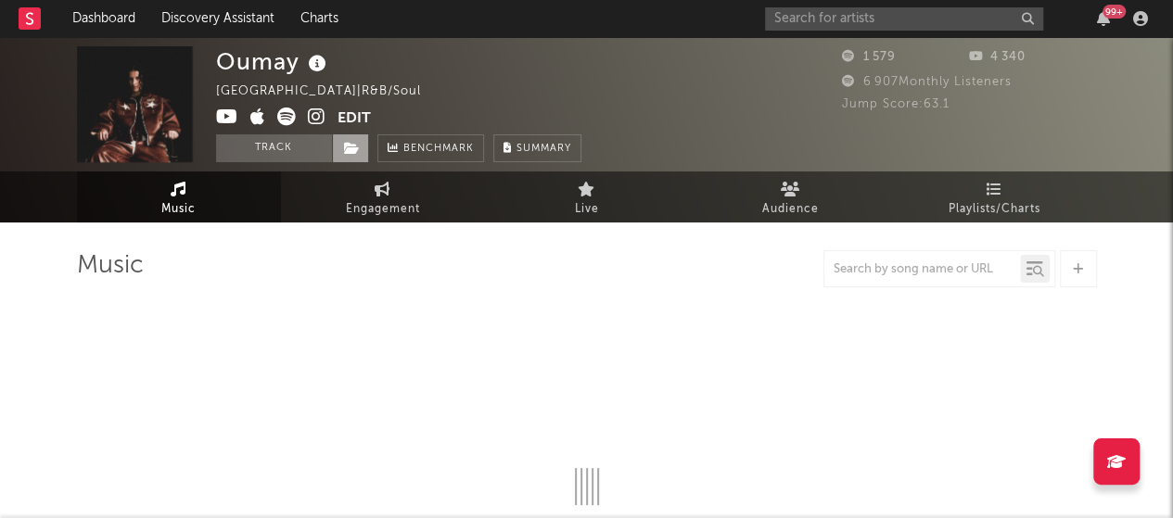
select select "1w"
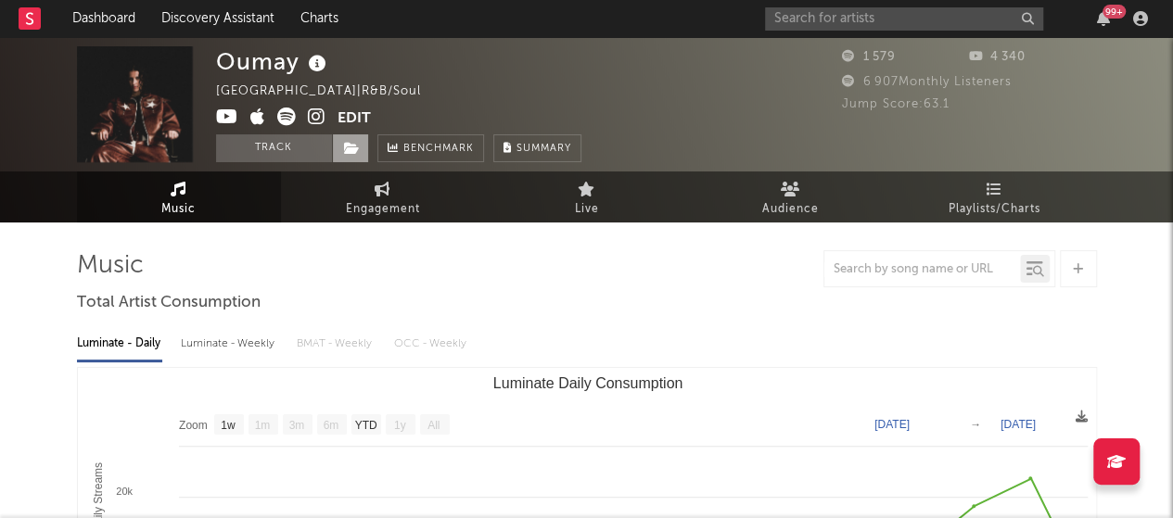
click at [349, 146] on icon at bounding box center [352, 148] width 16 height 13
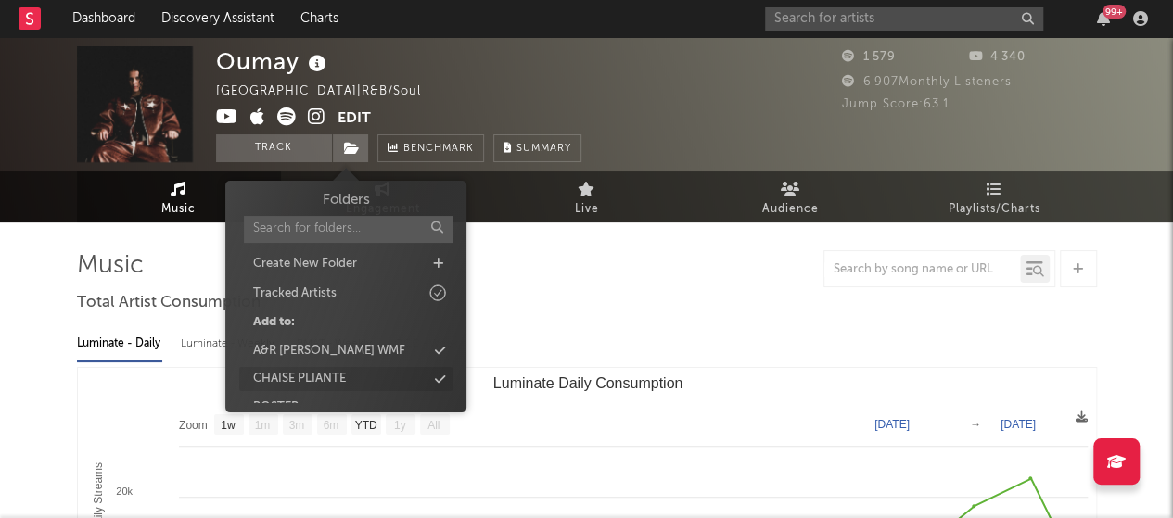
click at [330, 375] on div "CHAISE PLIANTE" at bounding box center [299, 379] width 93 height 19
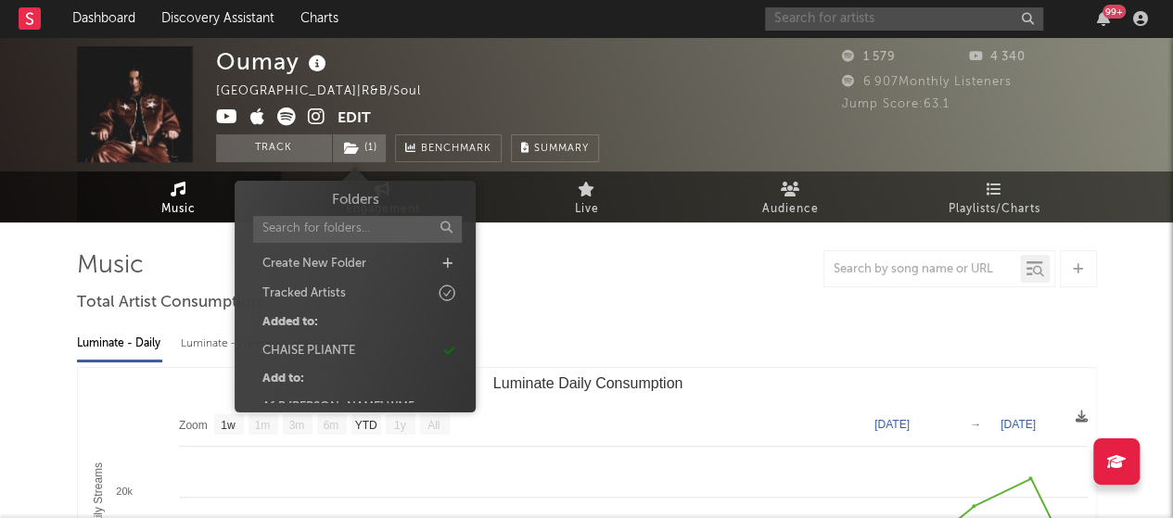
click at [890, 19] on input "text" at bounding box center [904, 18] width 278 height 23
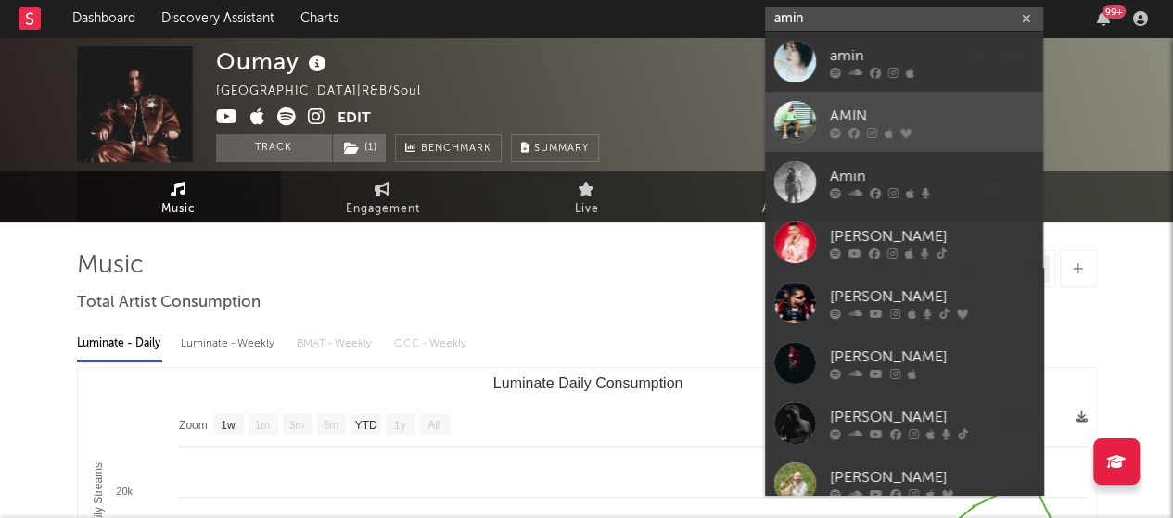
type input "amin"
click at [874, 128] on icon at bounding box center [872, 132] width 10 height 11
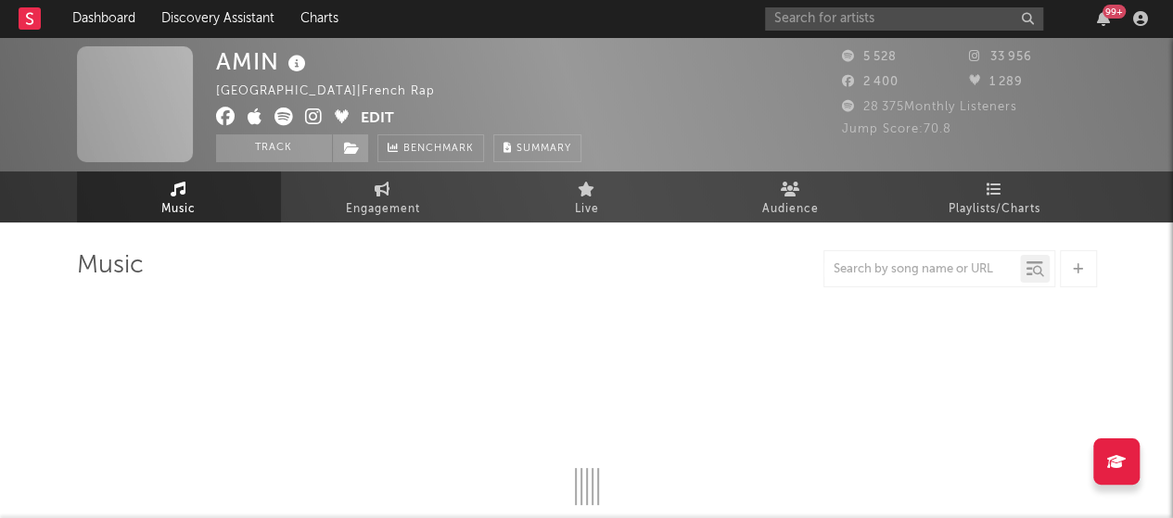
select select "6m"
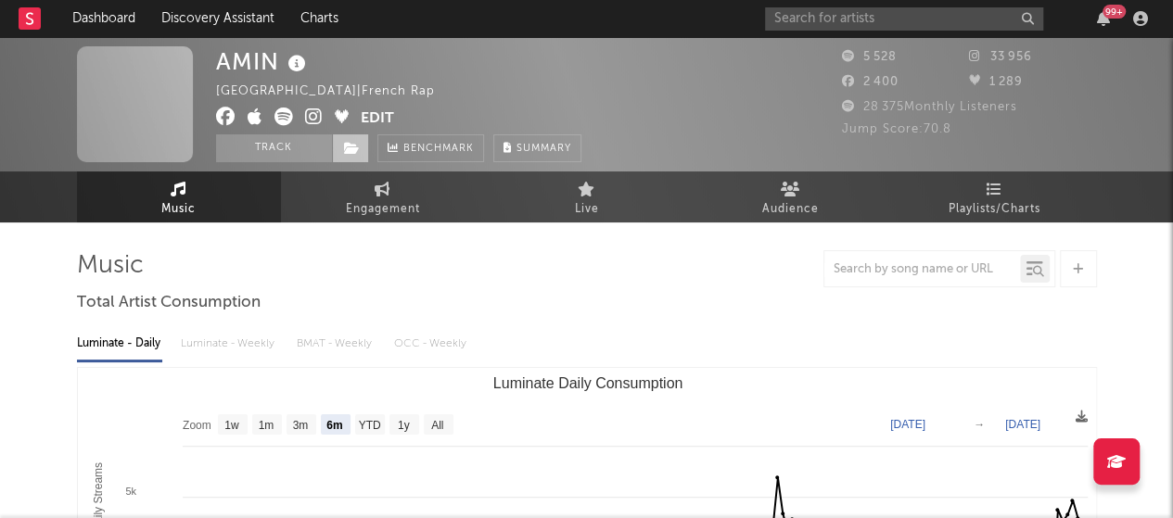
click at [348, 150] on icon at bounding box center [352, 148] width 16 height 13
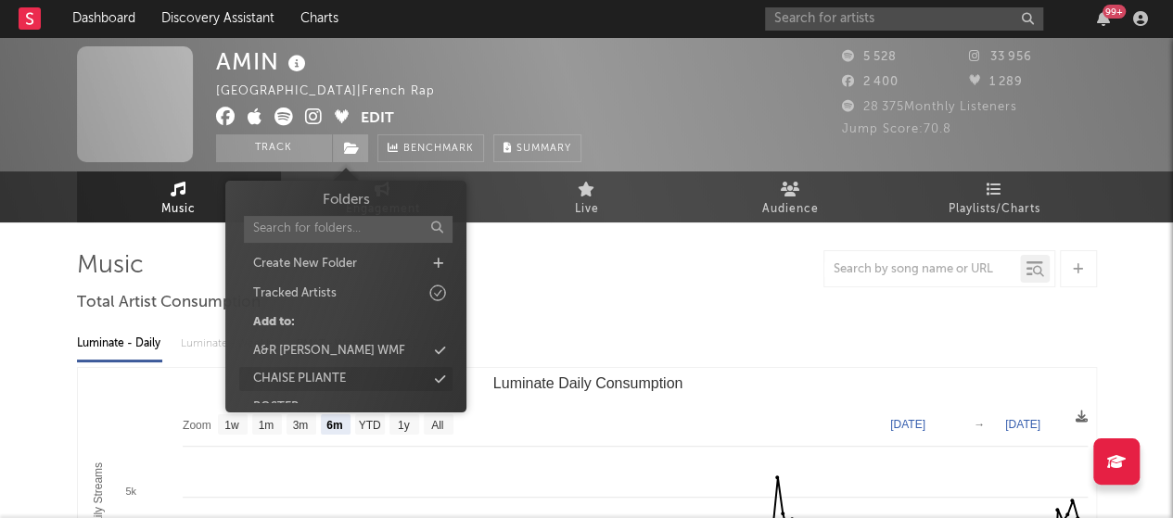
click at [345, 372] on div "CHAISE PLIANTE" at bounding box center [299, 379] width 93 height 19
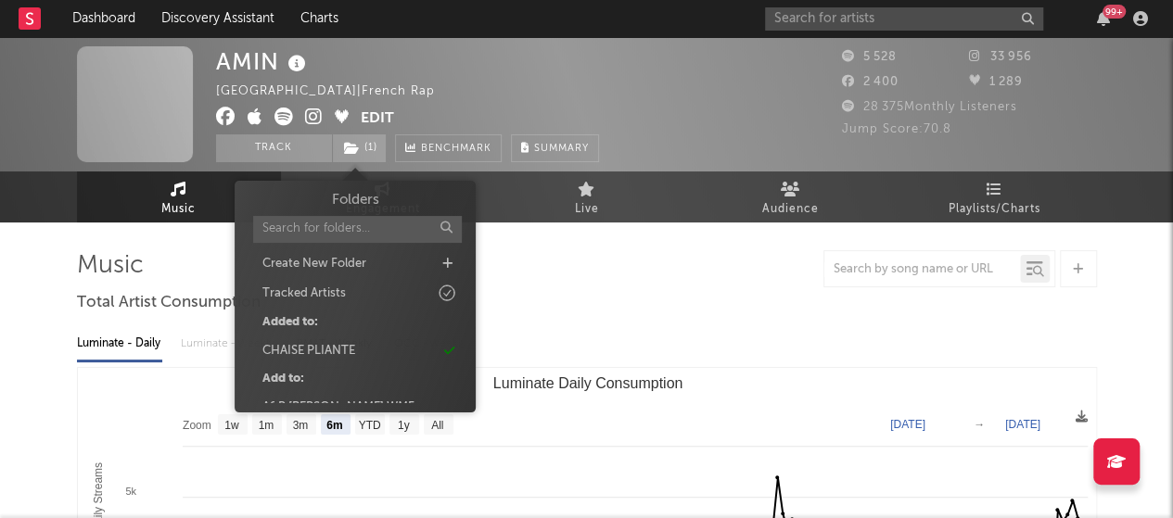
click at [816, 32] on div "99 +" at bounding box center [959, 18] width 389 height 37
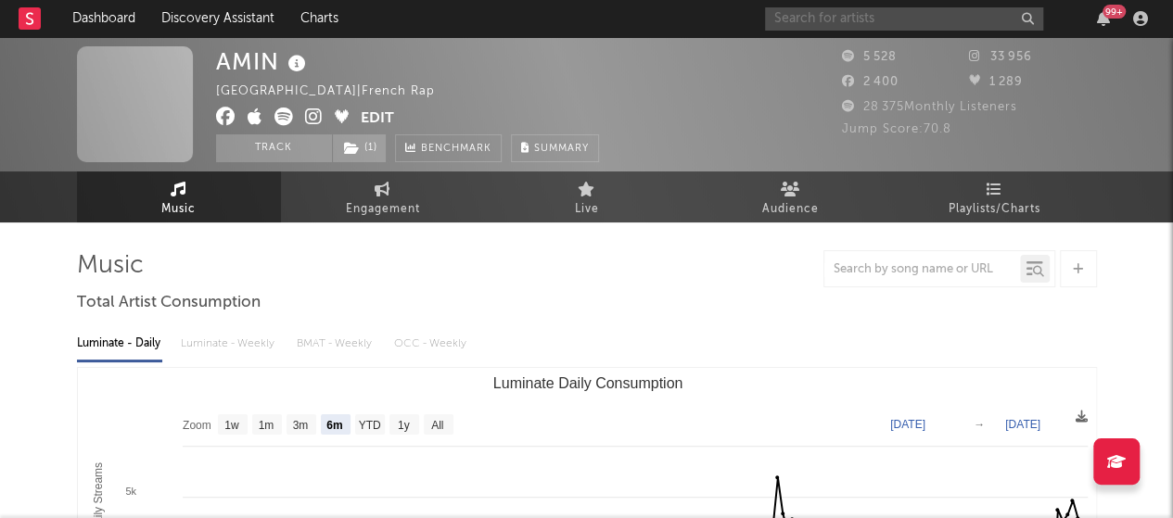
click at [830, 18] on input "text" at bounding box center [904, 18] width 278 height 23
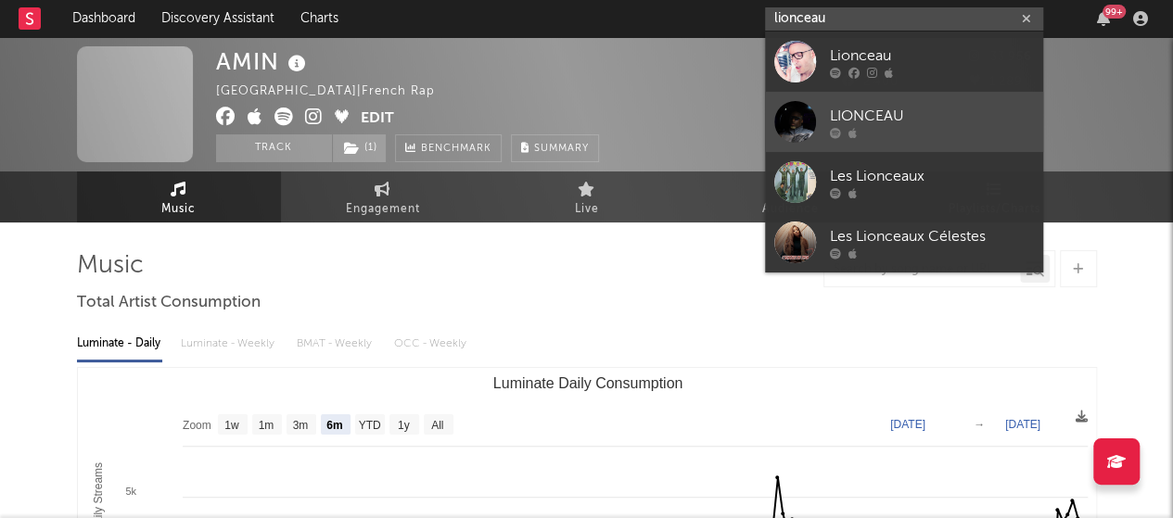
type input "lionceau"
click at [873, 116] on div "LIONCEAU" at bounding box center [932, 116] width 204 height 22
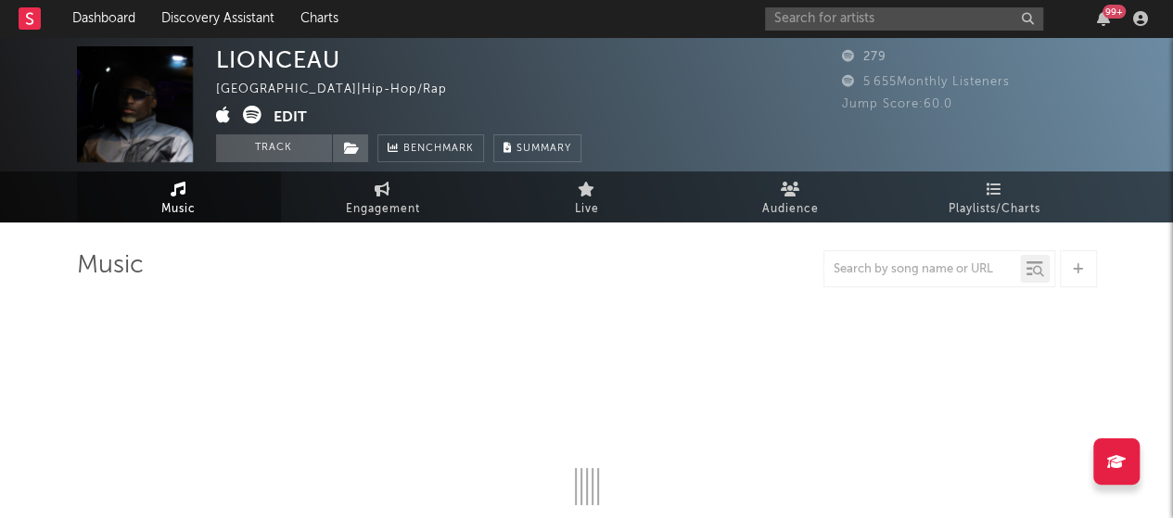
select select "1w"
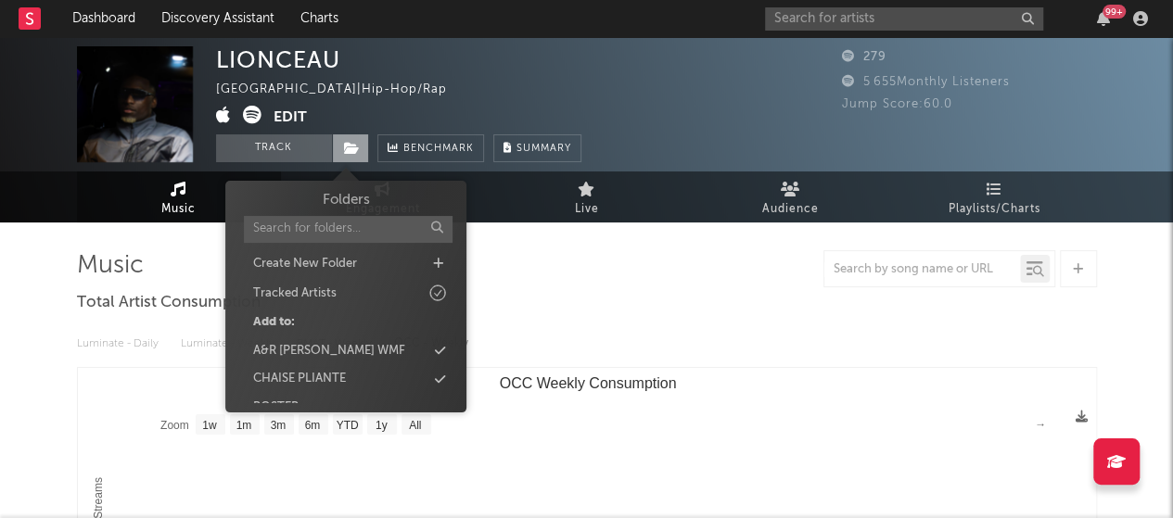
click at [345, 149] on icon at bounding box center [352, 148] width 16 height 13
click at [363, 373] on div "CHAISE PLIANTE" at bounding box center [345, 379] width 213 height 24
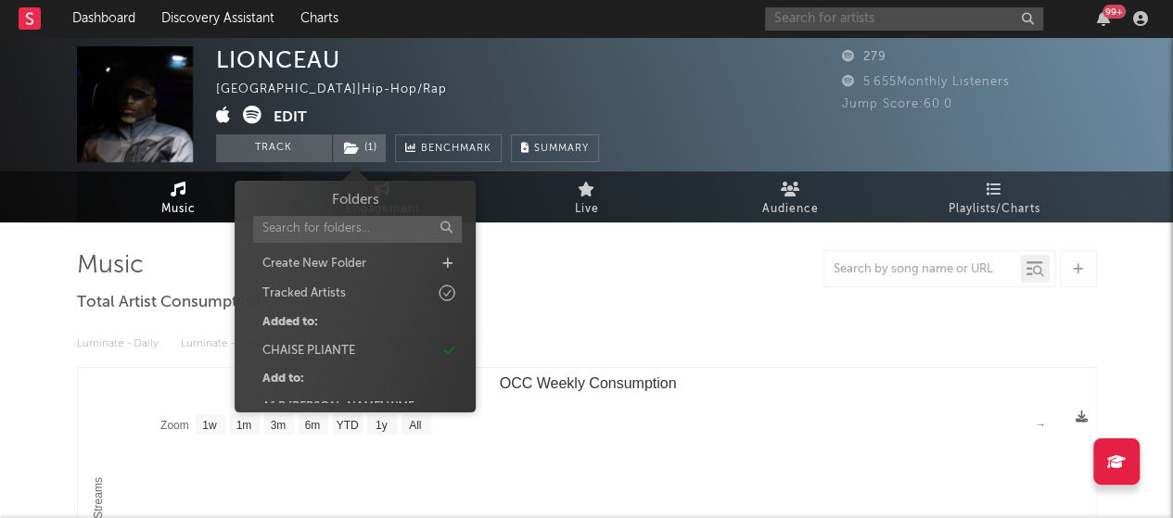
click at [823, 14] on input "text" at bounding box center [904, 18] width 278 height 23
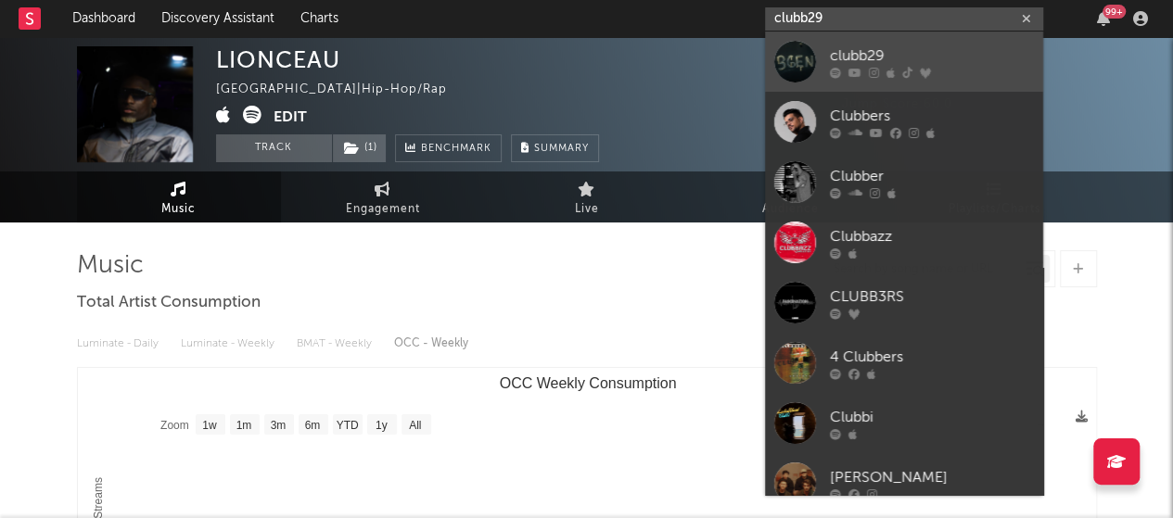
type input "clubb29"
click at [851, 47] on div "clubb29" at bounding box center [932, 55] width 204 height 22
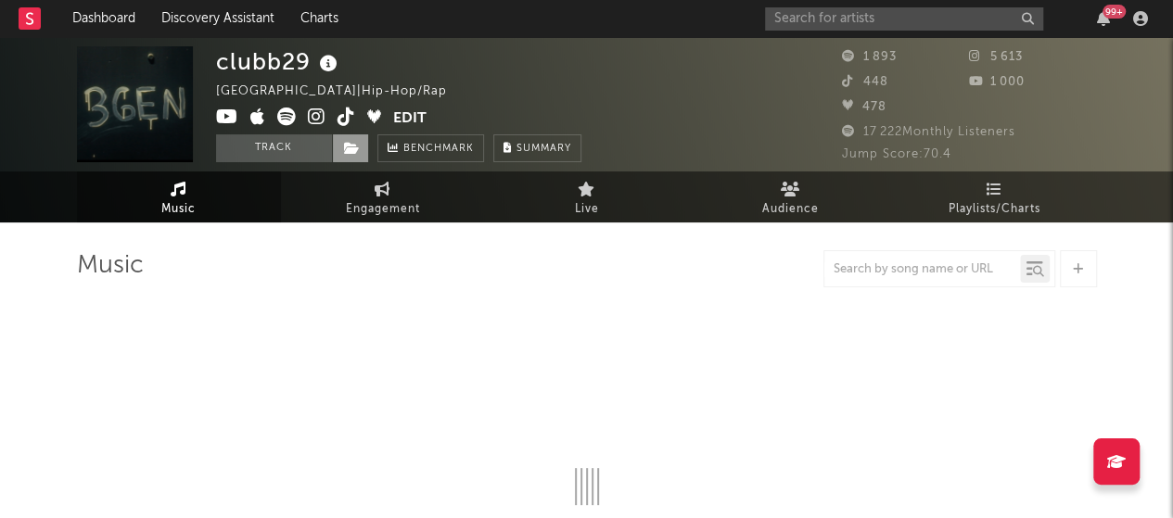
click at [352, 149] on icon at bounding box center [352, 148] width 16 height 13
select select "1w"
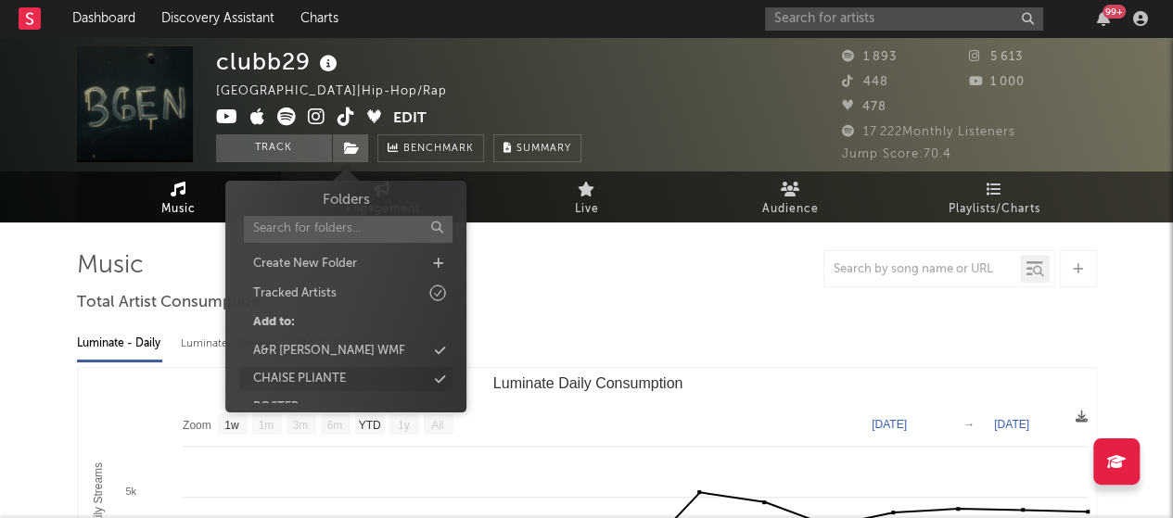
click at [356, 367] on div "CHAISE PLIANTE" at bounding box center [345, 379] width 213 height 24
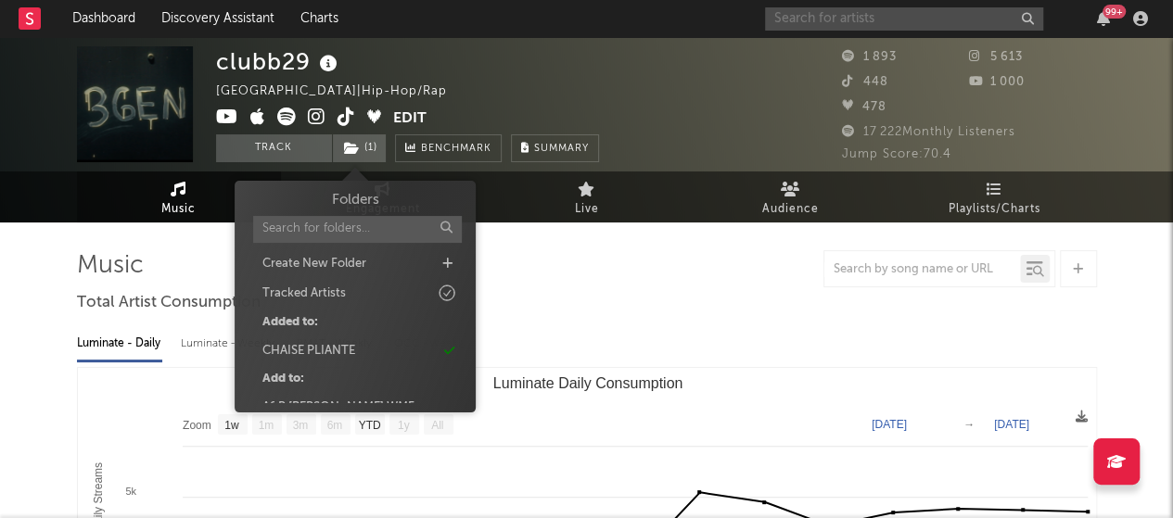
click at [805, 10] on input "text" at bounding box center [904, 18] width 278 height 23
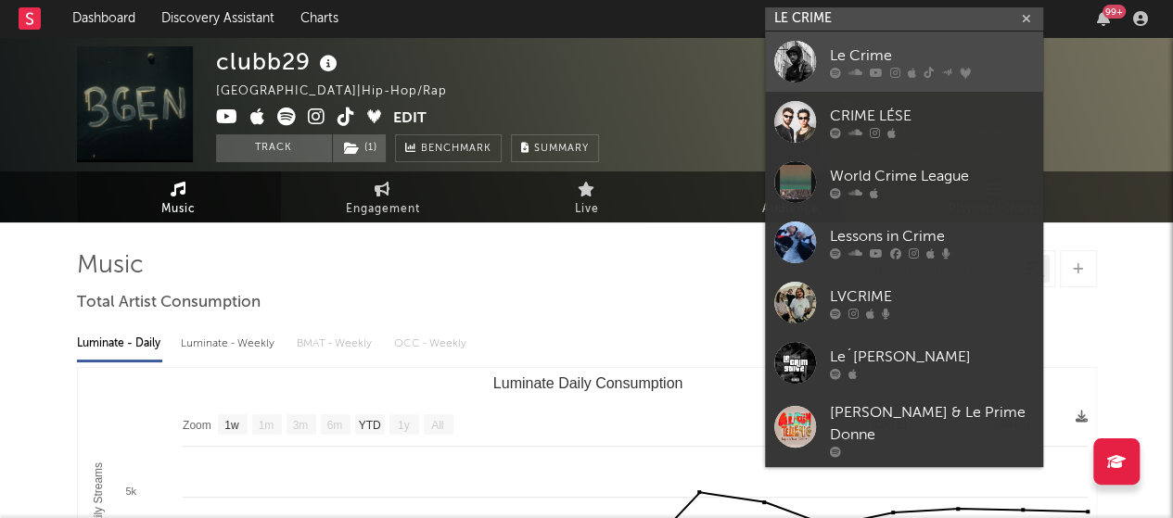
type input "LE CRIME"
click at [841, 49] on div "Le Crime" at bounding box center [932, 55] width 204 height 22
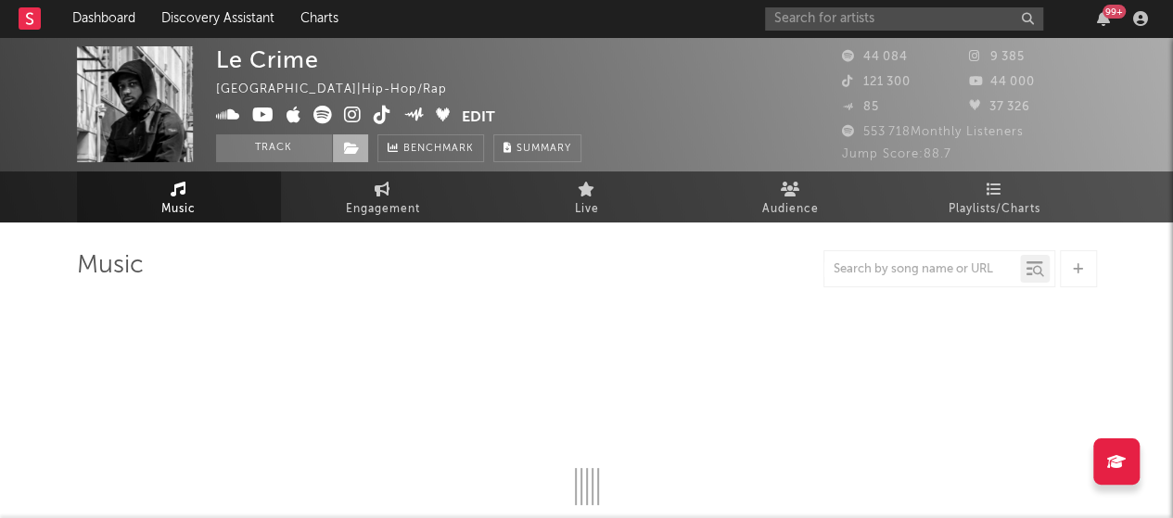
click at [359, 143] on span at bounding box center [350, 148] width 37 height 28
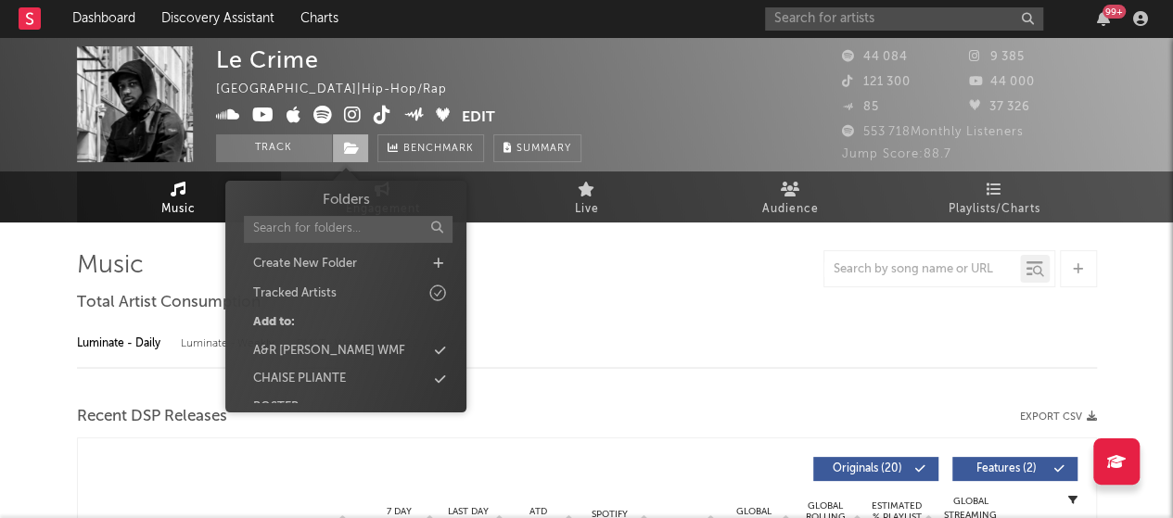
select select "6m"
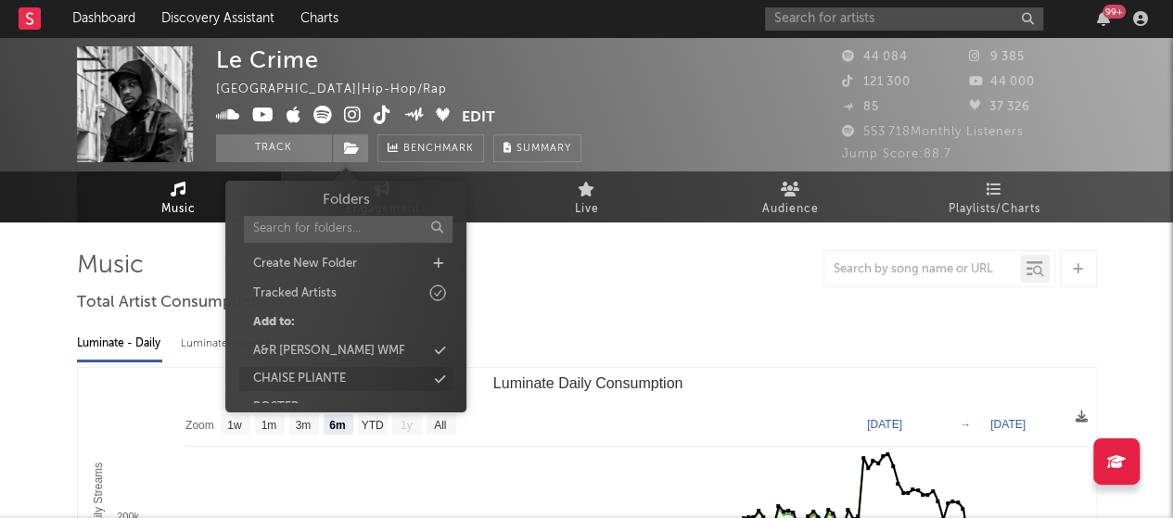
click at [347, 381] on div "CHAISE PLIANTE" at bounding box center [345, 379] width 213 height 24
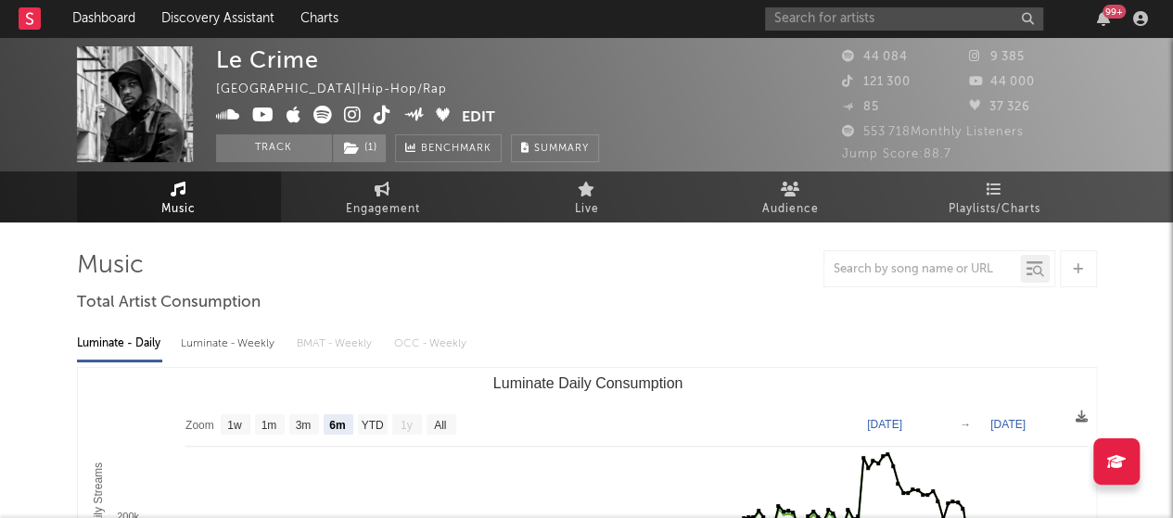
click at [612, 95] on div "Le Crime [GEOGRAPHIC_DATA] | Hip-Hop/Rap Edit Track ( 1 ) Benchmark Summary" at bounding box center [517, 104] width 602 height 116
click at [908, 10] on input "text" at bounding box center [904, 18] width 278 height 23
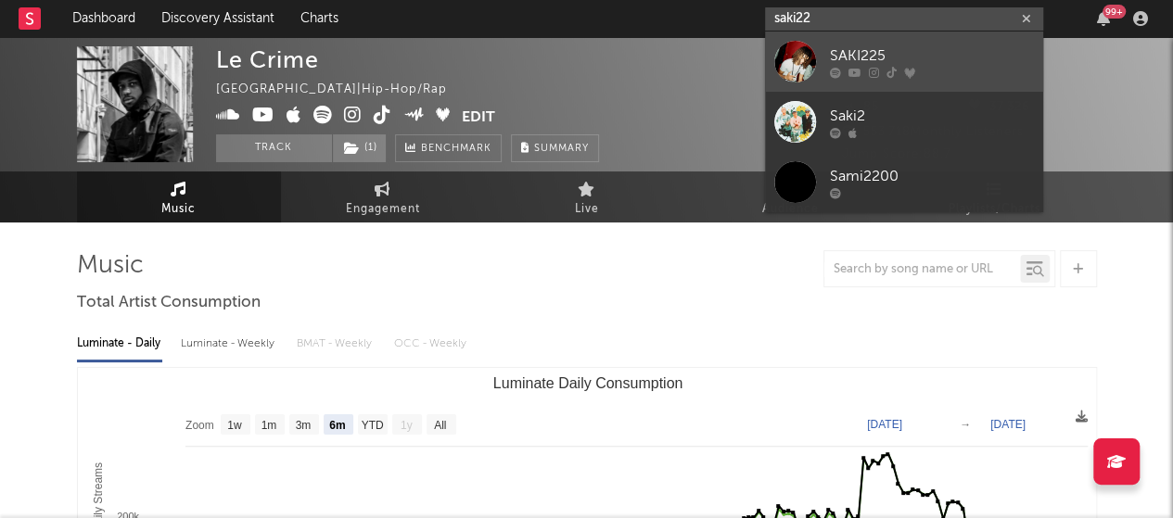
type input "saki22"
click at [903, 44] on link "SAKI225" at bounding box center [904, 62] width 278 height 60
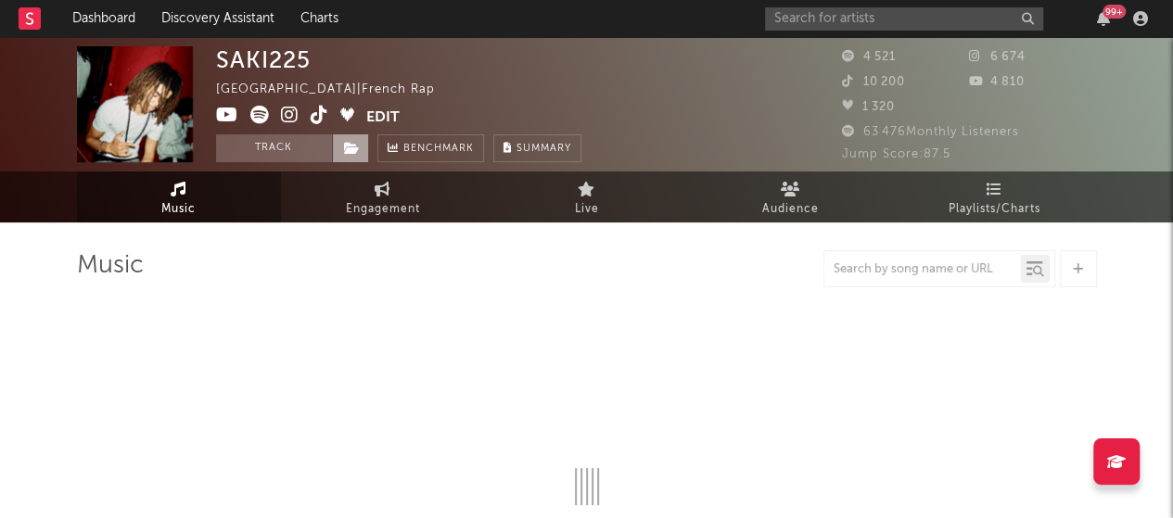
click at [349, 147] on icon at bounding box center [352, 148] width 16 height 13
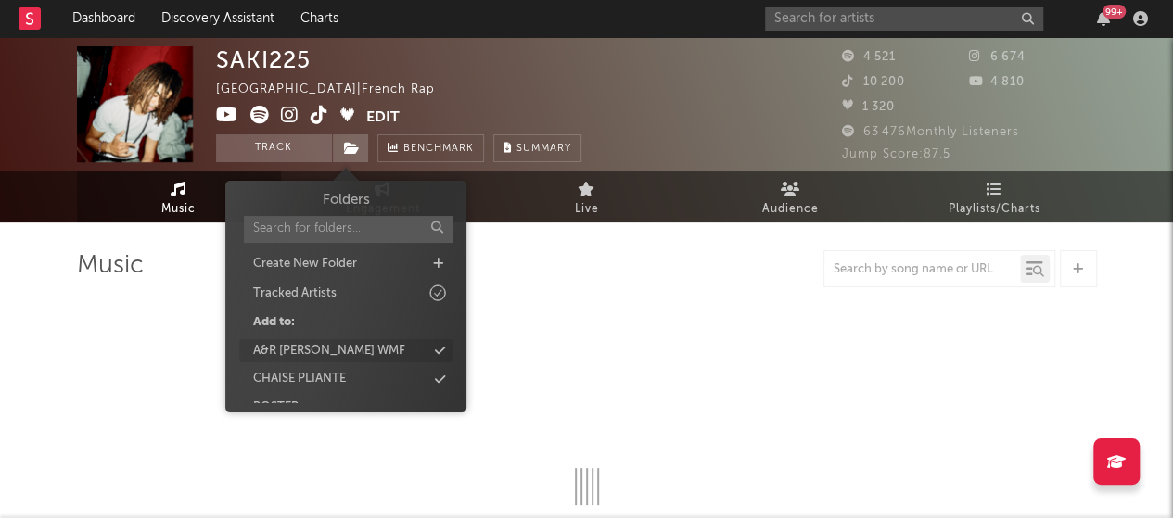
select select "6m"
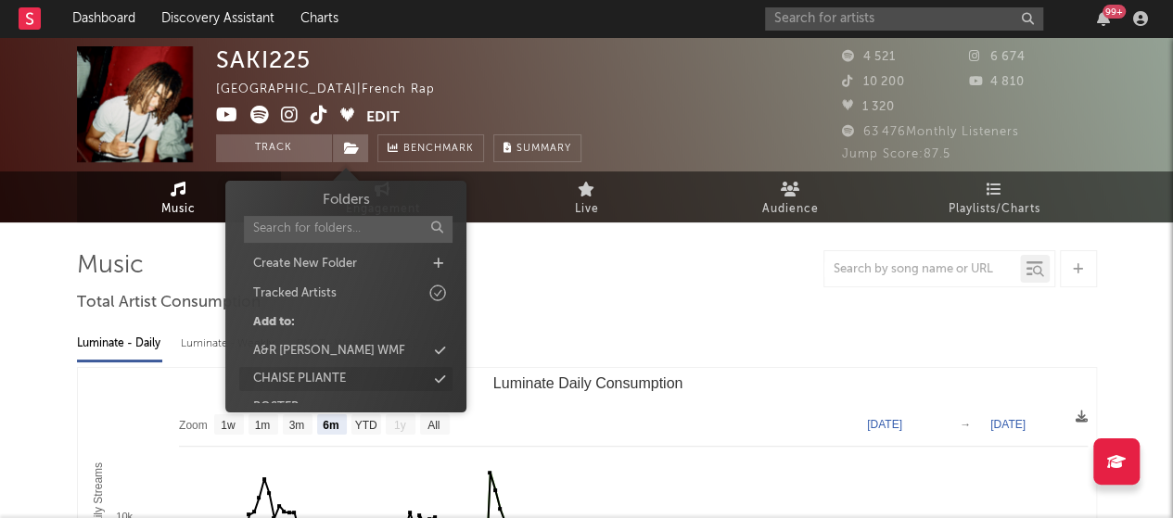
click at [354, 379] on div "CHAISE PLIANTE" at bounding box center [345, 379] width 213 height 24
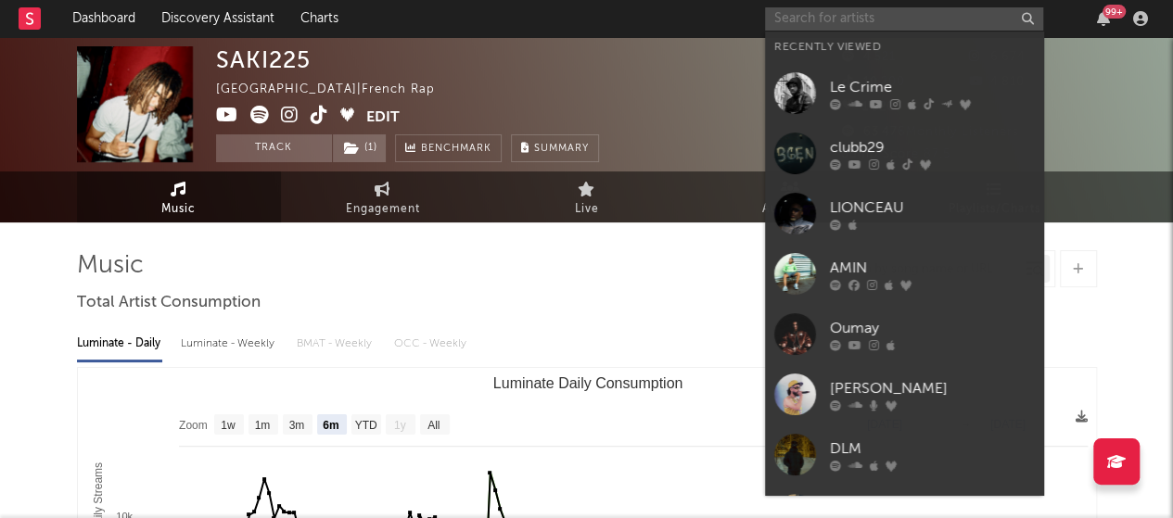
click at [806, 19] on input "text" at bounding box center [904, 18] width 278 height 23
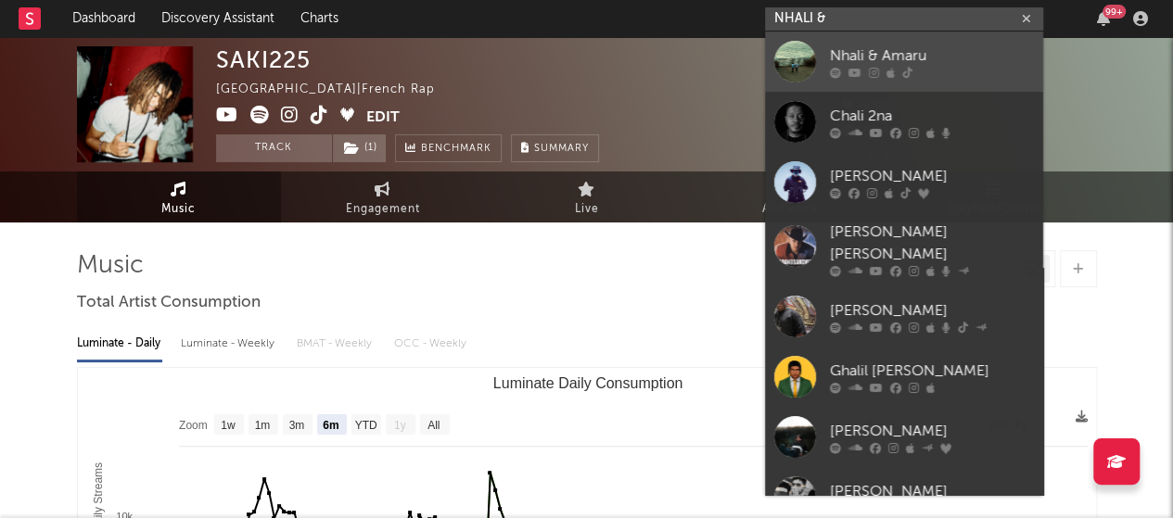
type input "NHALI &"
click at [834, 72] on icon at bounding box center [835, 72] width 11 height 11
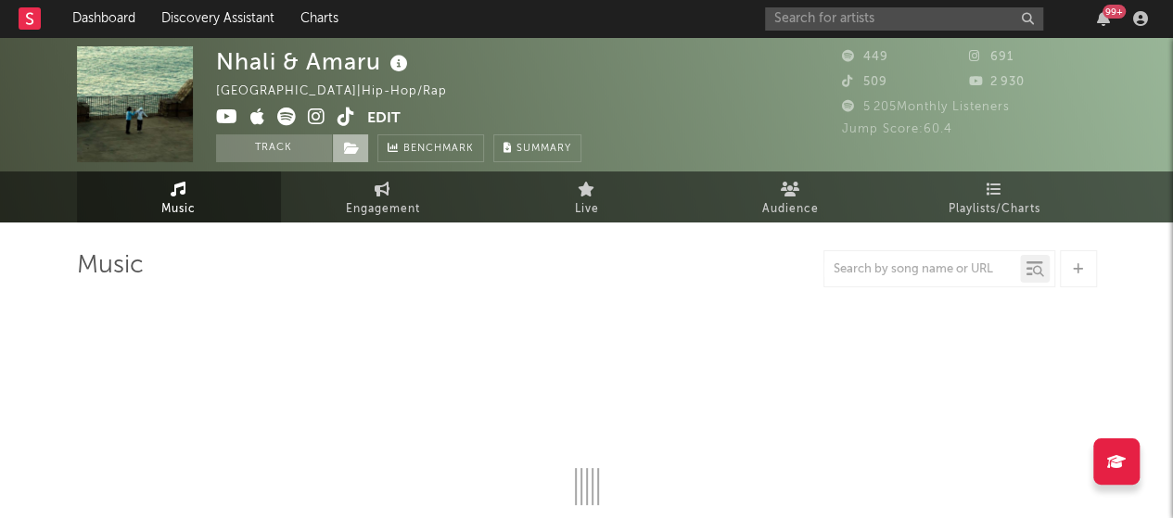
click at [350, 158] on span at bounding box center [350, 148] width 37 height 28
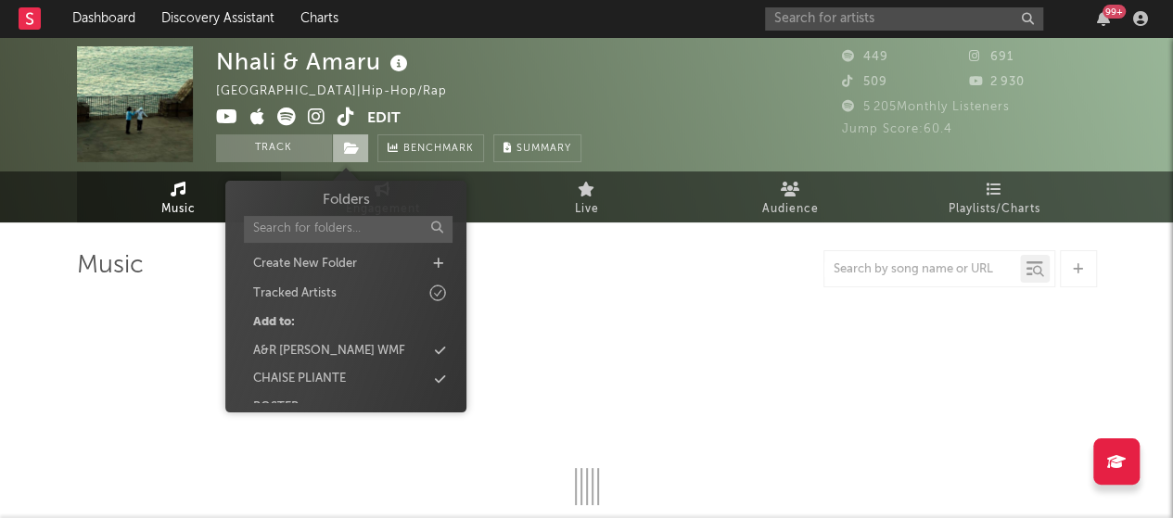
select select "1w"
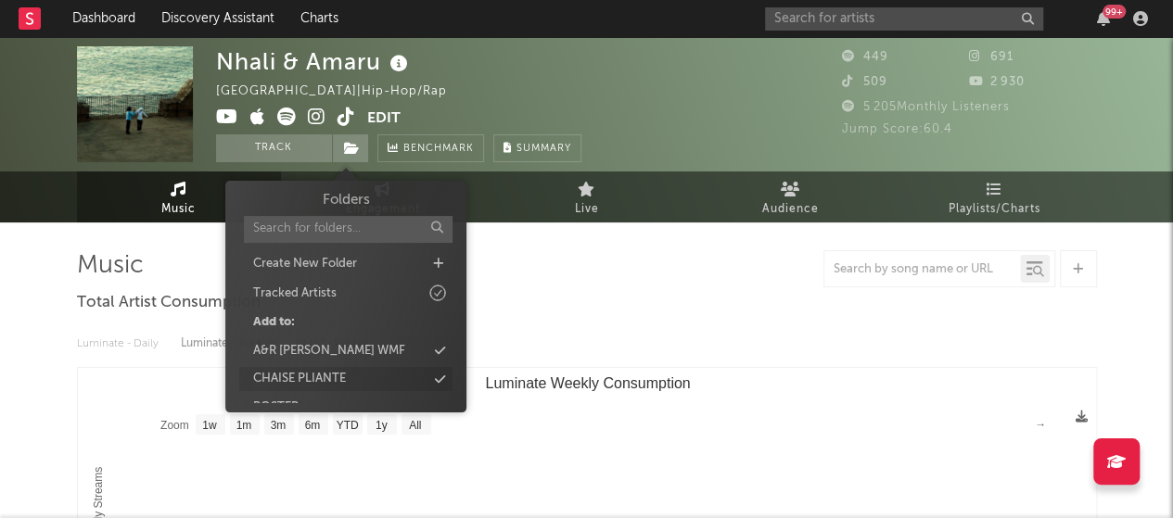
click at [346, 371] on div "CHAISE PLIANTE" at bounding box center [299, 379] width 93 height 19
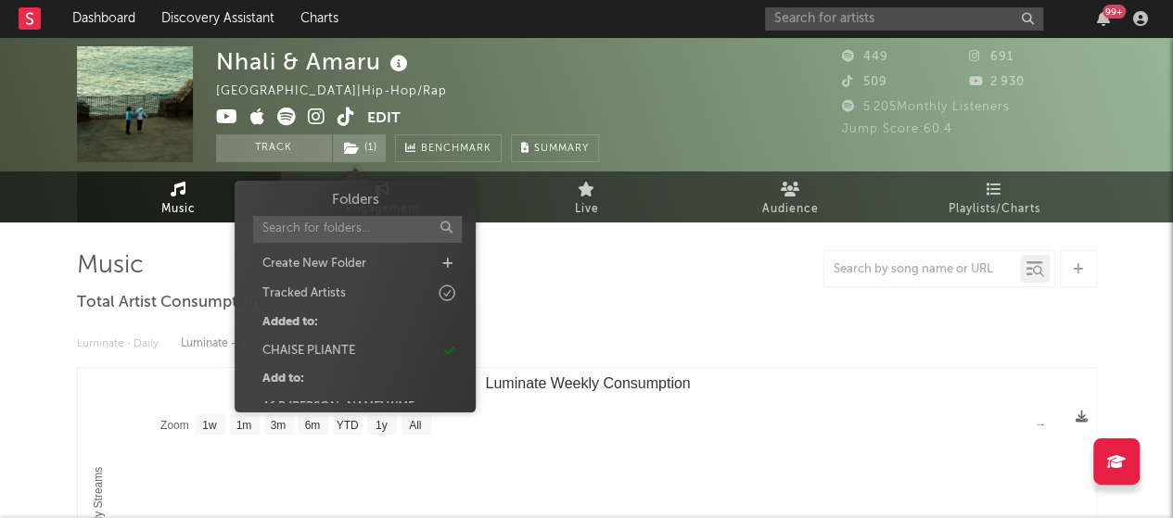
click at [545, 95] on div "Nhali & [PERSON_NAME] | Hip-Hop/Rap Edit Track ( 1 ) Benchmark Summary" at bounding box center [407, 104] width 383 height 116
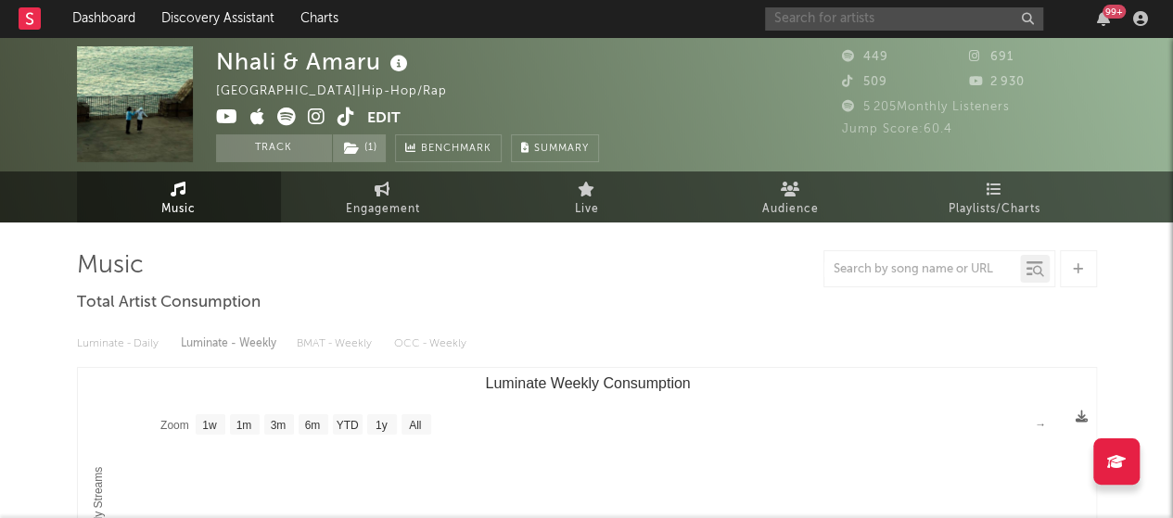
click at [851, 15] on input "text" at bounding box center [904, 18] width 278 height 23
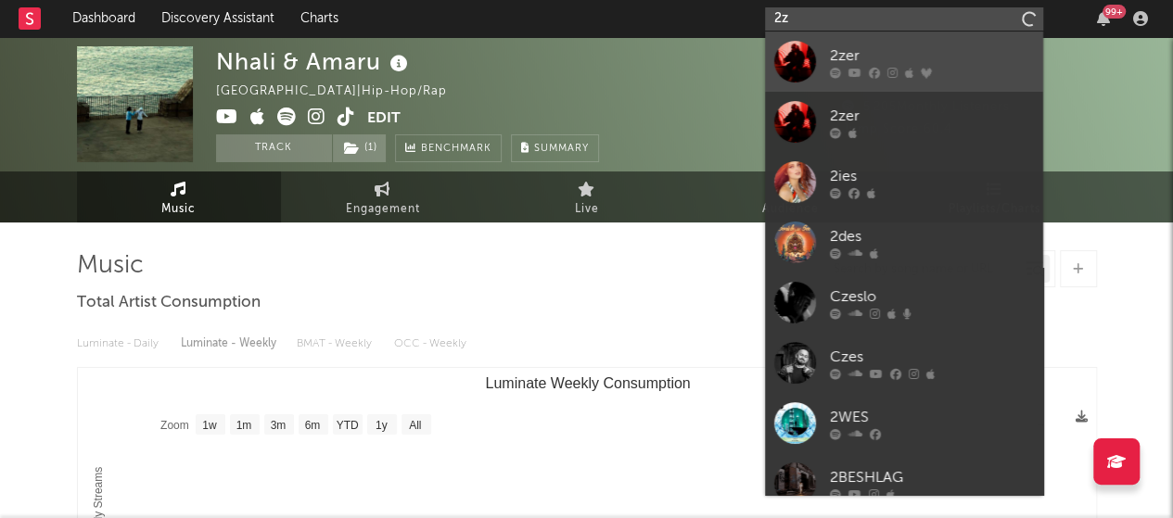
type input "2"
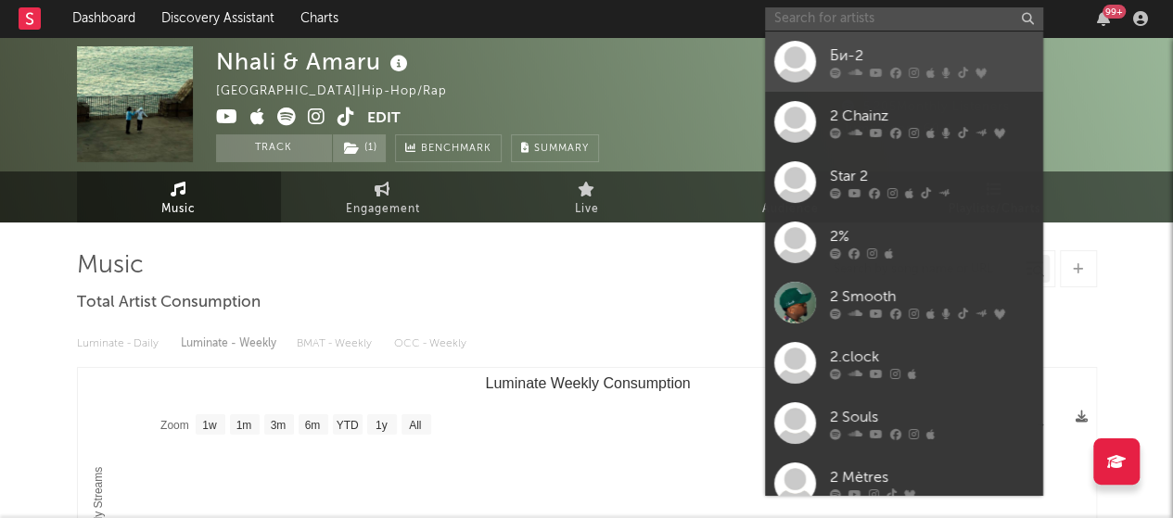
type input "j"
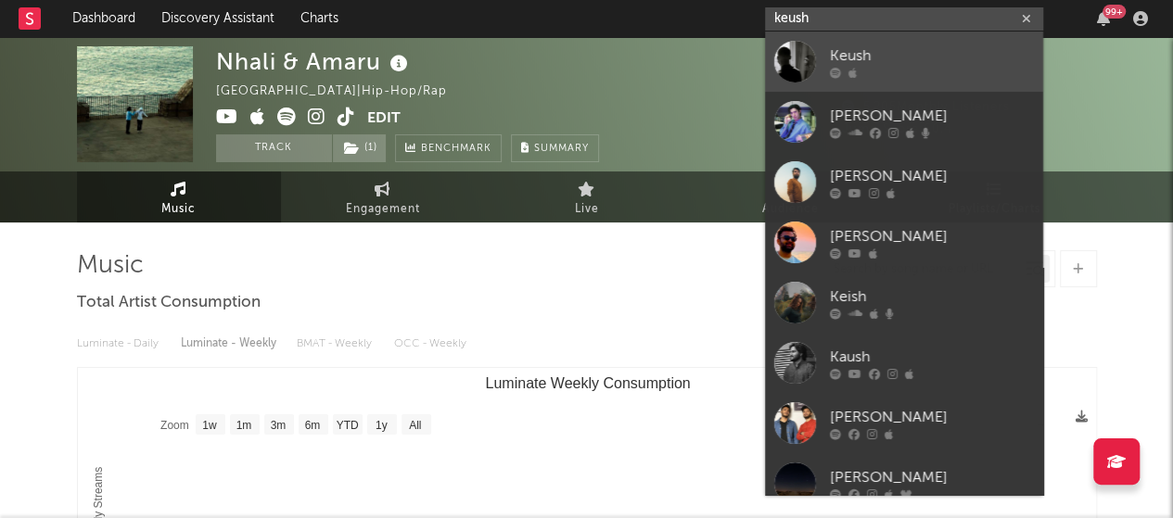
type input "keush"
click at [935, 41] on link "Keush" at bounding box center [904, 62] width 278 height 60
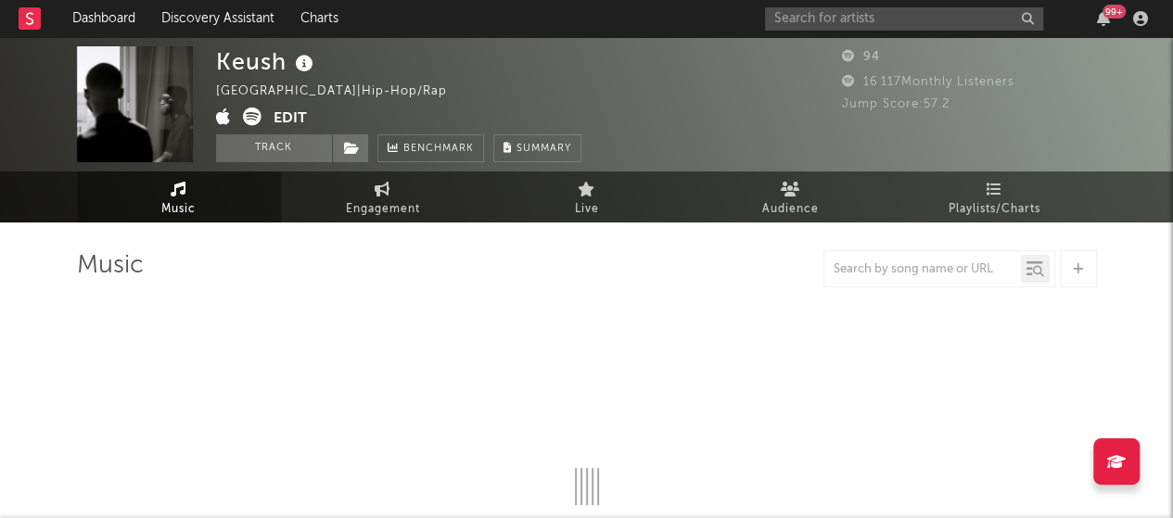
select select "1w"
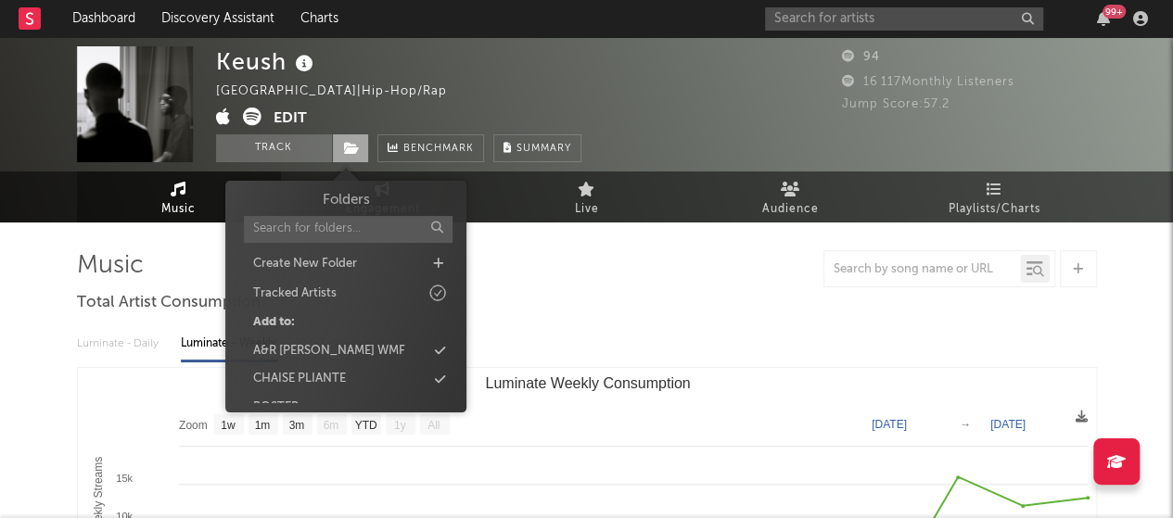
click at [366, 136] on span at bounding box center [350, 148] width 37 height 28
click at [363, 381] on div "CHAISE PLIANTE" at bounding box center [345, 379] width 213 height 24
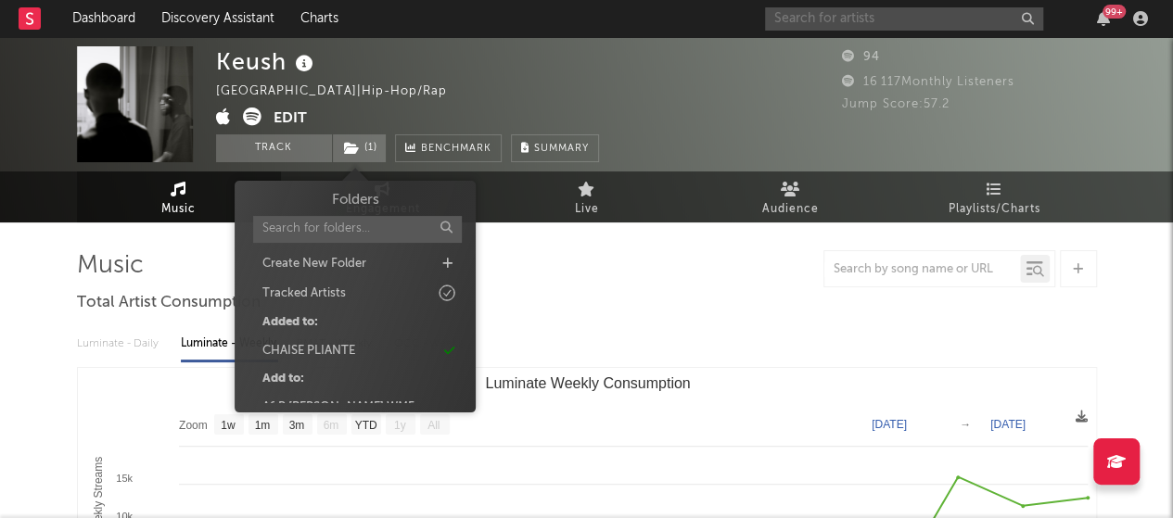
click at [836, 29] on input "text" at bounding box center [904, 18] width 278 height 23
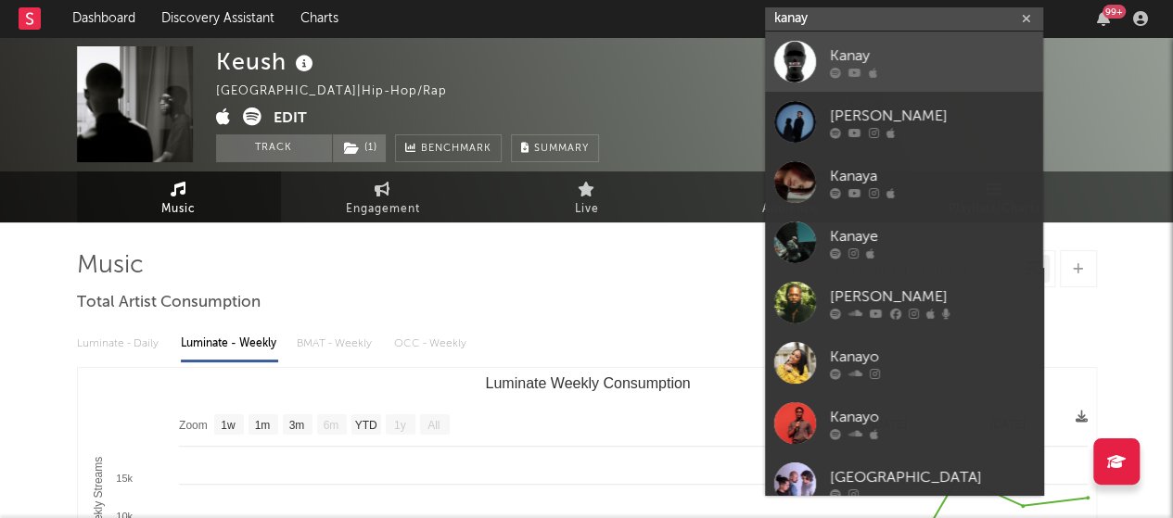
type input "kanay"
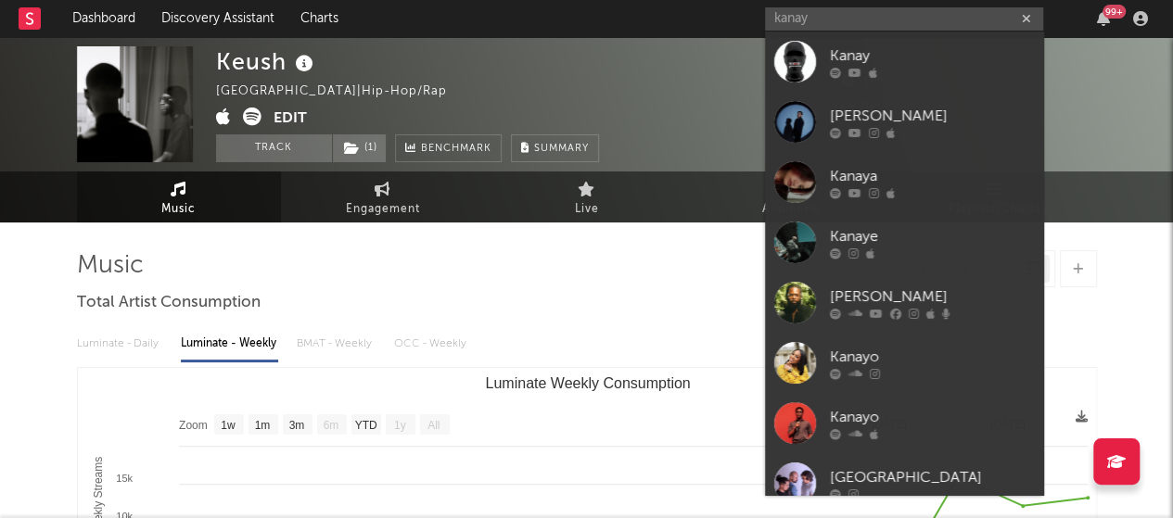
click at [823, 56] on link "Kanay" at bounding box center [904, 62] width 278 height 60
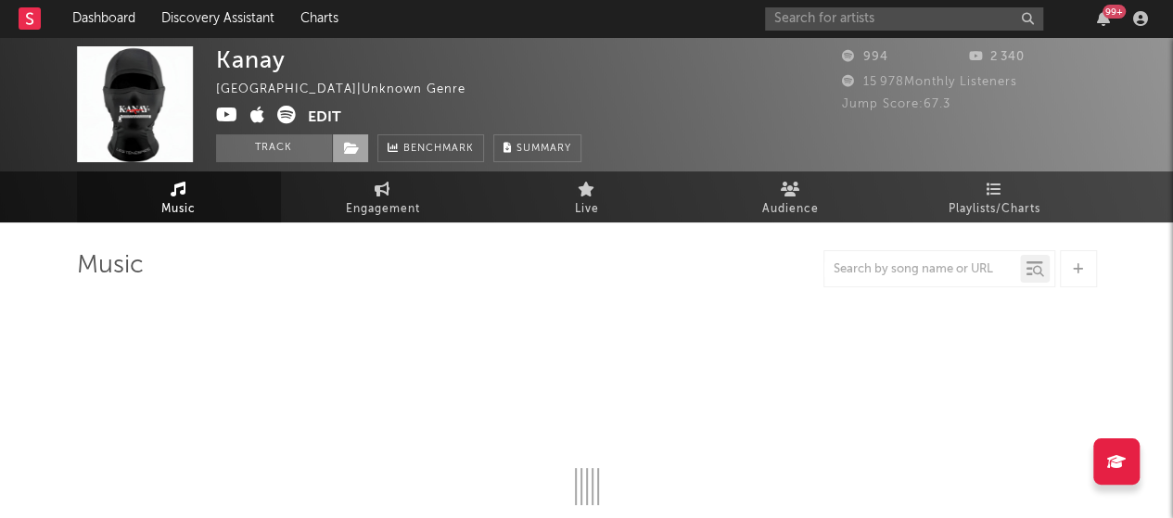
select select "1w"
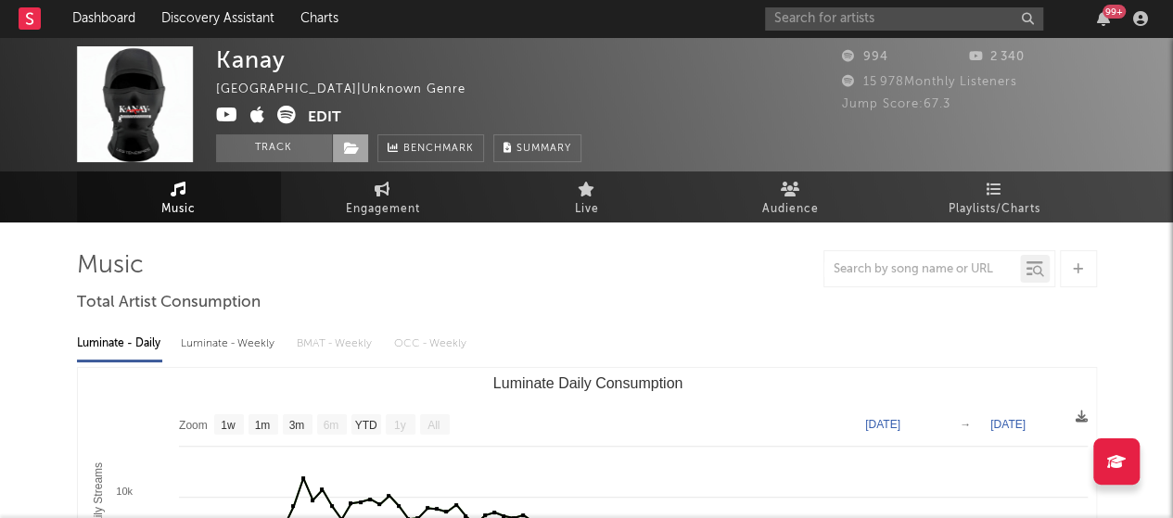
click at [350, 147] on icon at bounding box center [352, 148] width 16 height 13
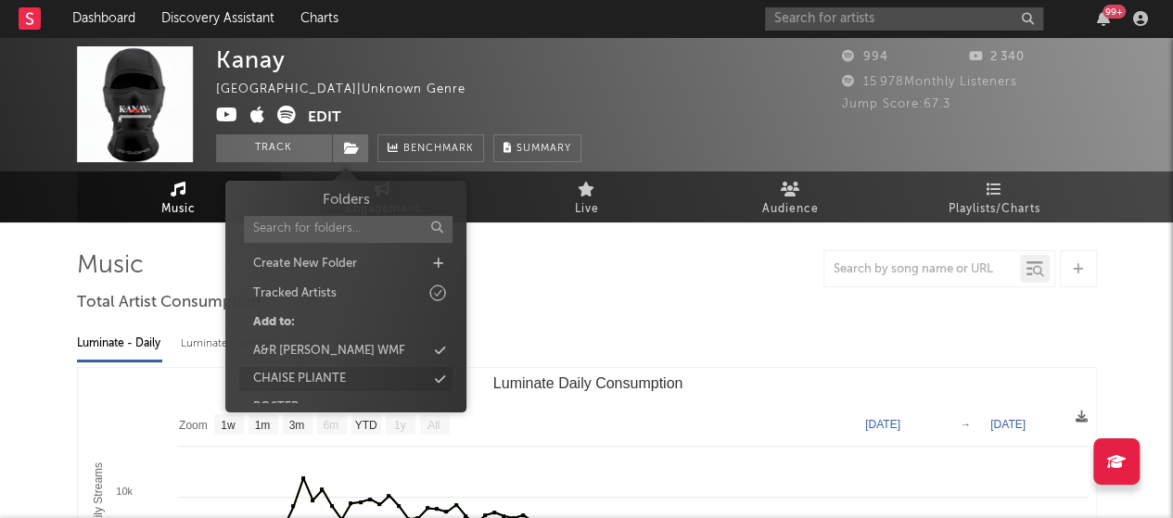
click at [351, 377] on div "CHAISE PLIANTE" at bounding box center [345, 379] width 213 height 24
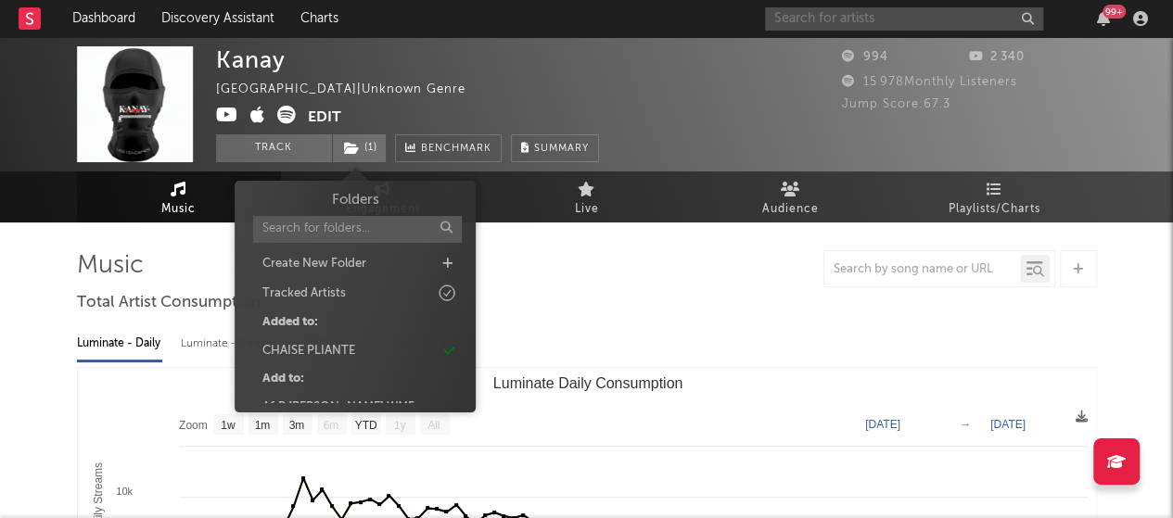
click at [796, 18] on input "text" at bounding box center [904, 18] width 278 height 23
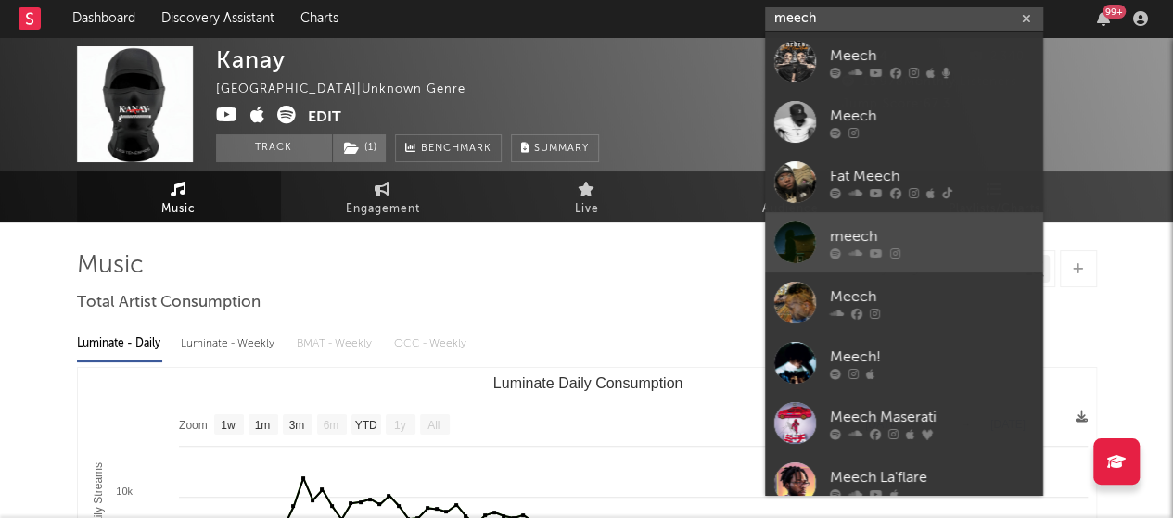
type input "meech"
click at [894, 235] on div "meech" at bounding box center [932, 236] width 204 height 22
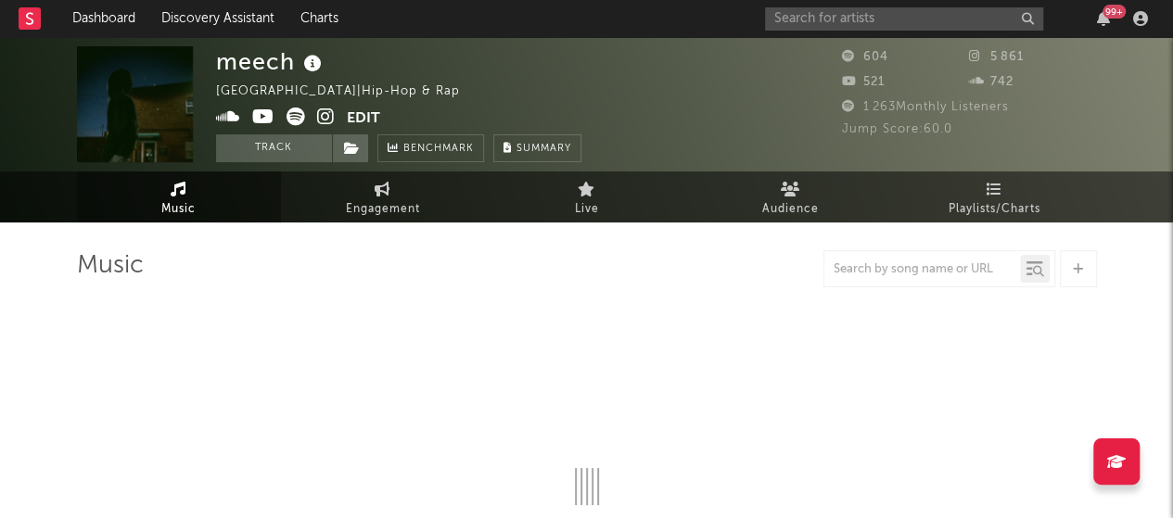
select select "1w"
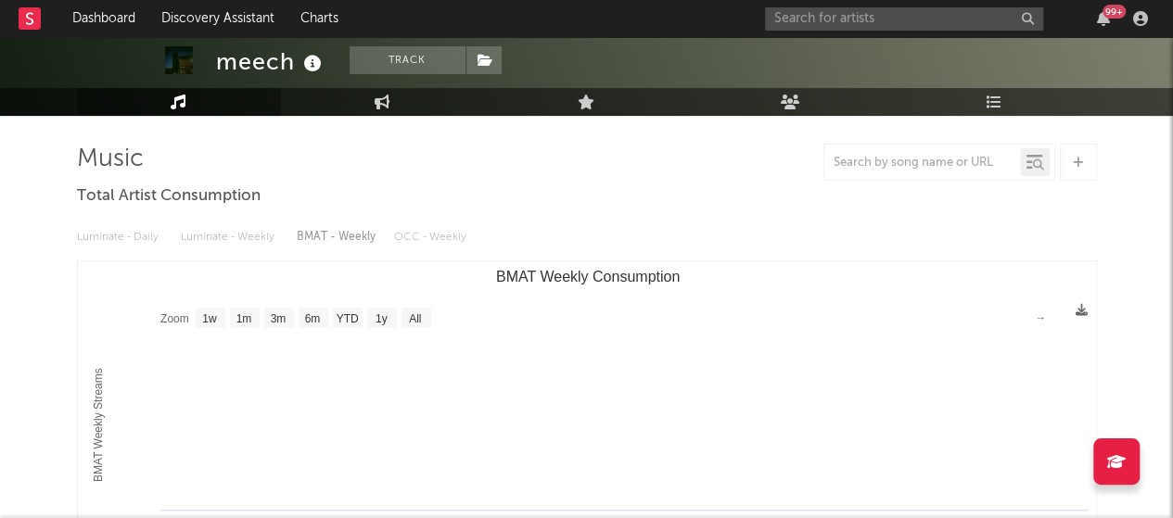
scroll to position [108, 0]
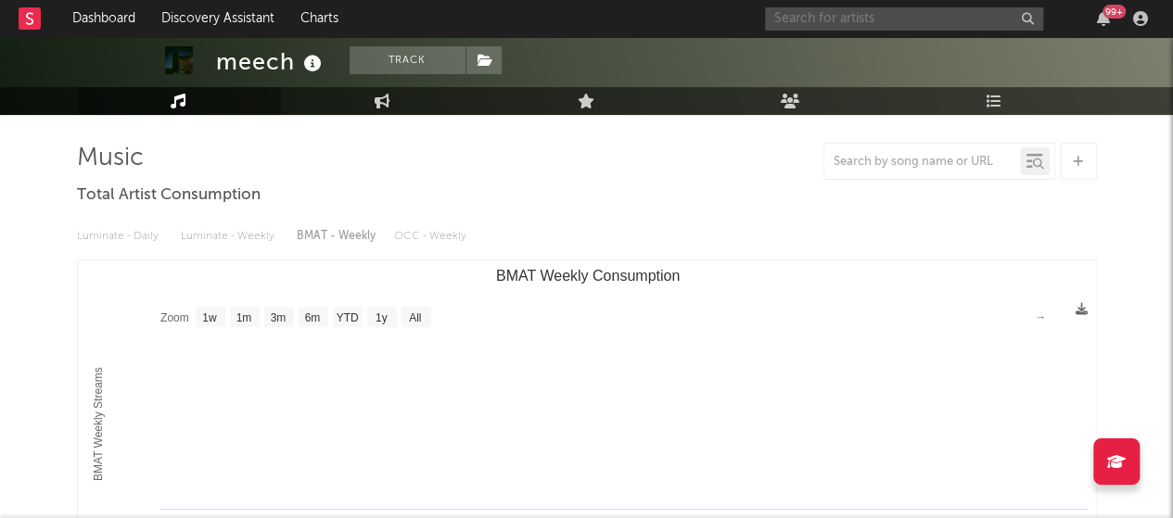
click at [836, 9] on input "text" at bounding box center [904, 18] width 278 height 23
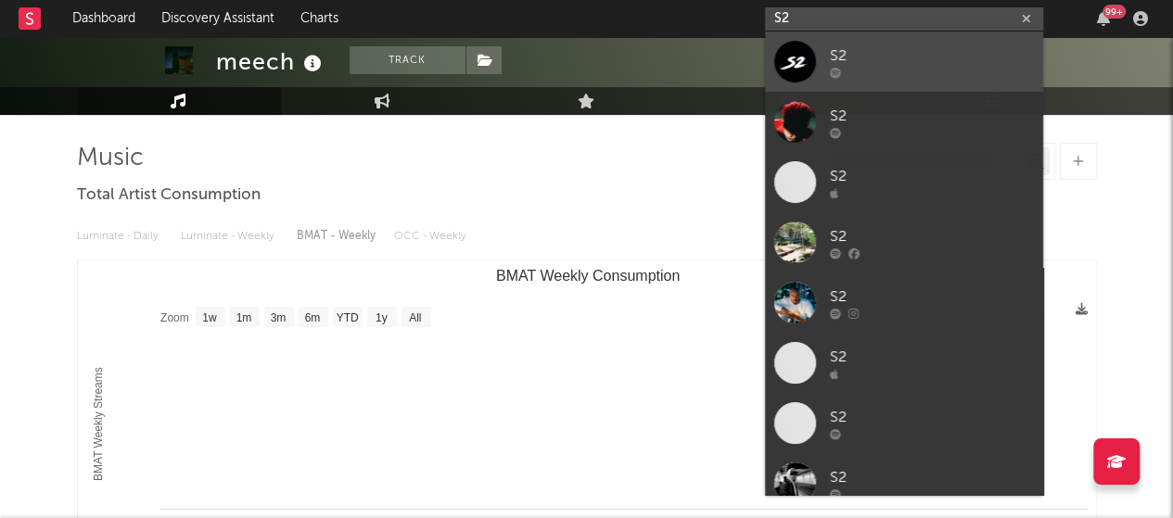
type input "S2"
click at [855, 67] on div at bounding box center [932, 72] width 204 height 11
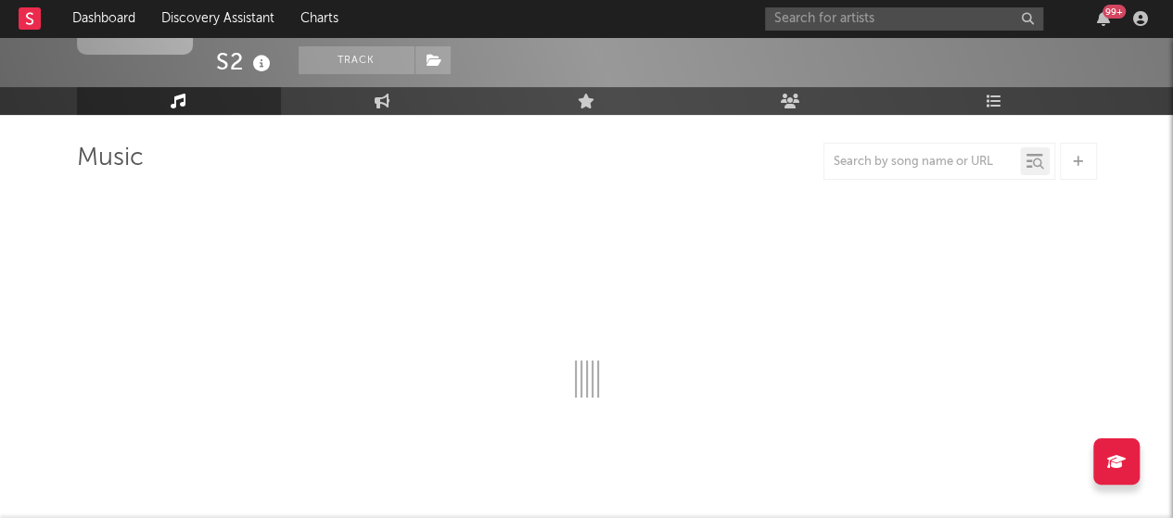
select select "6m"
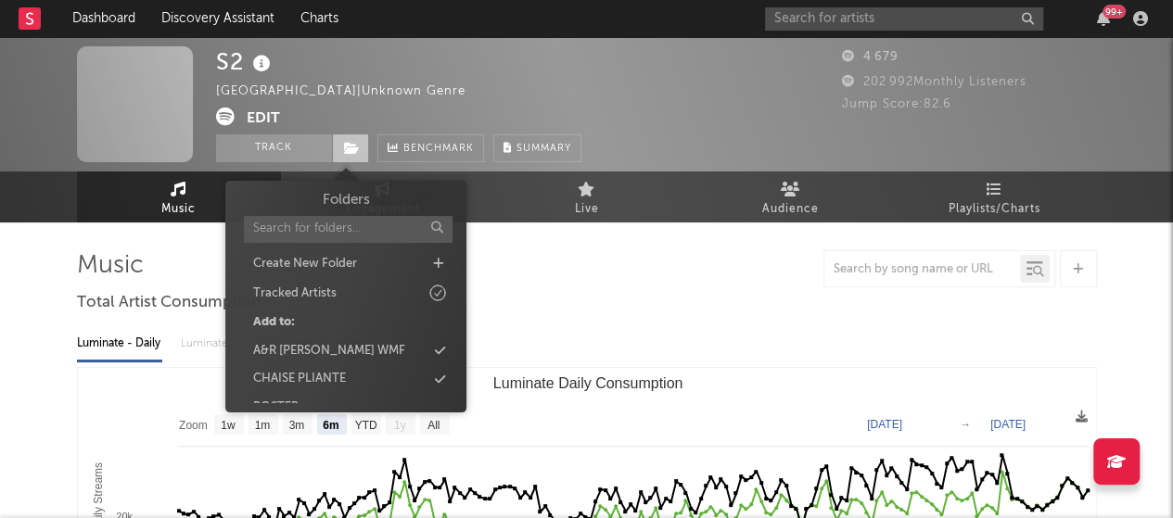
click at [350, 142] on icon at bounding box center [352, 148] width 16 height 13
click at [337, 376] on div "CHAISE PLIANTE" at bounding box center [299, 379] width 93 height 19
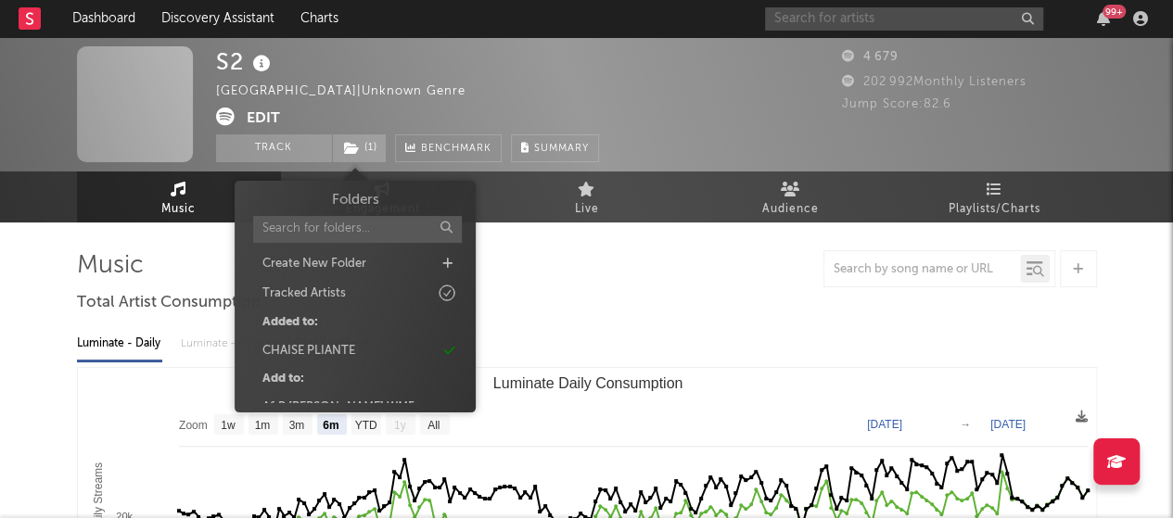
click at [871, 19] on input "text" at bounding box center [904, 18] width 278 height 23
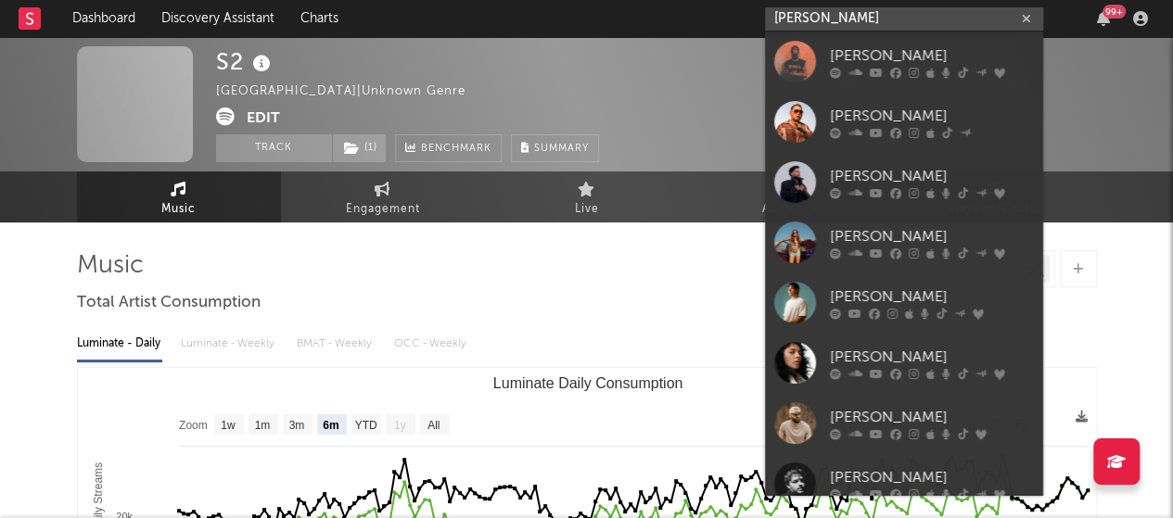
drag, startPoint x: 823, startPoint y: 30, endPoint x: 774, endPoint y: 19, distance: 50.2
click at [774, 19] on input "[PERSON_NAME]" at bounding box center [904, 18] width 278 height 23
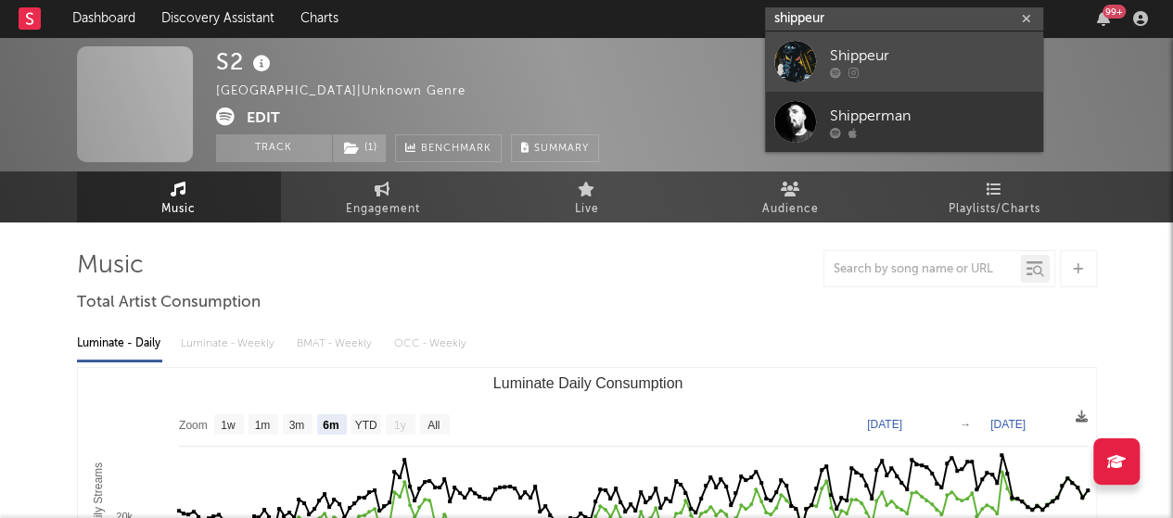
type input "shippeur"
click at [848, 44] on div "Shippeur" at bounding box center [932, 55] width 204 height 22
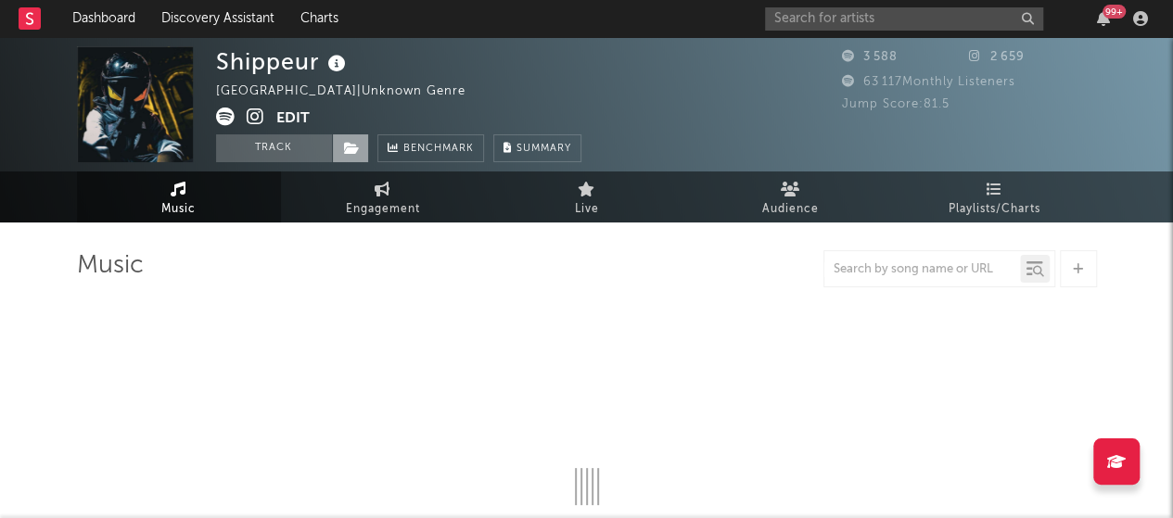
select select "6m"
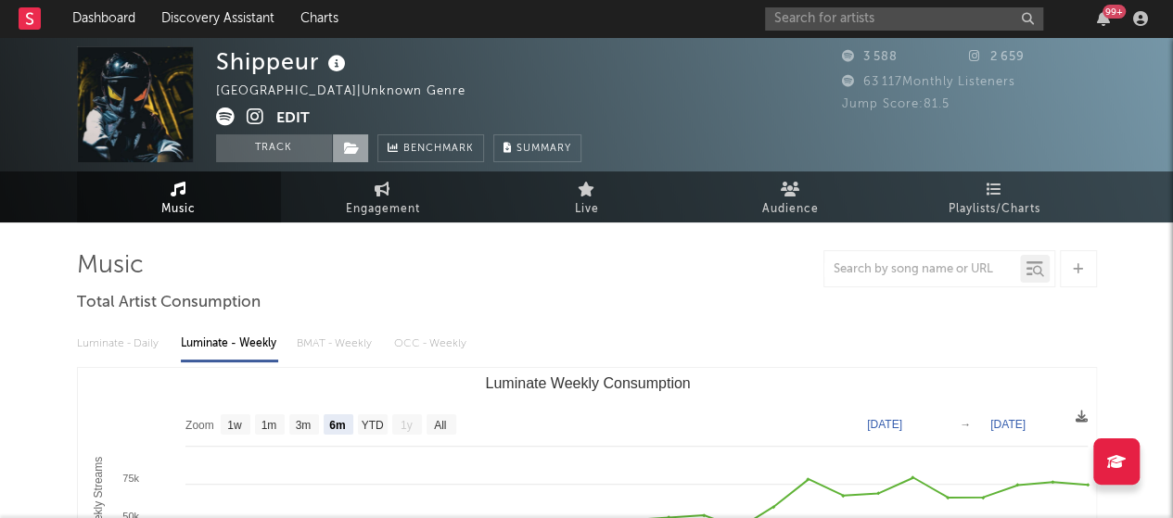
click at [356, 153] on icon at bounding box center [352, 148] width 16 height 13
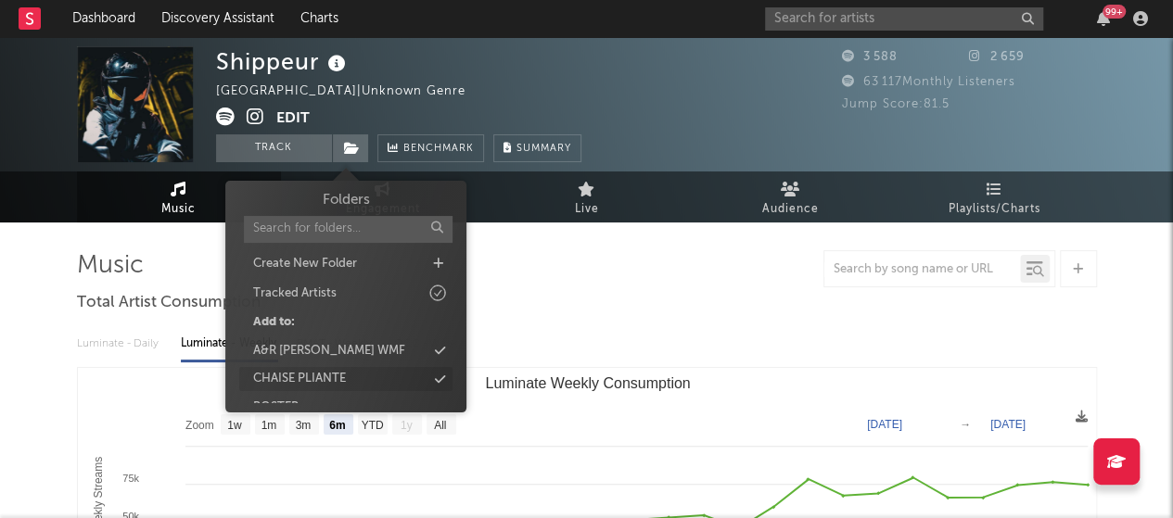
click at [358, 373] on div "CHAISE PLIANTE" at bounding box center [345, 379] width 213 height 24
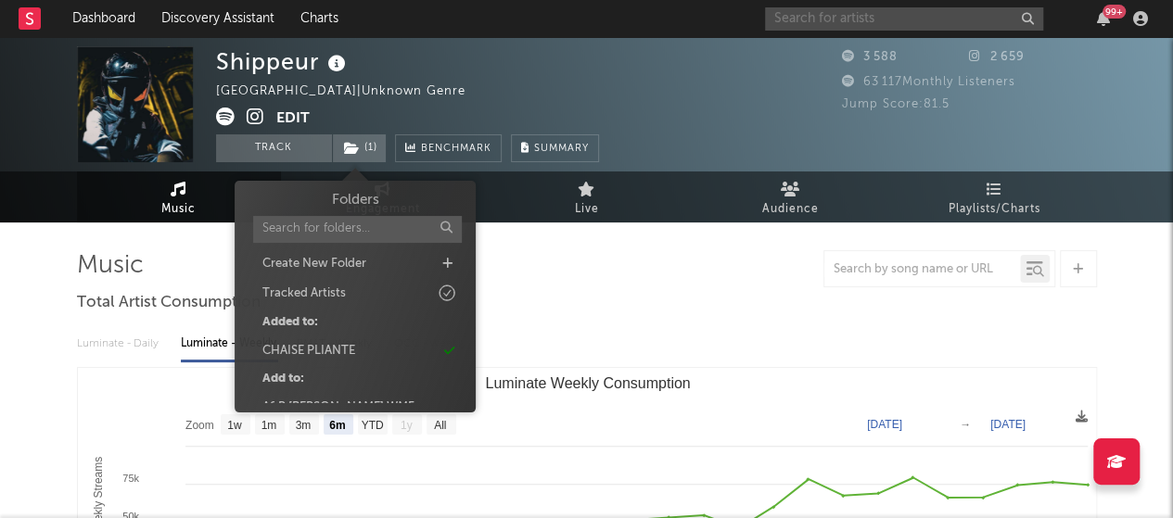
click at [847, 21] on input "text" at bounding box center [904, 18] width 278 height 23
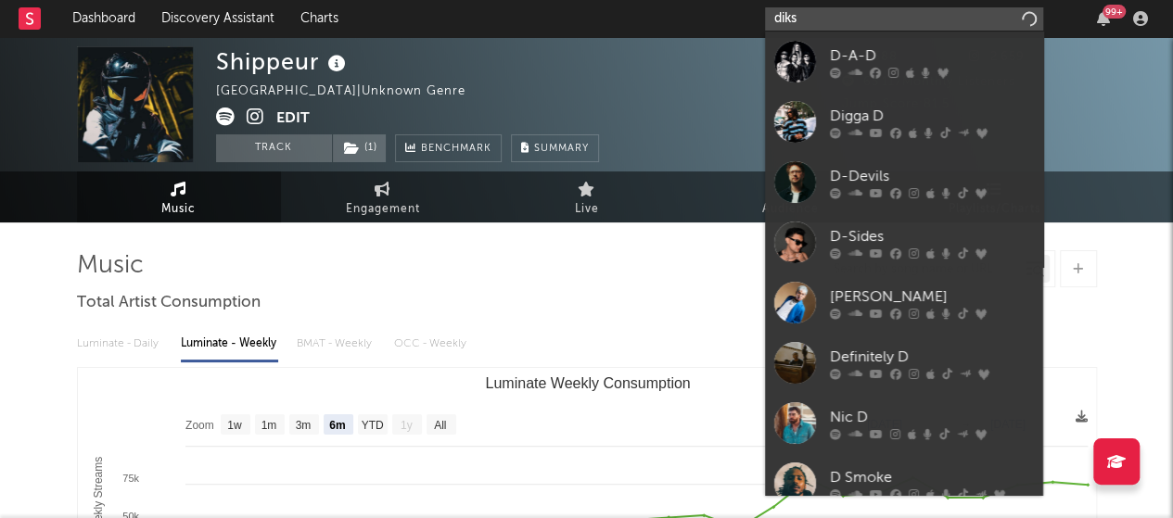
type input "dikse"
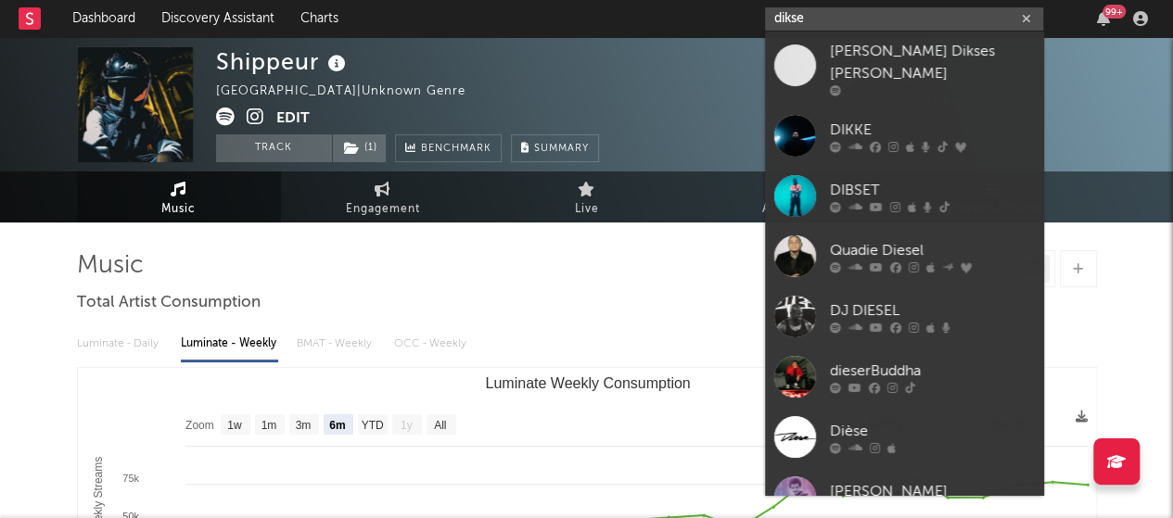
drag, startPoint x: 779, startPoint y: 14, endPoint x: 767, endPoint y: 14, distance: 11.1
click at [767, 14] on input "dikse" at bounding box center [904, 18] width 278 height 23
